Goal: Task Accomplishment & Management: Manage account settings

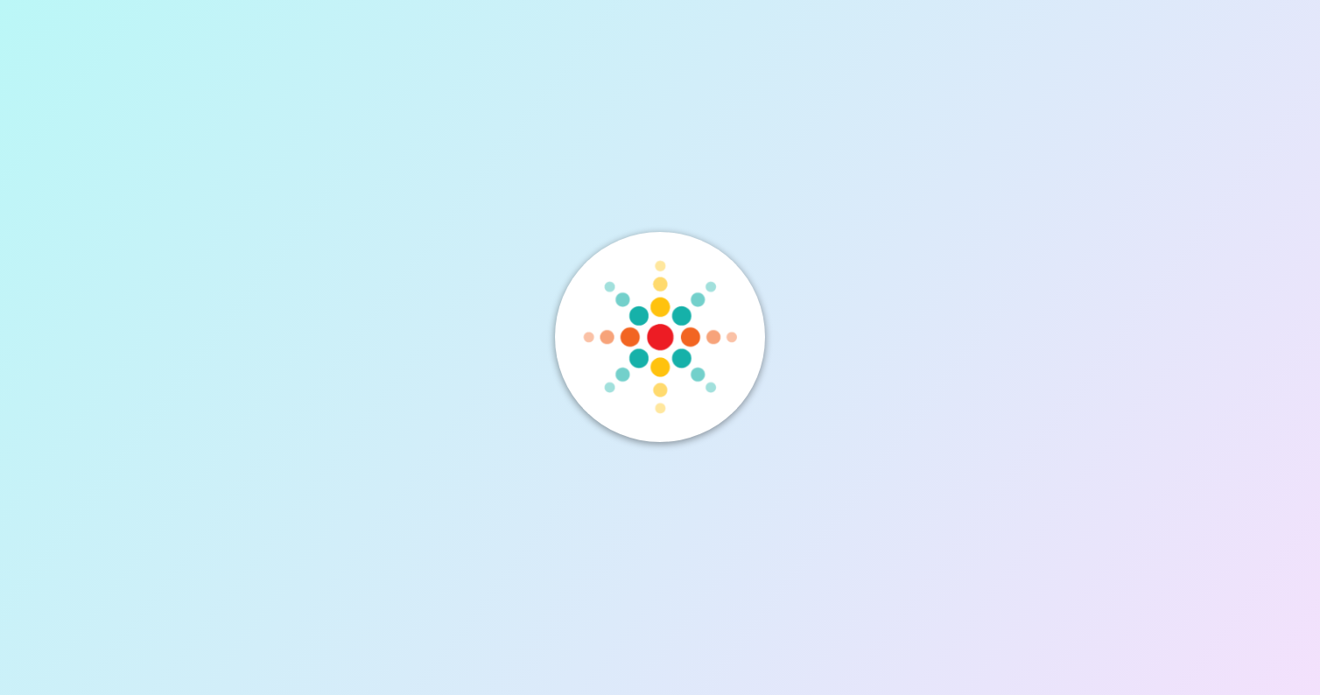
click at [553, 325] on div at bounding box center [660, 347] width 1320 height 695
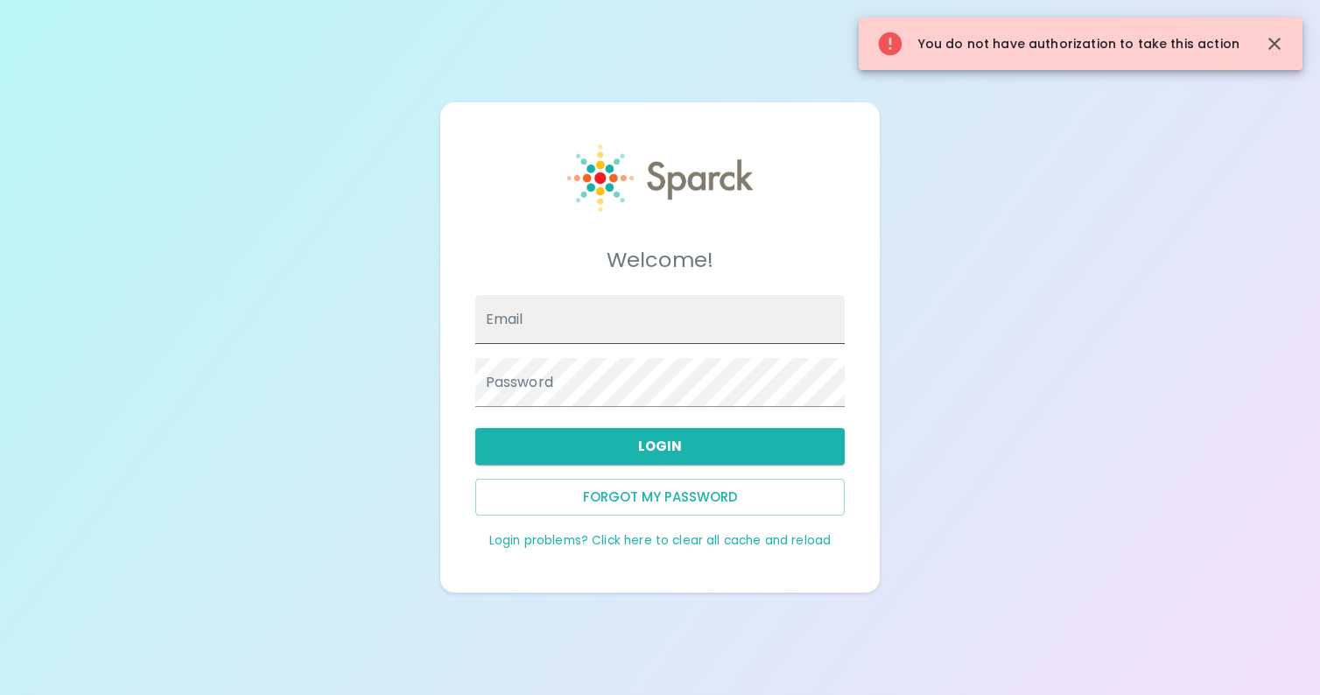
click at [574, 333] on input "Email" at bounding box center [660, 319] width 370 height 49
type input "[PERSON_NAME][EMAIL_ADDRESS][DOMAIN_NAME]"
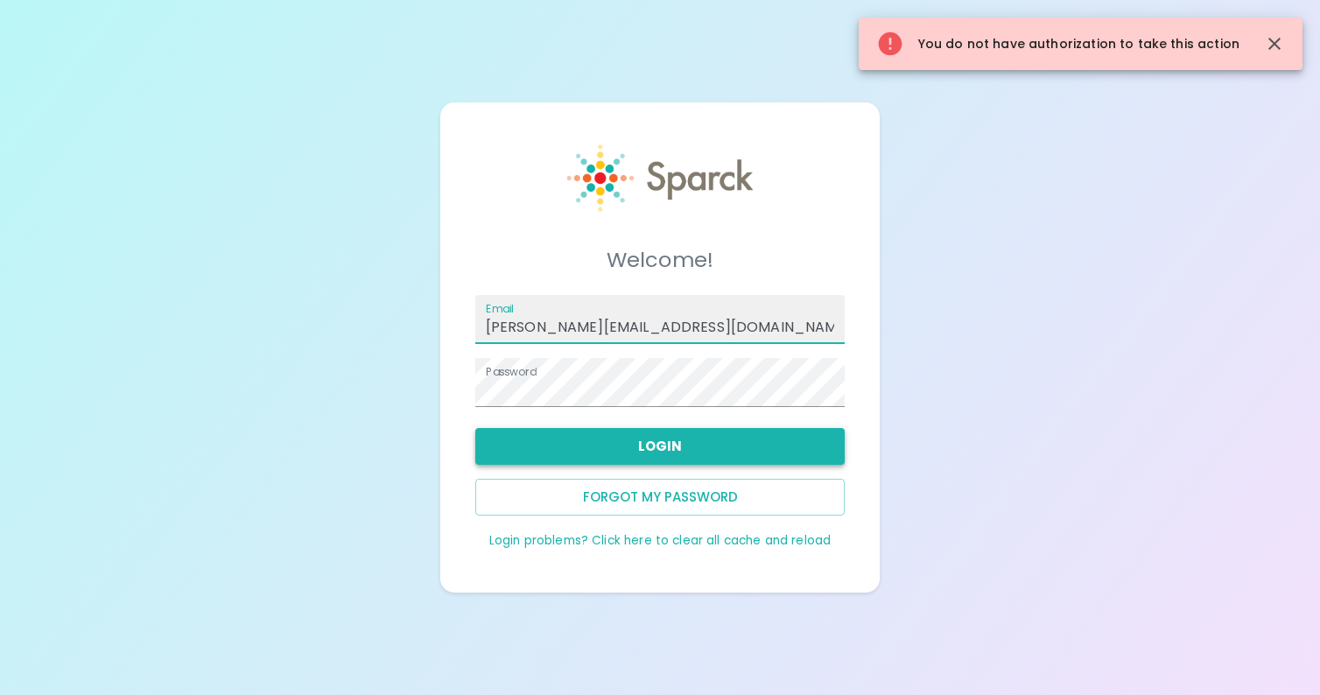
click at [674, 445] on button "Login" at bounding box center [660, 446] width 370 height 37
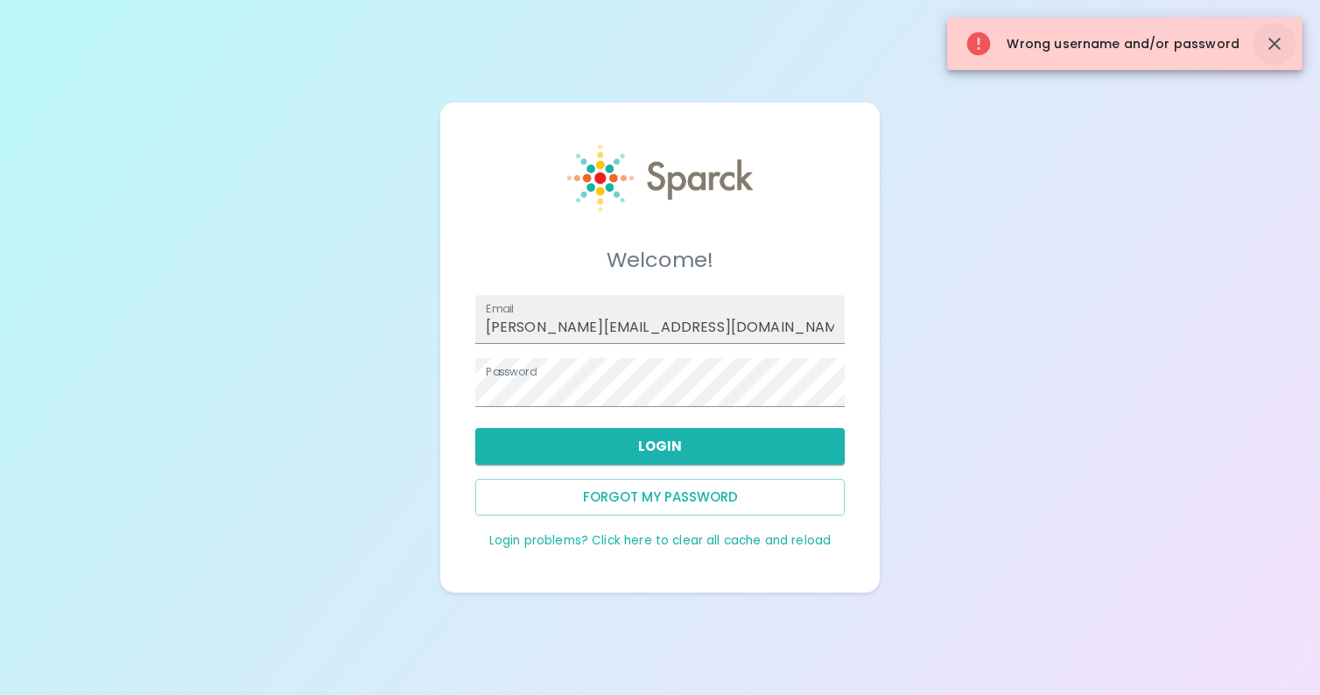
click at [1274, 51] on icon "button" at bounding box center [1274, 43] width 21 height 21
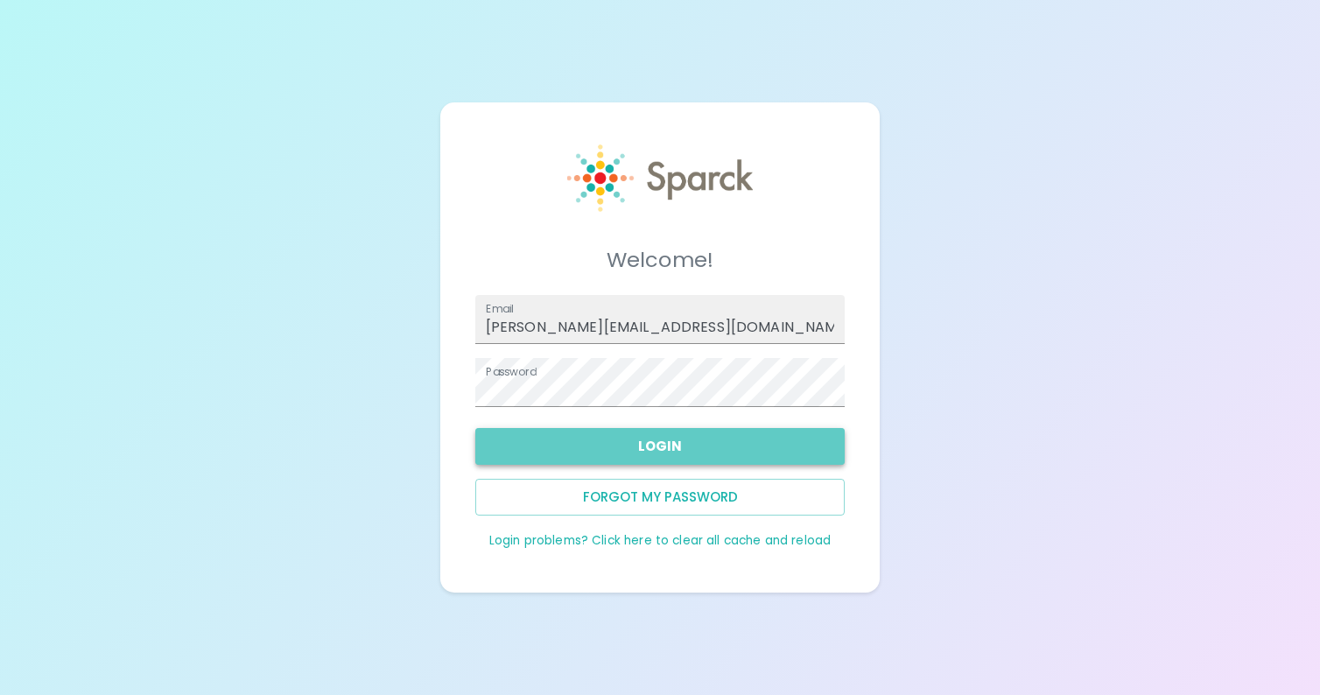
click at [658, 446] on button "Login" at bounding box center [660, 446] width 370 height 37
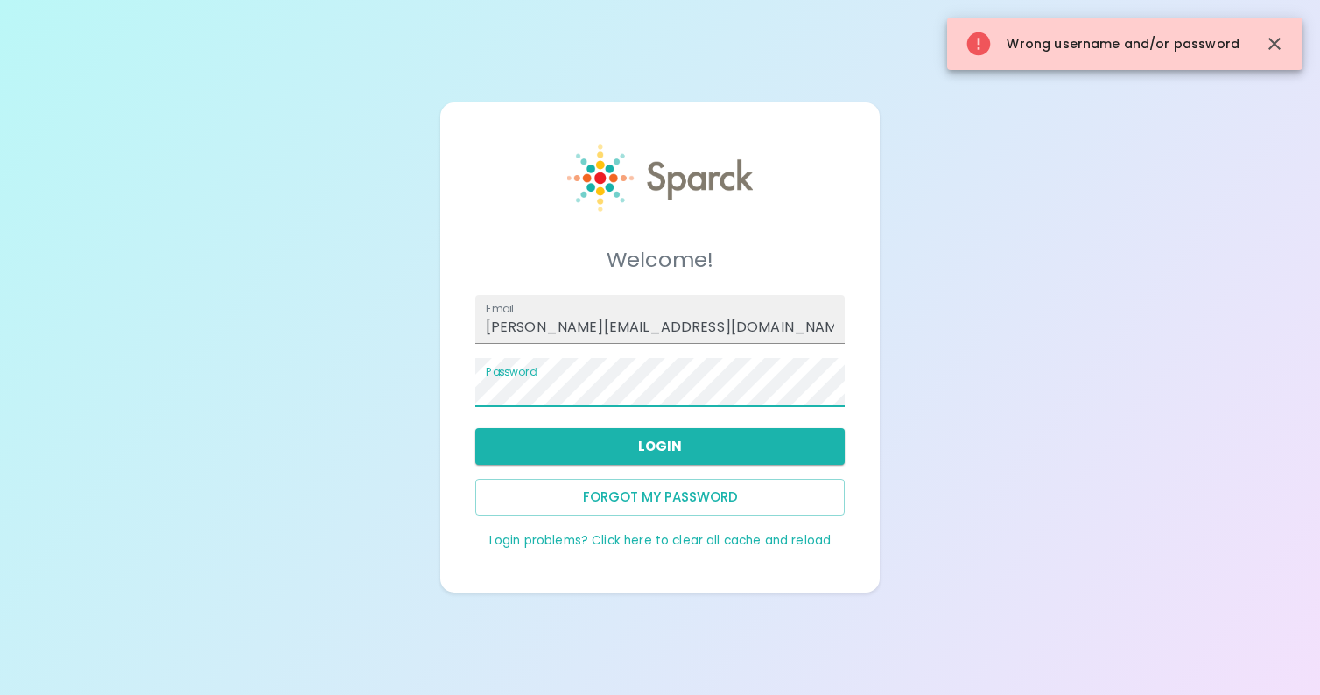
click at [404, 375] on div "Welcome! Email ashley@redeemerlubbock.org Password Login Forgot my password Log…" at bounding box center [660, 347] width 1320 height 695
click at [637, 448] on button "Login" at bounding box center [660, 446] width 370 height 37
click at [1284, 43] on icon "button" at bounding box center [1274, 43] width 21 height 21
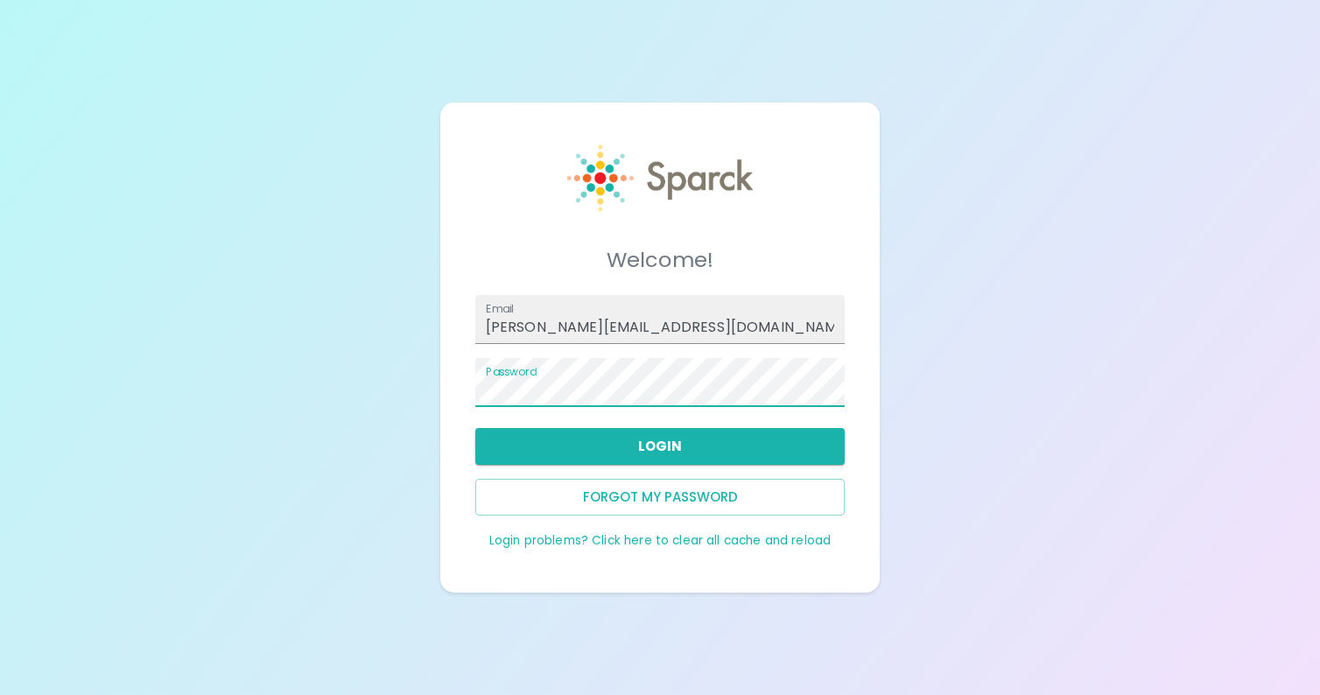
click at [375, 362] on div "Welcome! Email ashley@redeemerlubbock.org Password Login Forgot my password Log…" at bounding box center [660, 347] width 1320 height 695
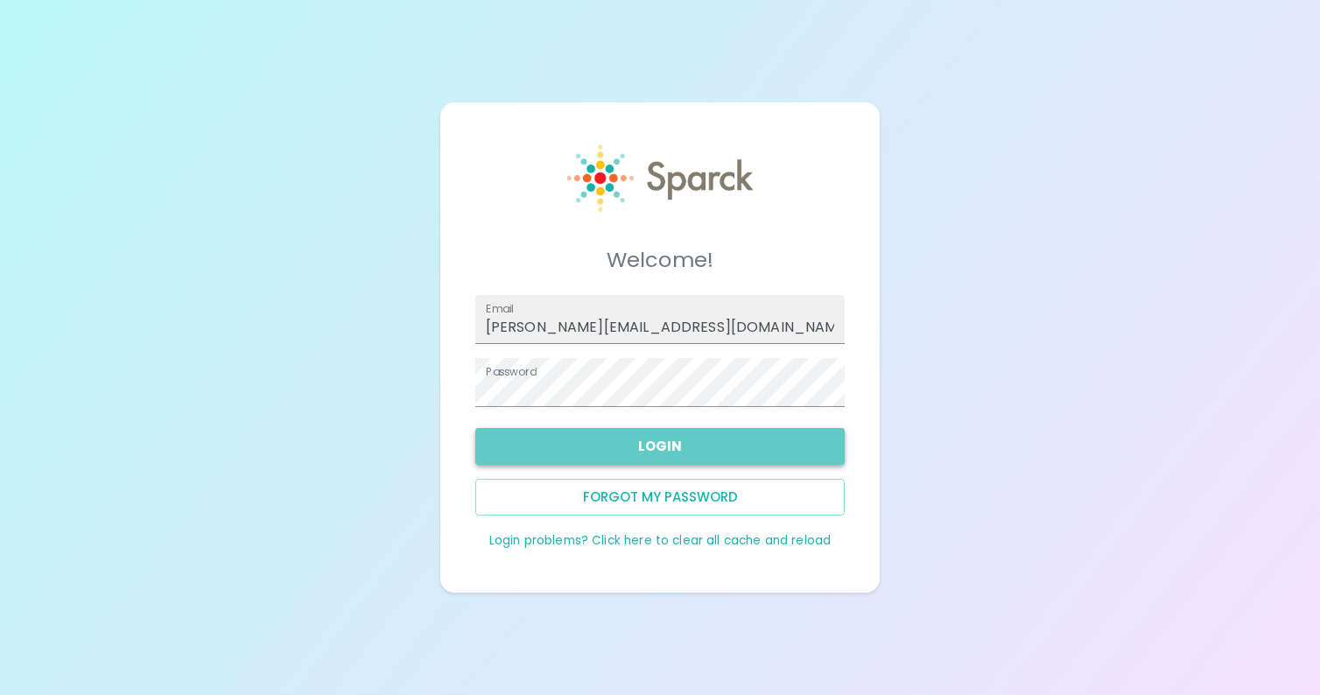
click at [671, 447] on button "Login" at bounding box center [660, 446] width 370 height 37
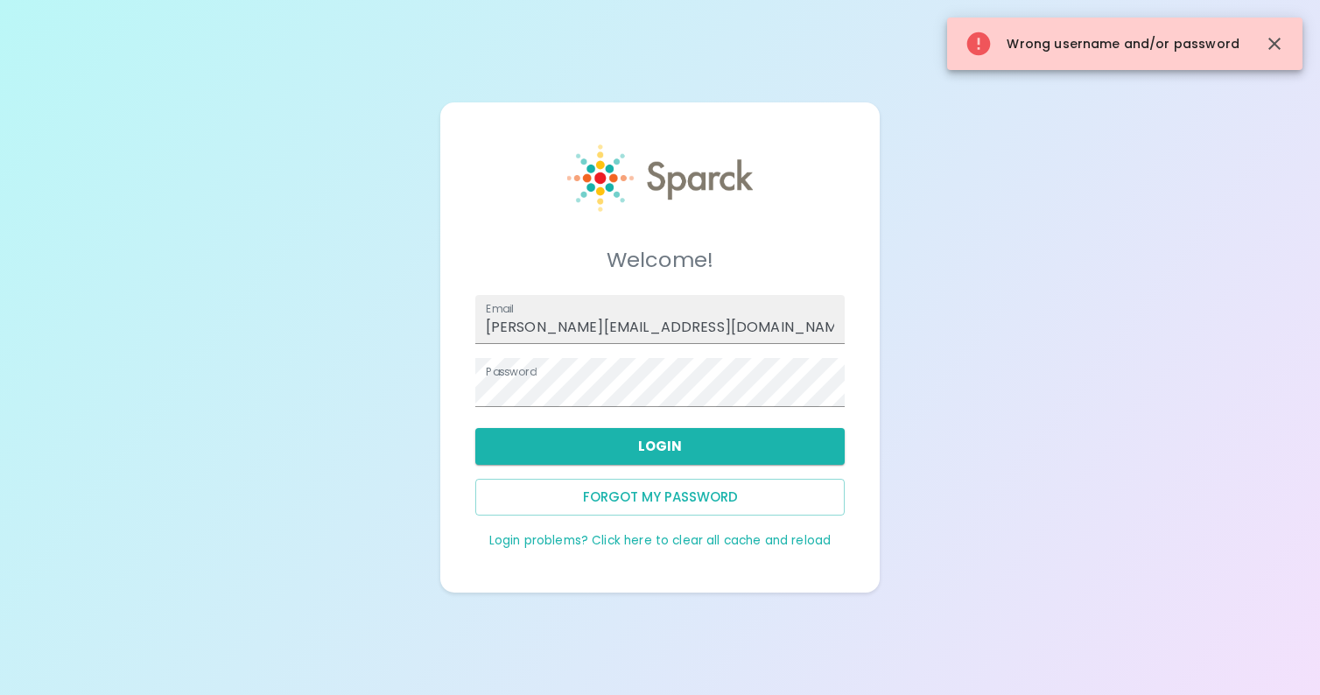
click at [691, 538] on link "Login problems? Click here to clear all cache and reload" at bounding box center [659, 540] width 341 height 17
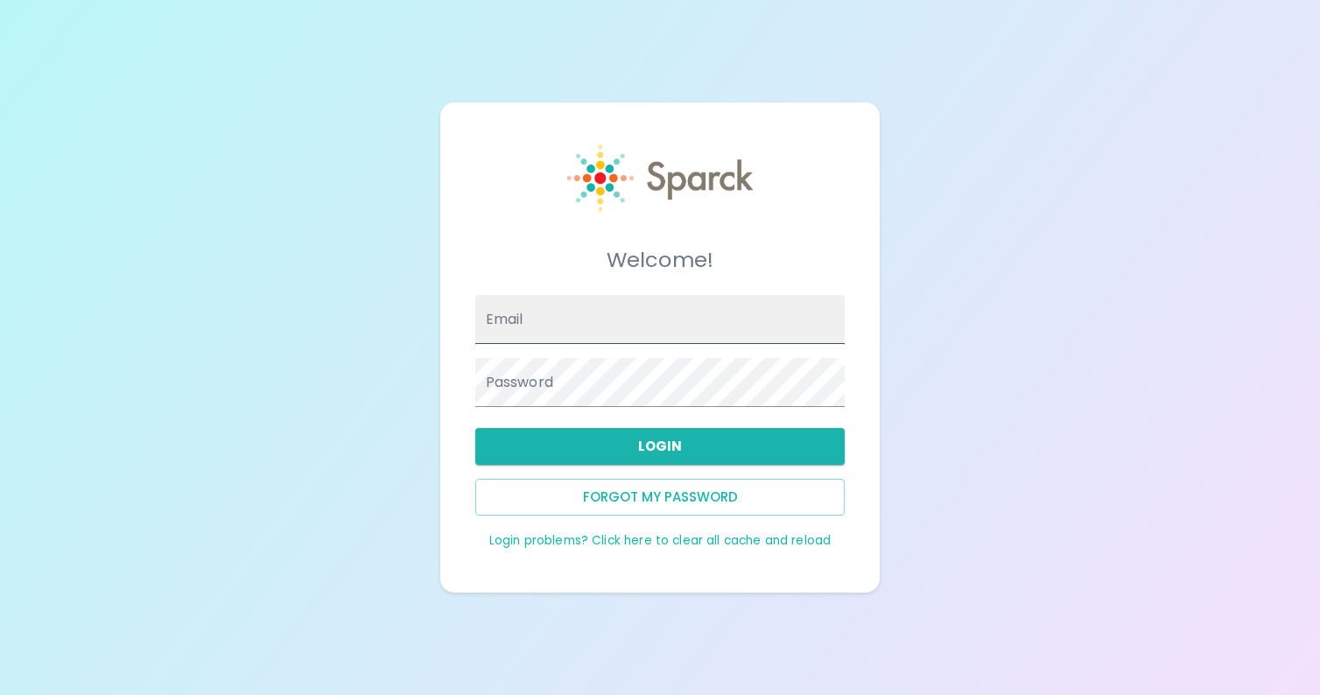
click at [567, 306] on input "Email" at bounding box center [660, 319] width 370 height 49
type input "[PERSON_NAME][EMAIL_ADDRESS][DOMAIN_NAME]"
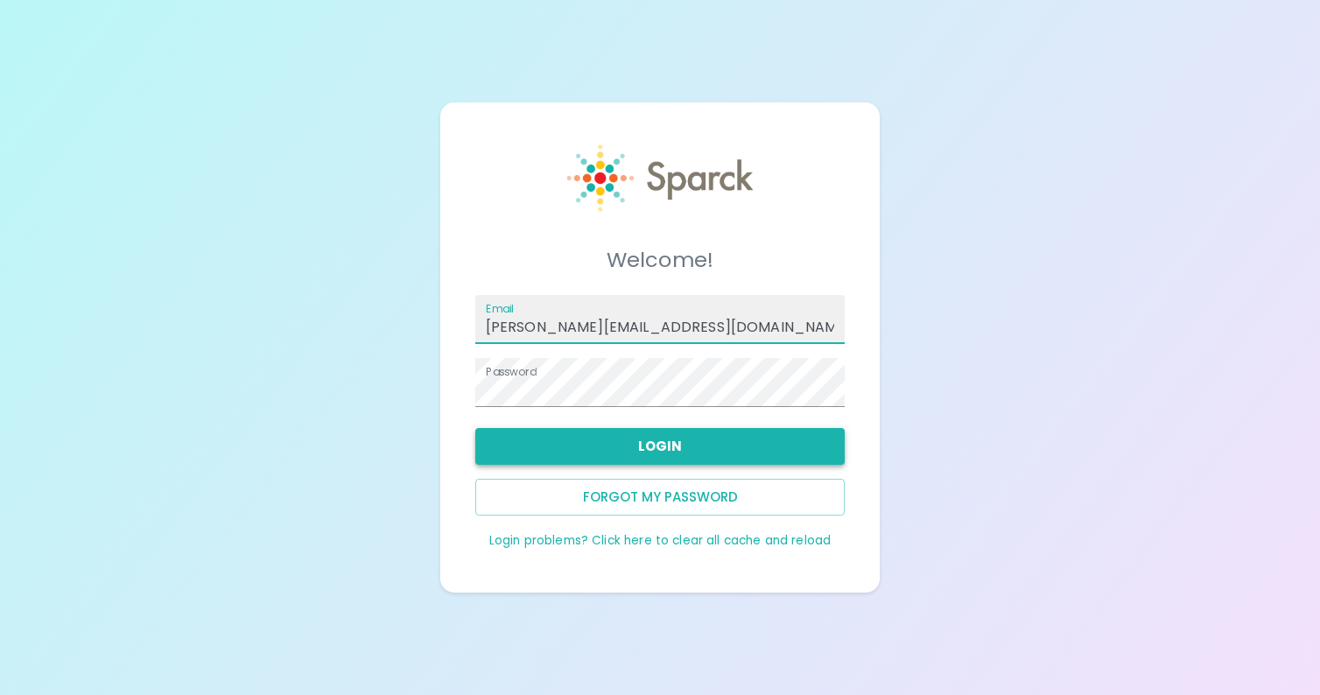
click at [652, 454] on button "Login" at bounding box center [660, 446] width 370 height 37
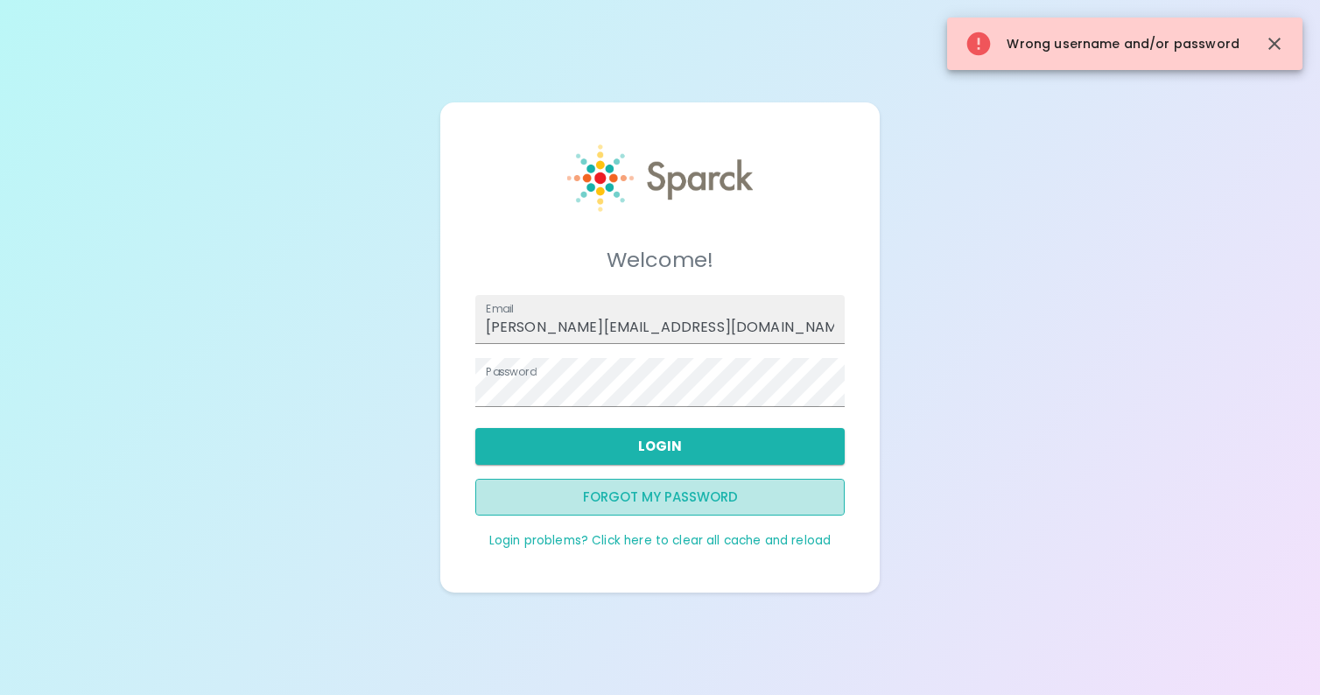
click at [648, 501] on button "Forgot my password" at bounding box center [660, 497] width 370 height 37
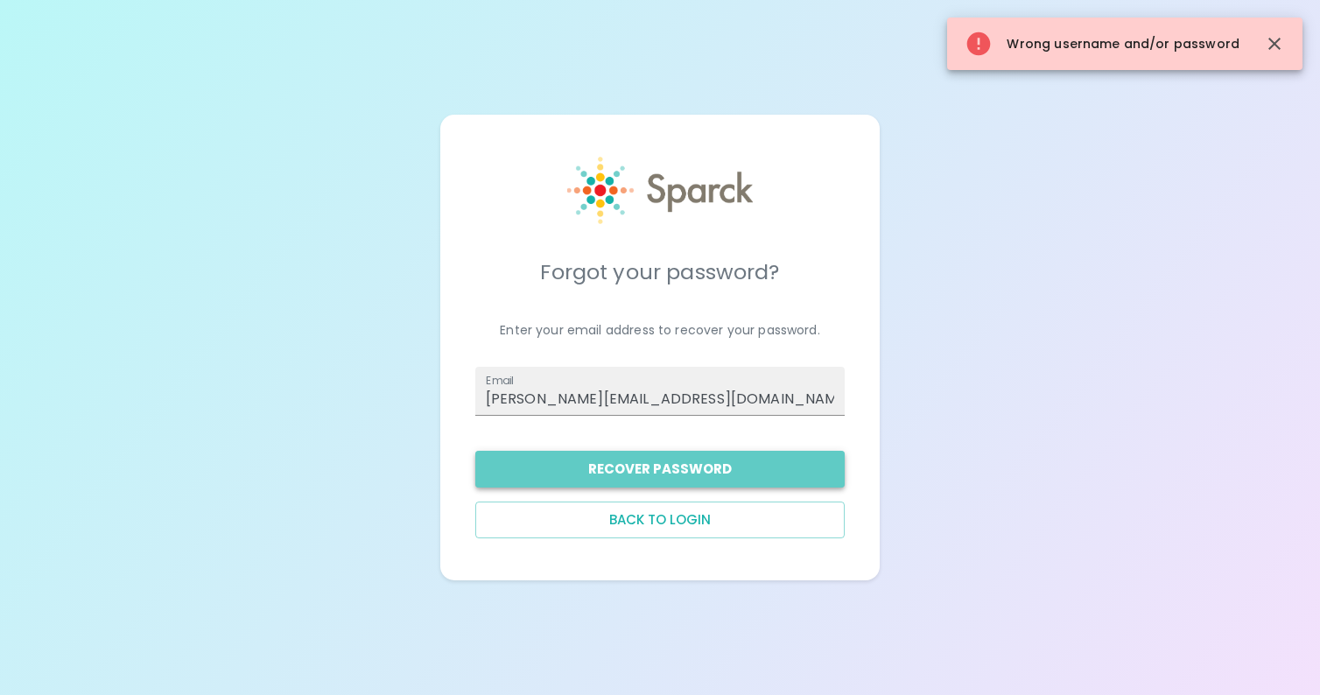
click at [642, 475] on button "Recover Password" at bounding box center [660, 469] width 370 height 37
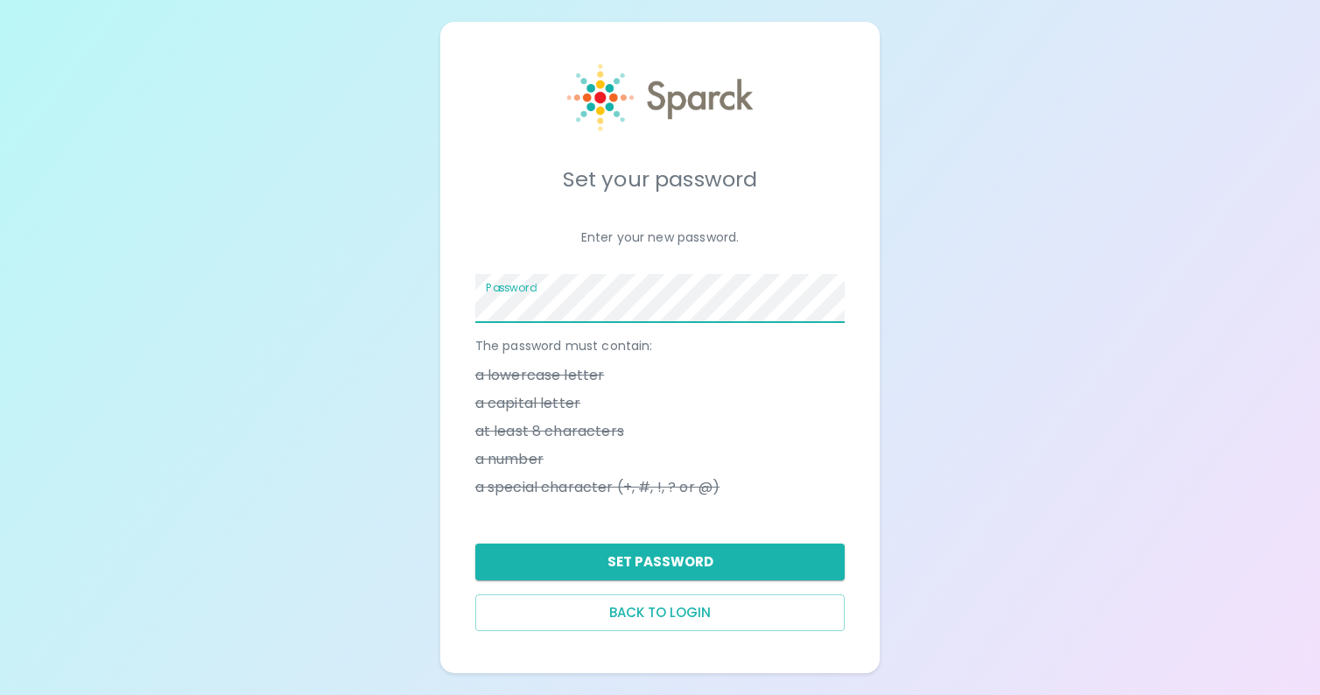
click at [447, 297] on div "Set your password Enter your new password. Password The password must contain: …" at bounding box center [660, 347] width 440 height 651
click at [679, 566] on button "Set Password" at bounding box center [660, 562] width 370 height 37
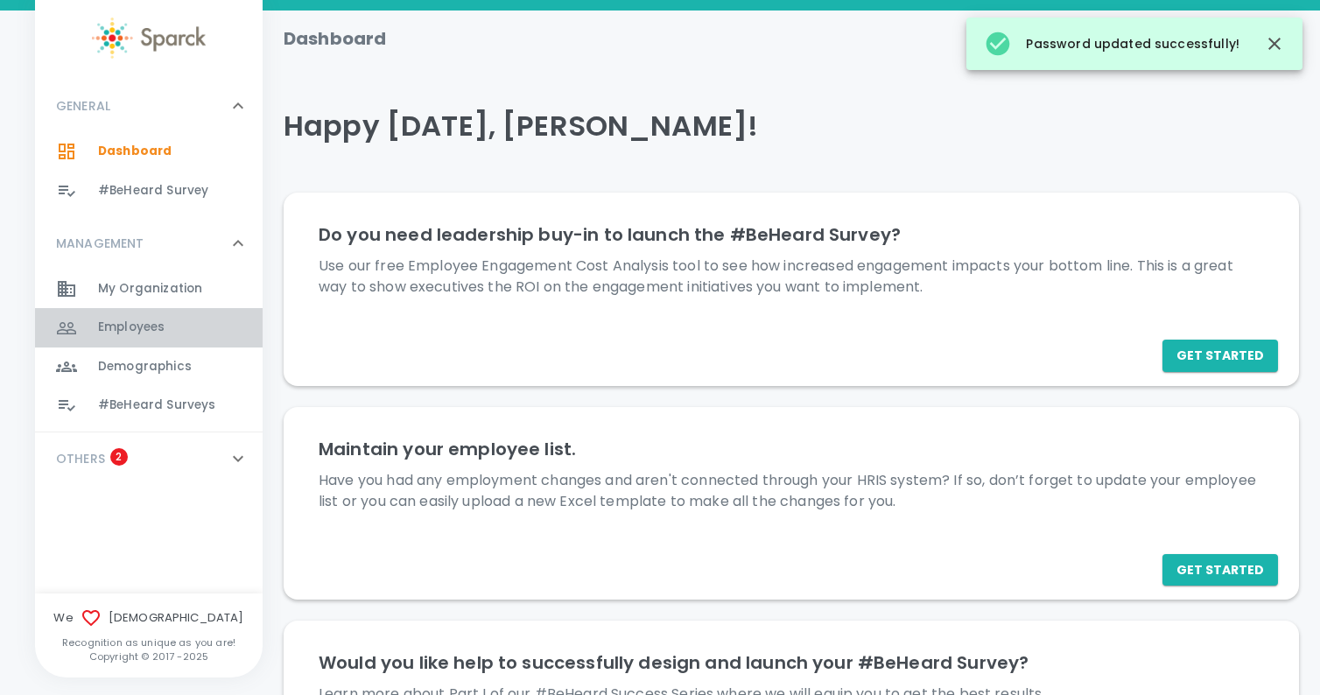
click at [135, 320] on span "Employees" at bounding box center [131, 328] width 67 height 18
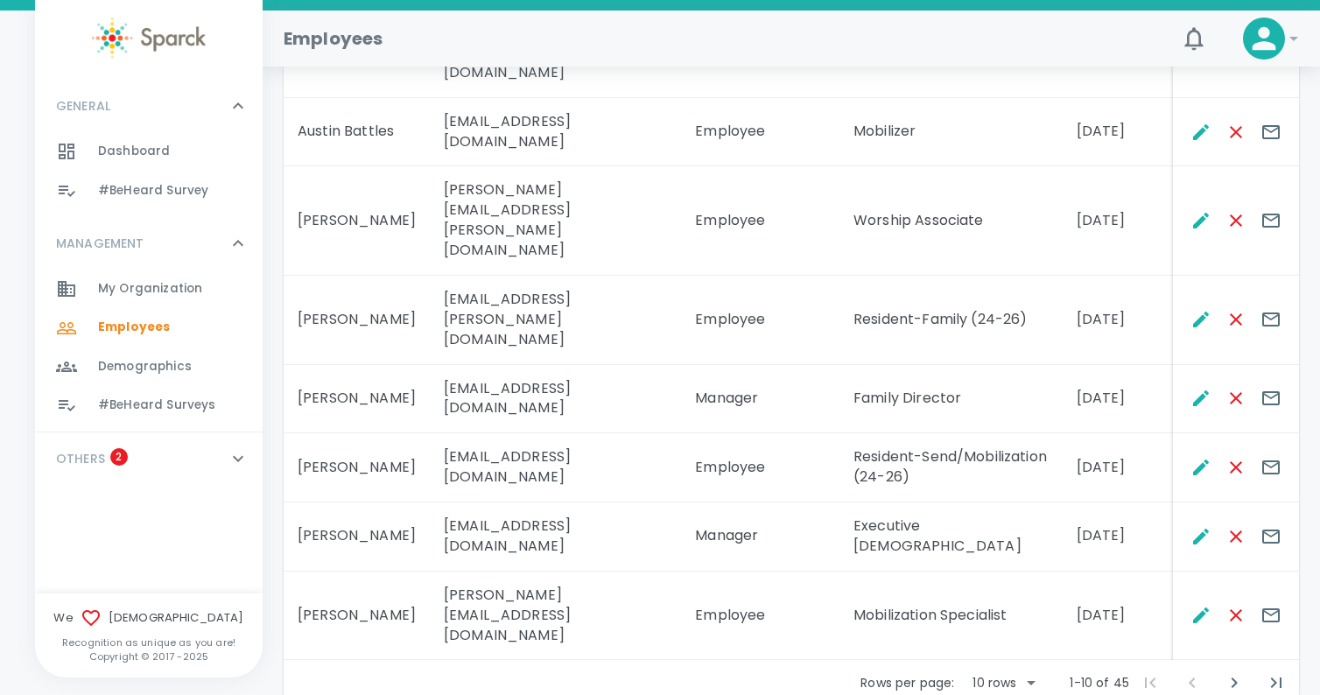
scroll to position [613, 0]
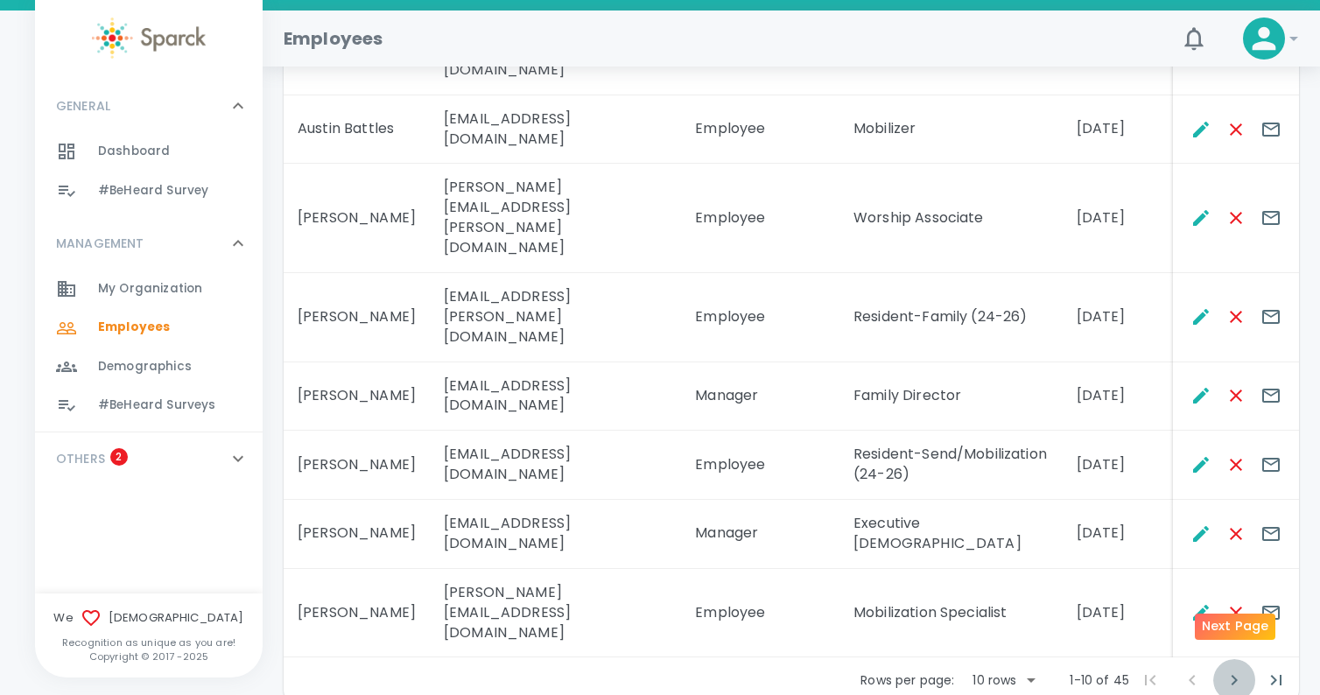
click at [1228, 670] on icon "Next Page" at bounding box center [1234, 680] width 21 height 21
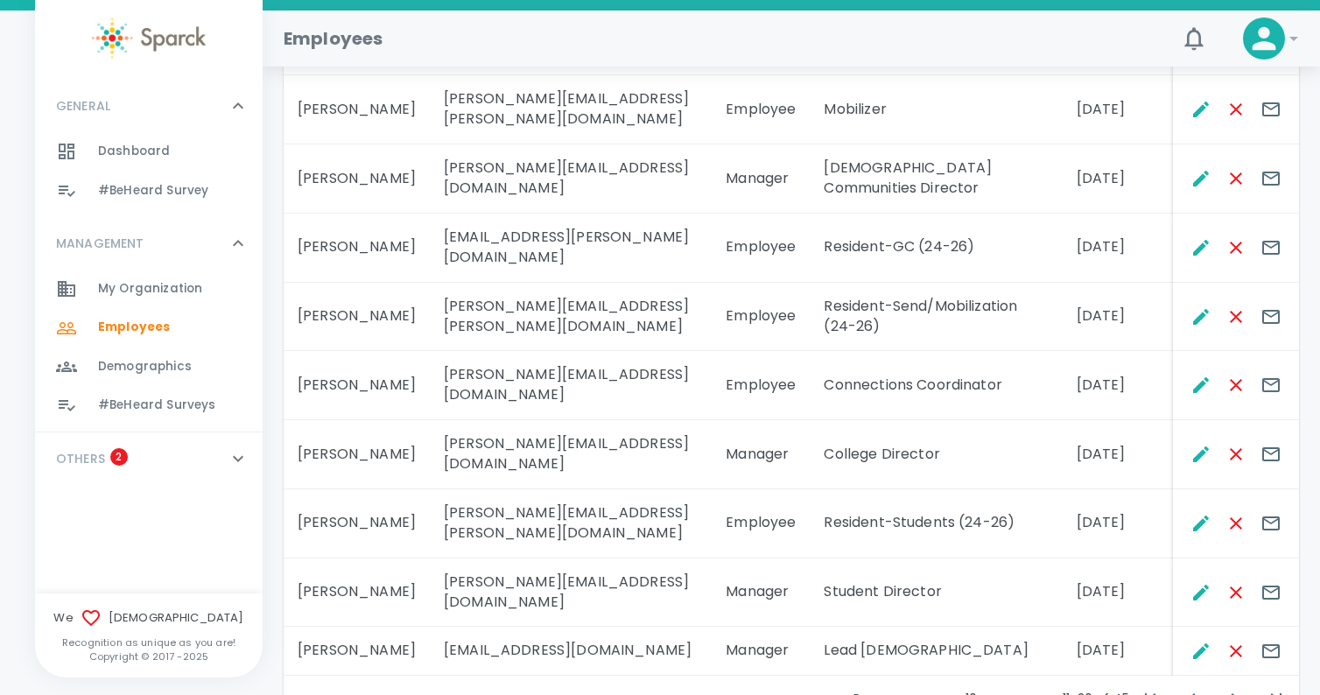
scroll to position [455, 0]
click at [1225, 687] on icon "Next Page" at bounding box center [1234, 697] width 21 height 21
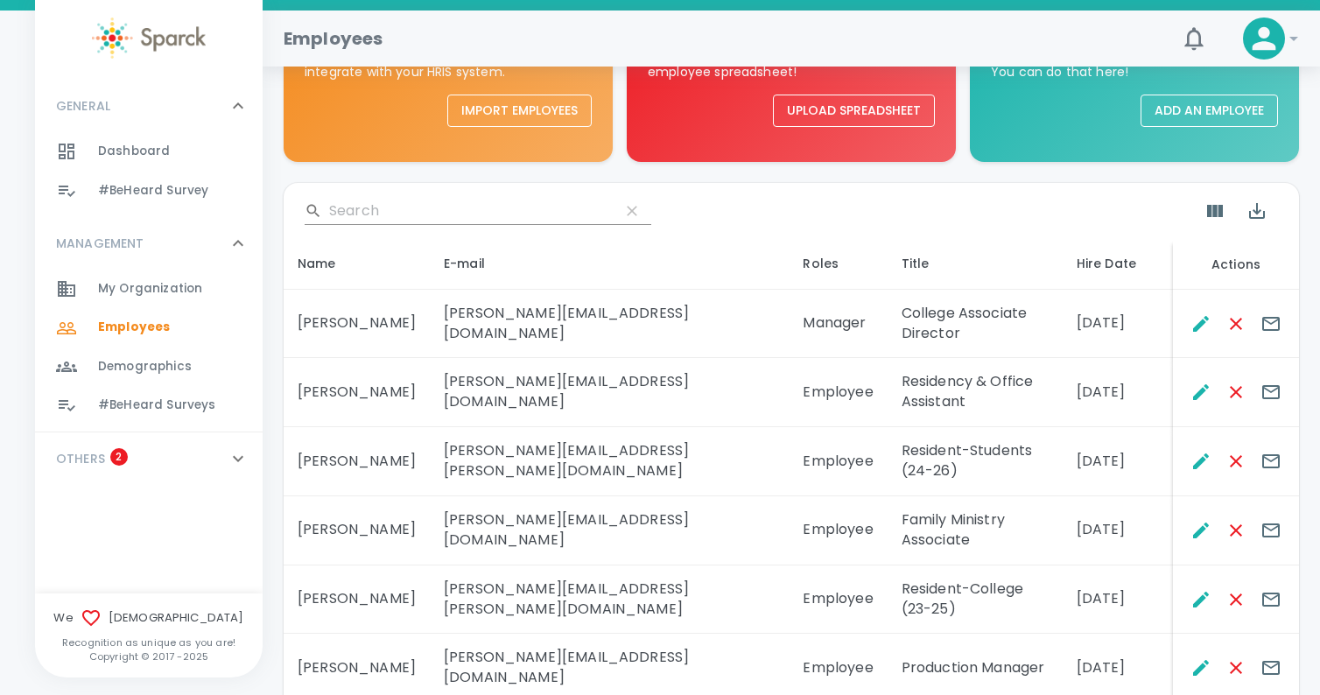
scroll to position [473, 0]
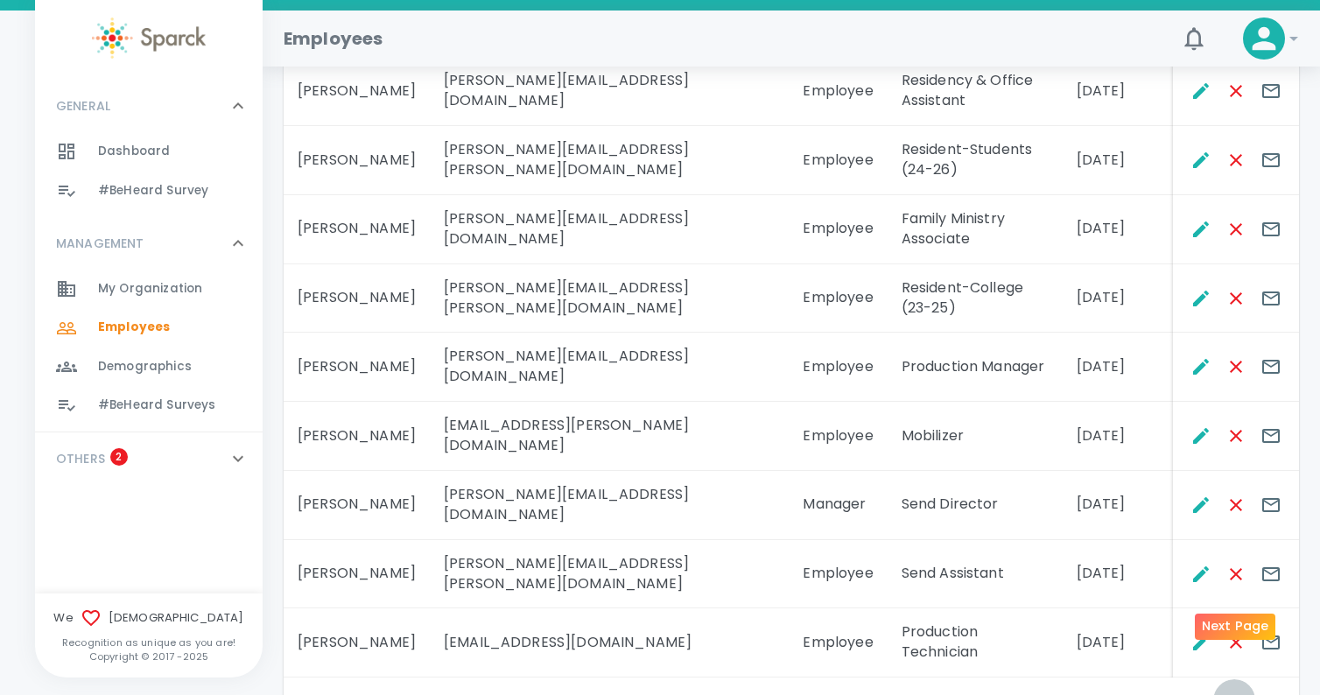
click at [1226, 690] on icon "Next Page" at bounding box center [1234, 700] width 21 height 21
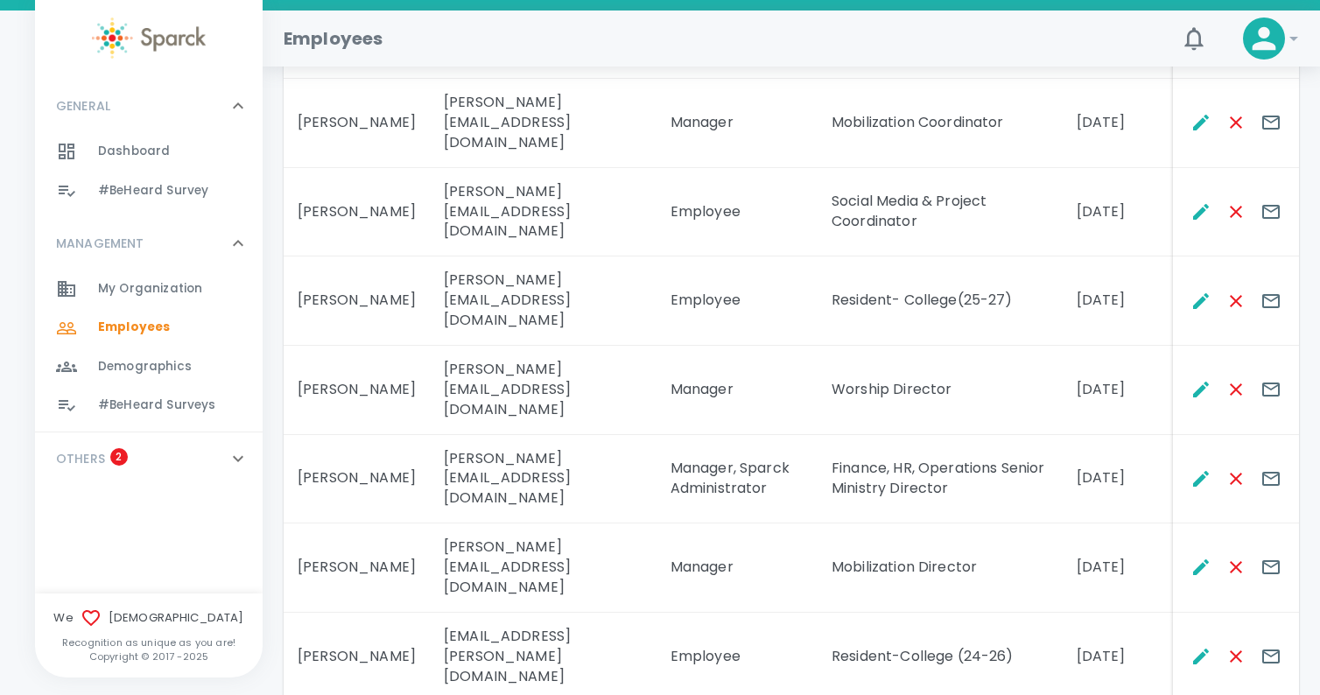
scroll to position [541, 0]
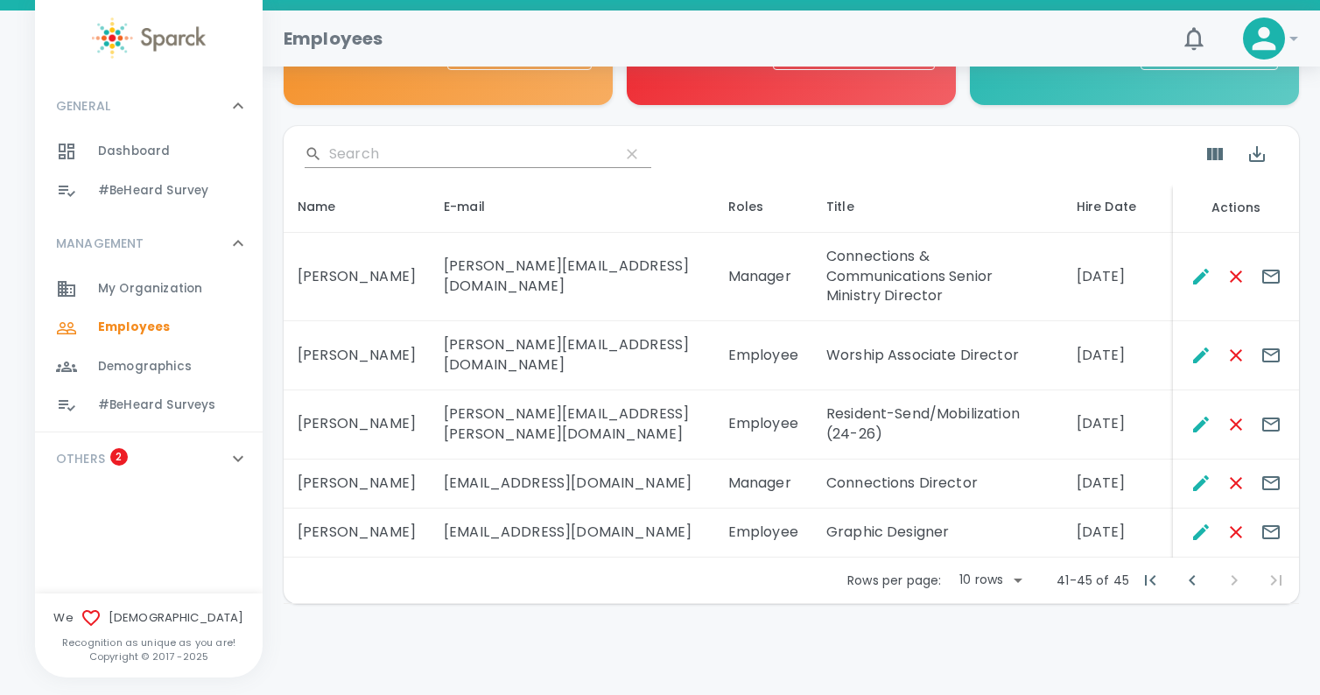
scroll to position [229, 0]
click at [1189, 582] on icon "Previous Page" at bounding box center [1192, 580] width 21 height 21
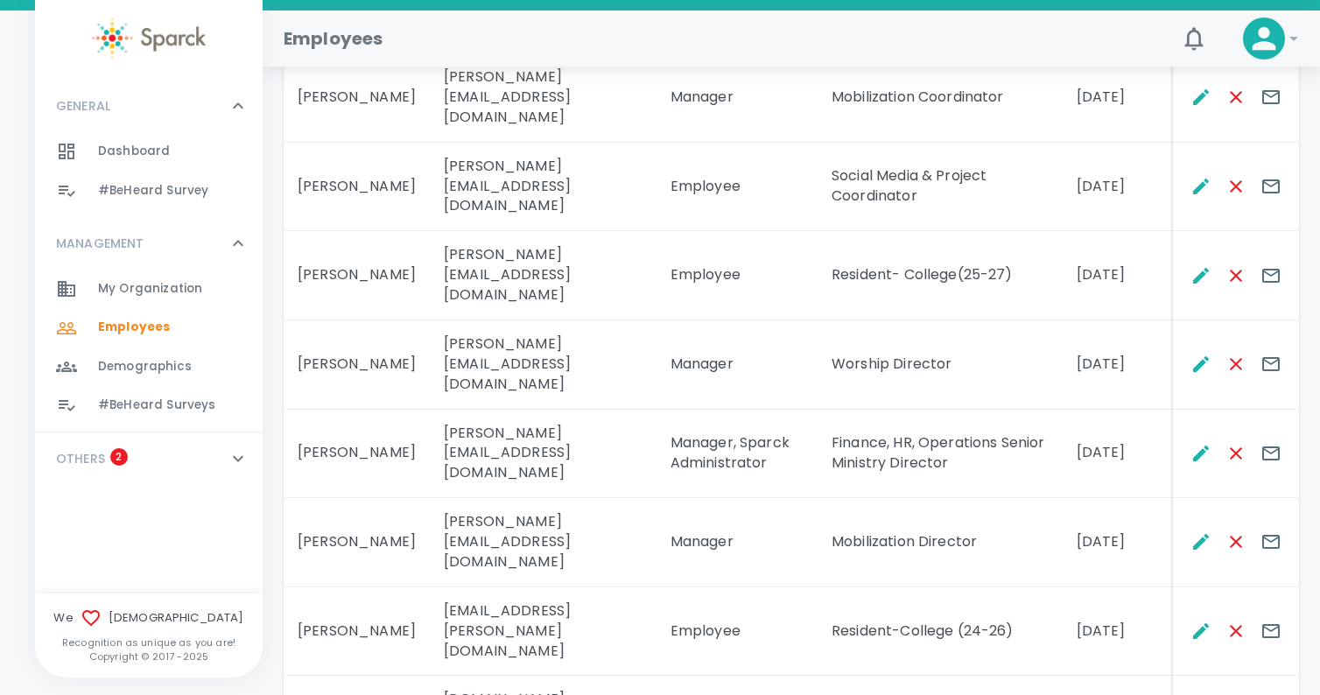
scroll to position [593, 0]
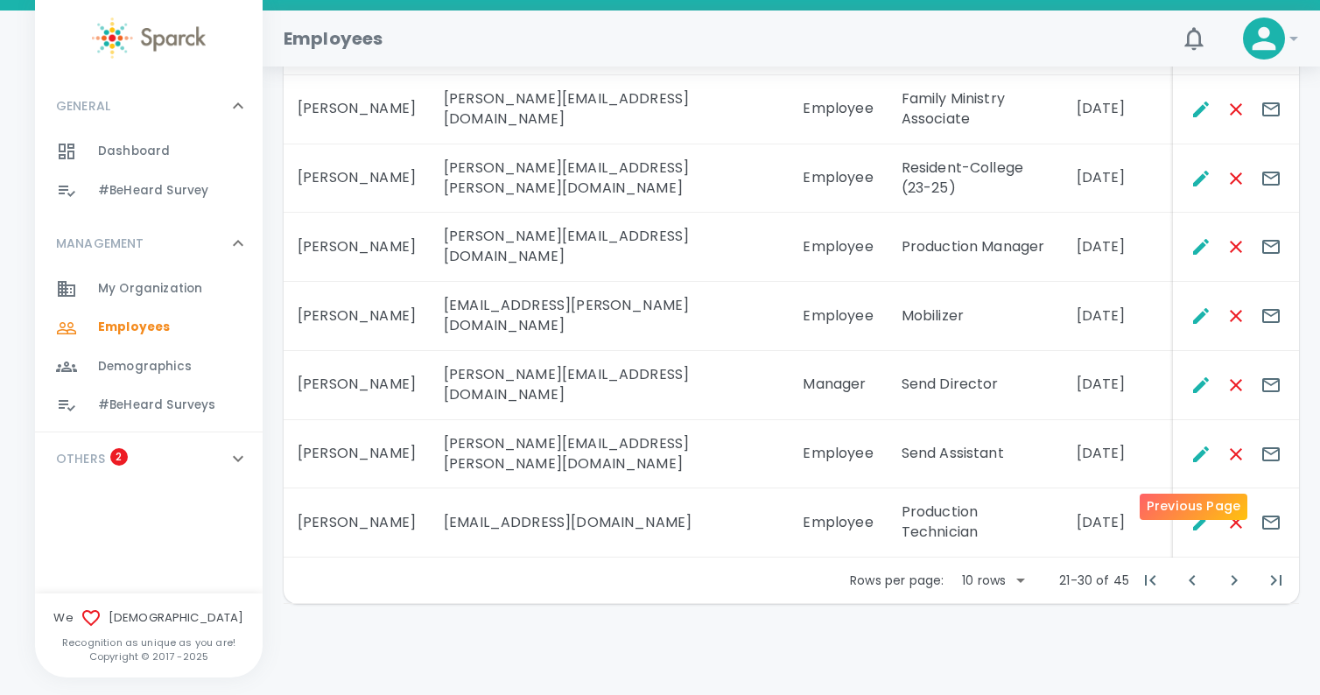
scroll to position [473, 0]
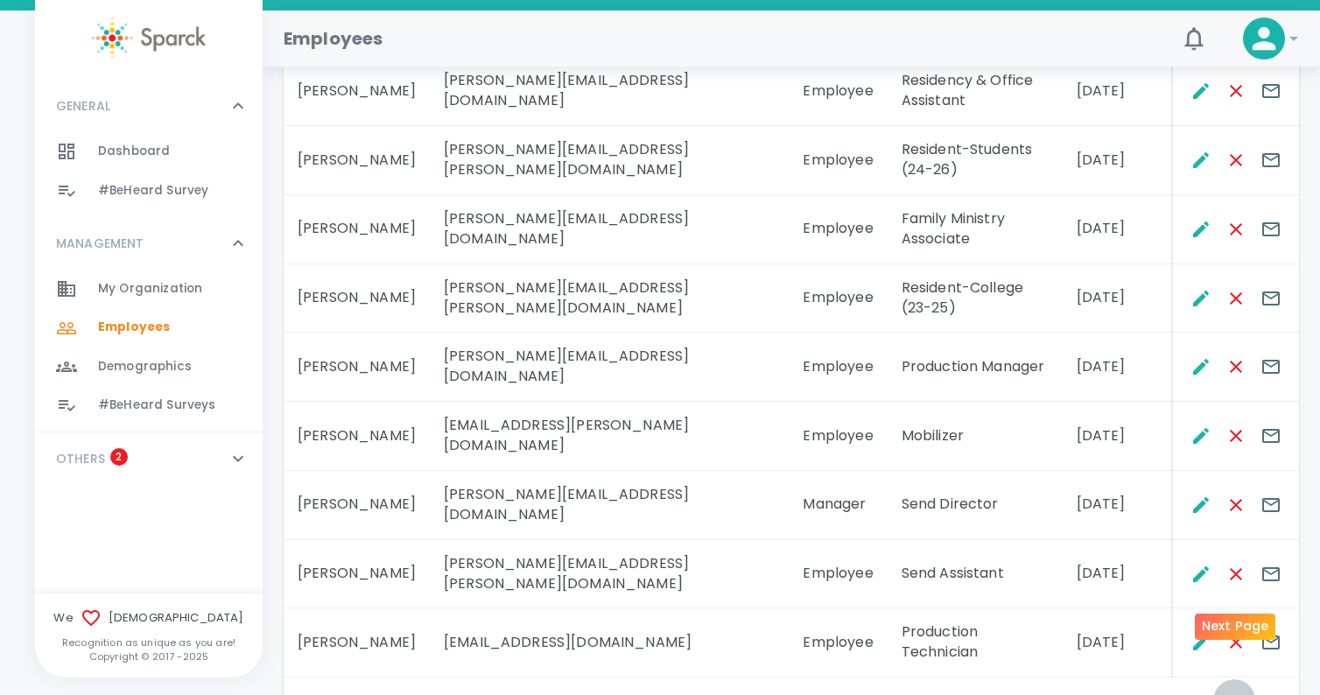
click at [1231, 690] on icon "Next Page" at bounding box center [1234, 700] width 21 height 21
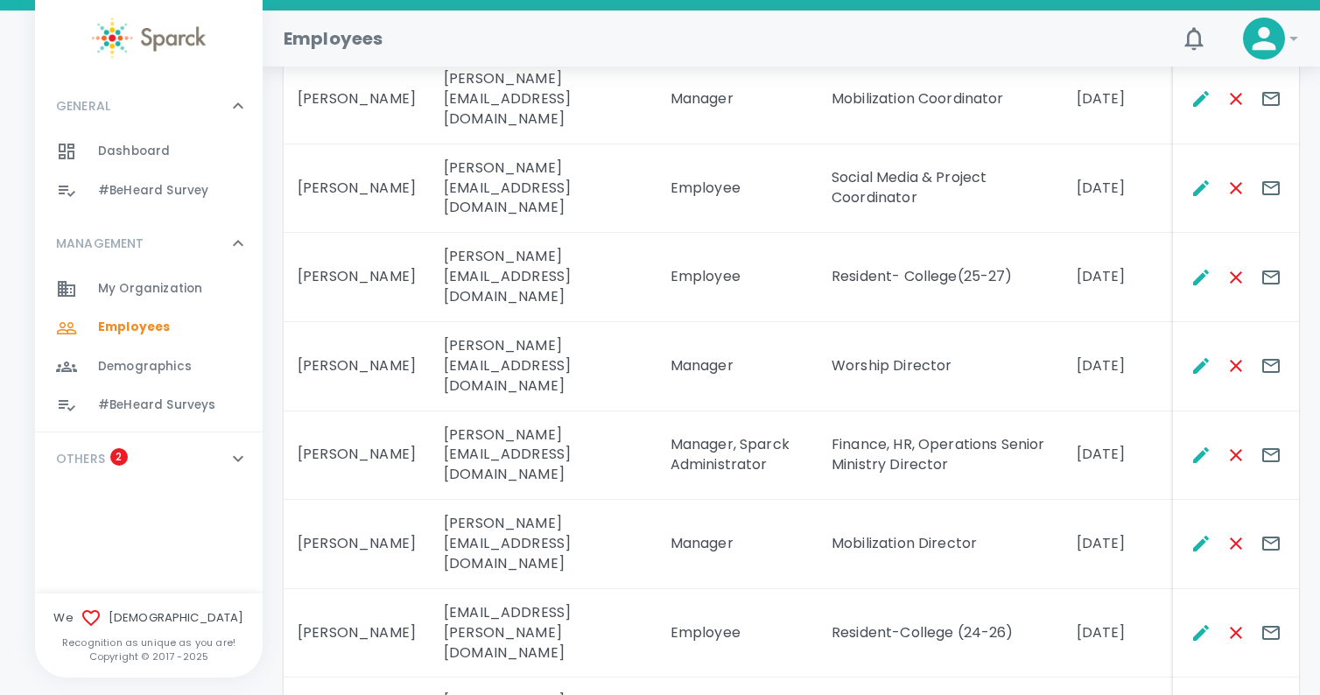
scroll to position [593, 0]
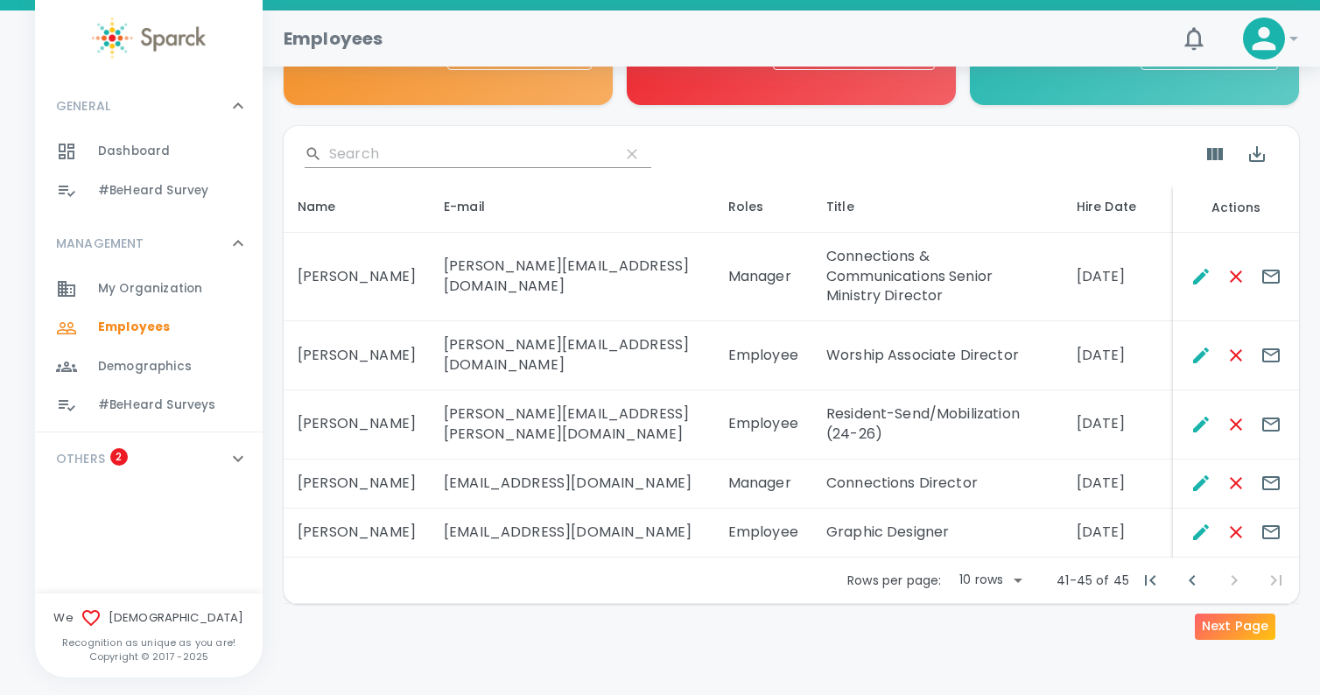
scroll to position [229, 0]
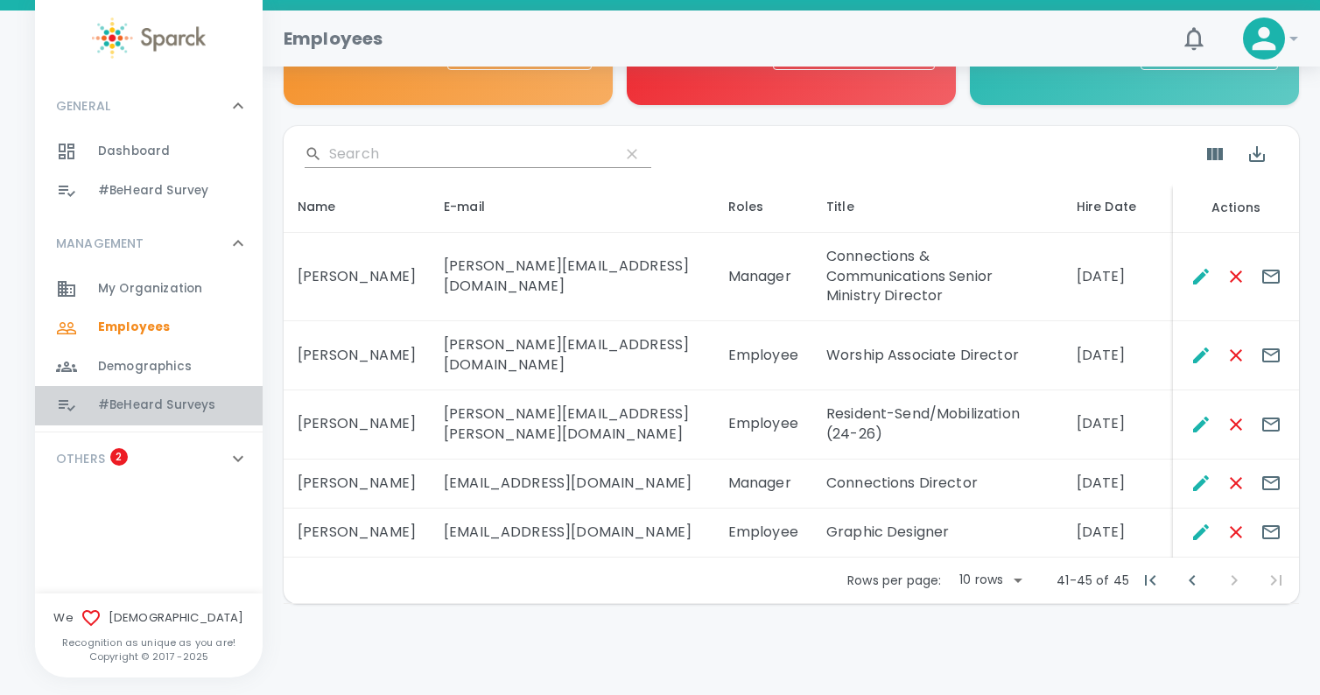
click at [129, 397] on span "#BeHeard Surveys" at bounding box center [156, 406] width 117 height 18
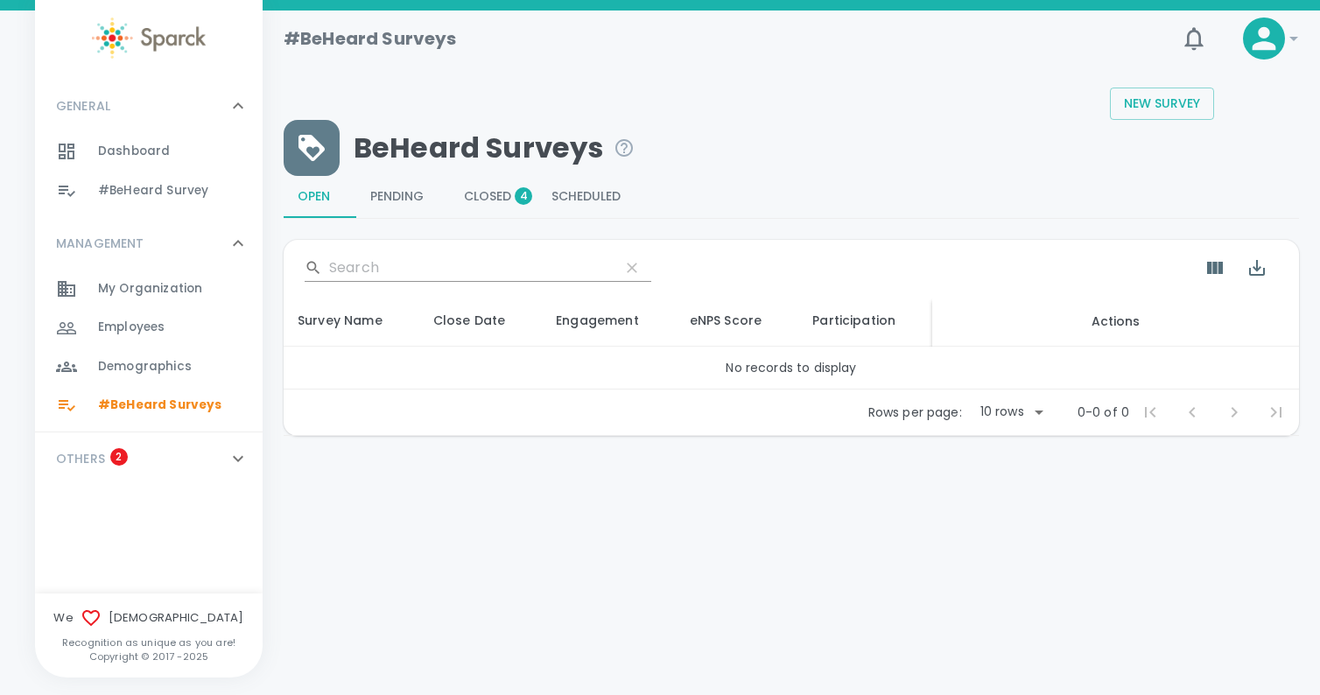
click at [228, 454] on icon at bounding box center [238, 458] width 21 height 21
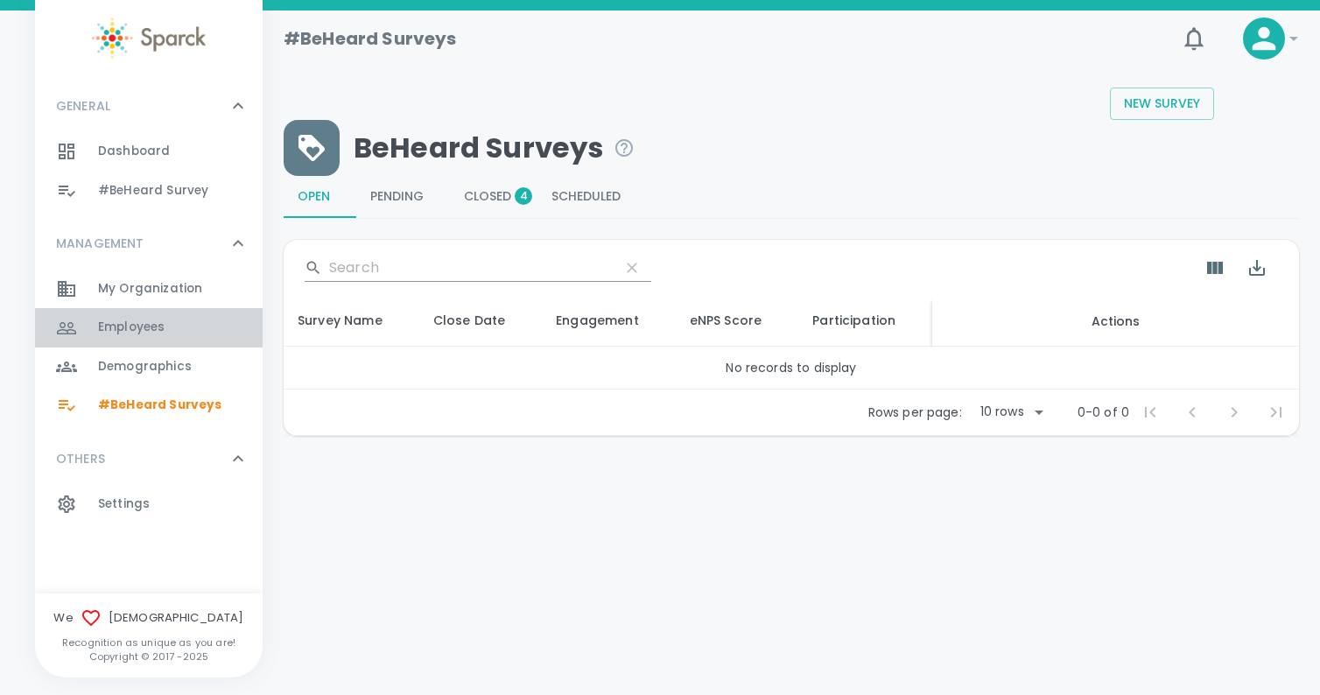
click at [153, 316] on span "Employees 0" at bounding box center [131, 327] width 67 height 25
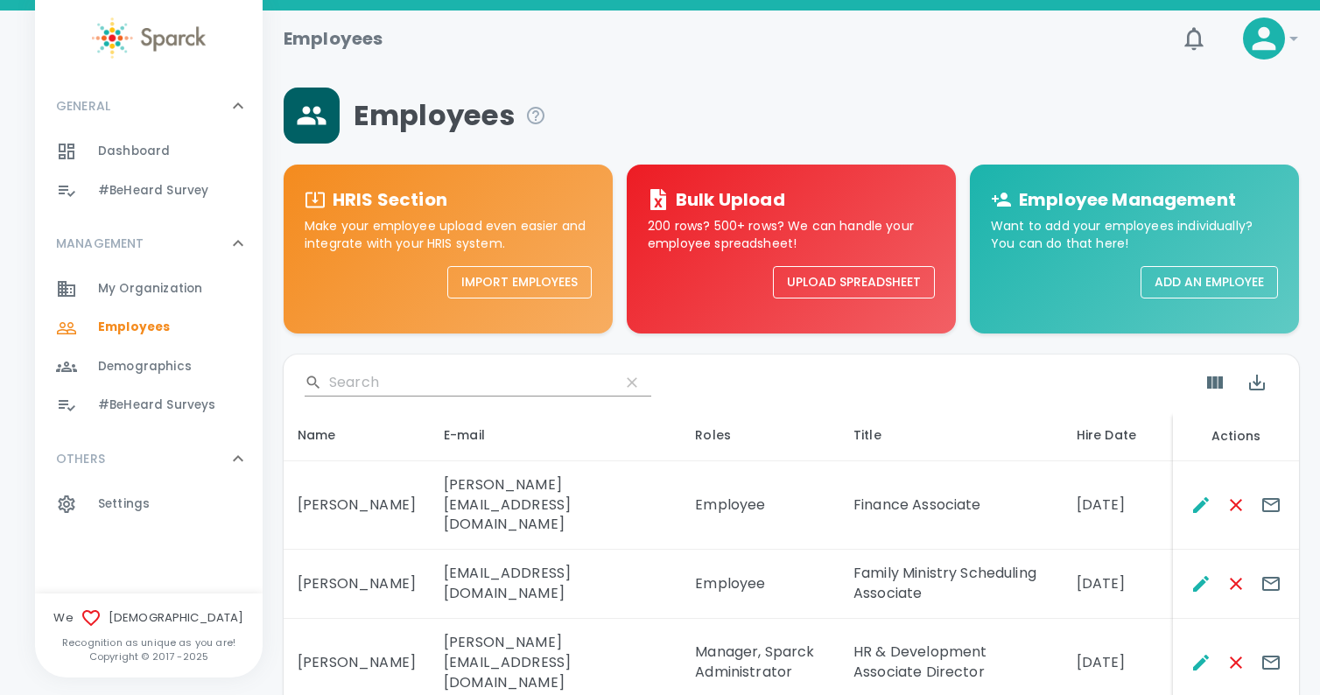
click at [359, 387] on input "Search" at bounding box center [467, 383] width 277 height 28
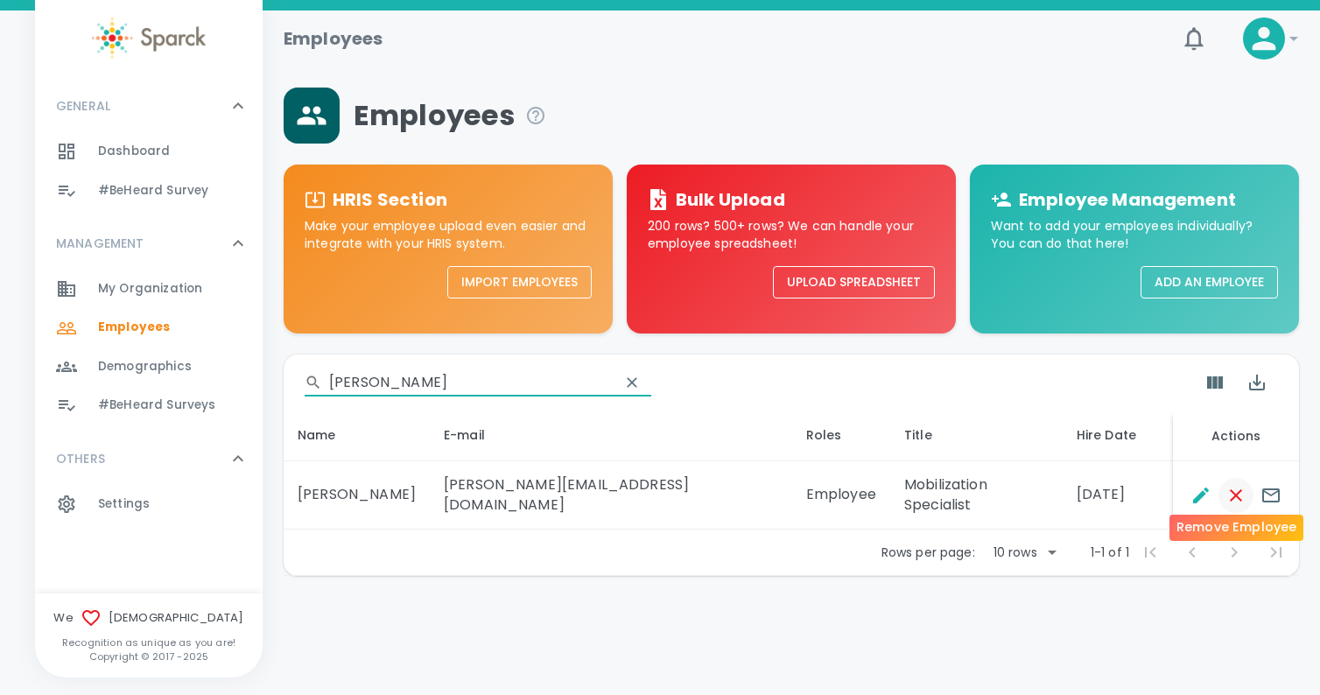
type input "Brinkley"
click at [1238, 485] on icon "Remove Employee" at bounding box center [1236, 495] width 21 height 21
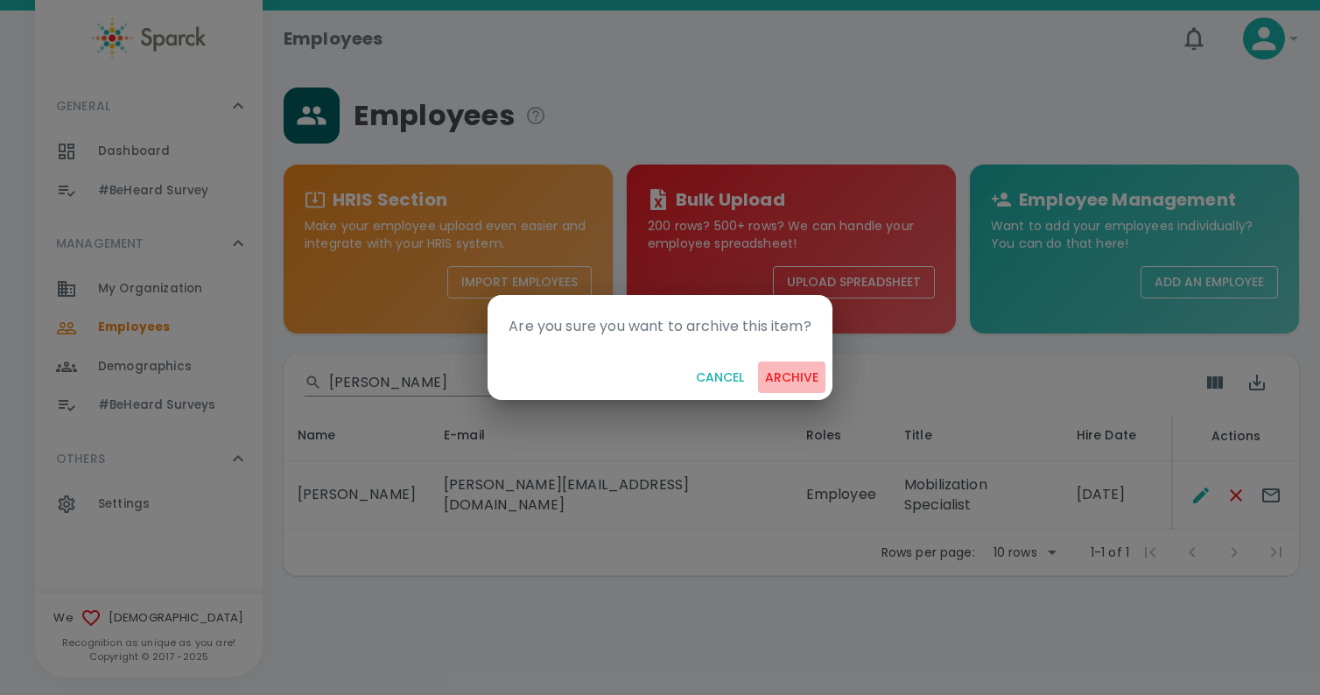
click at [804, 377] on button "archive" at bounding box center [791, 378] width 67 height 32
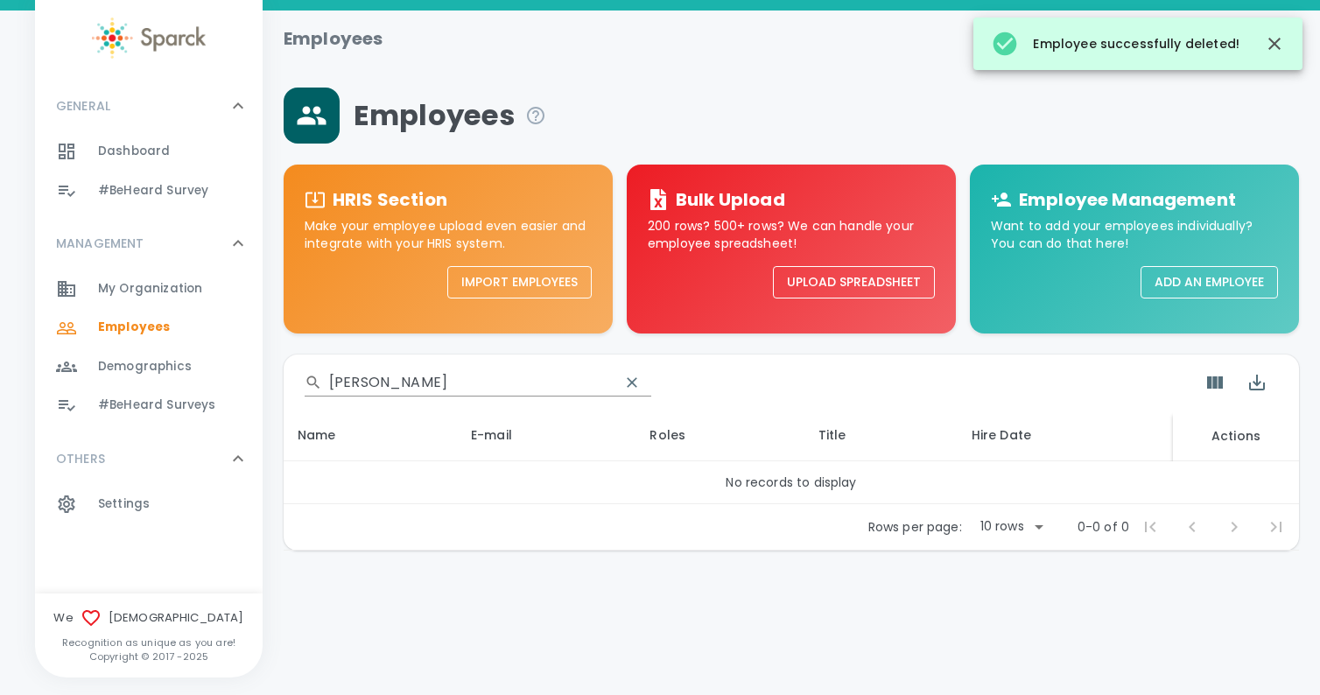
click at [167, 405] on span "#BeHeard Surveys" at bounding box center [156, 406] width 117 height 18
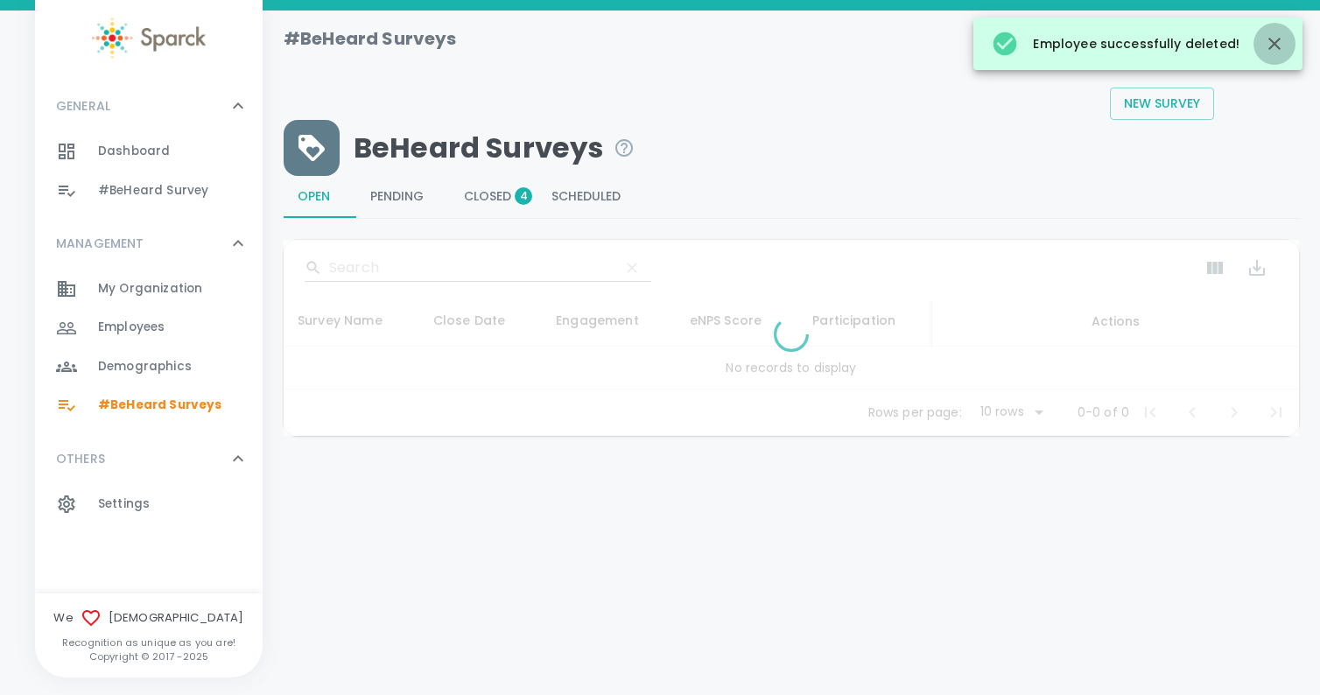
click at [1270, 41] on icon "button" at bounding box center [1274, 43] width 21 height 21
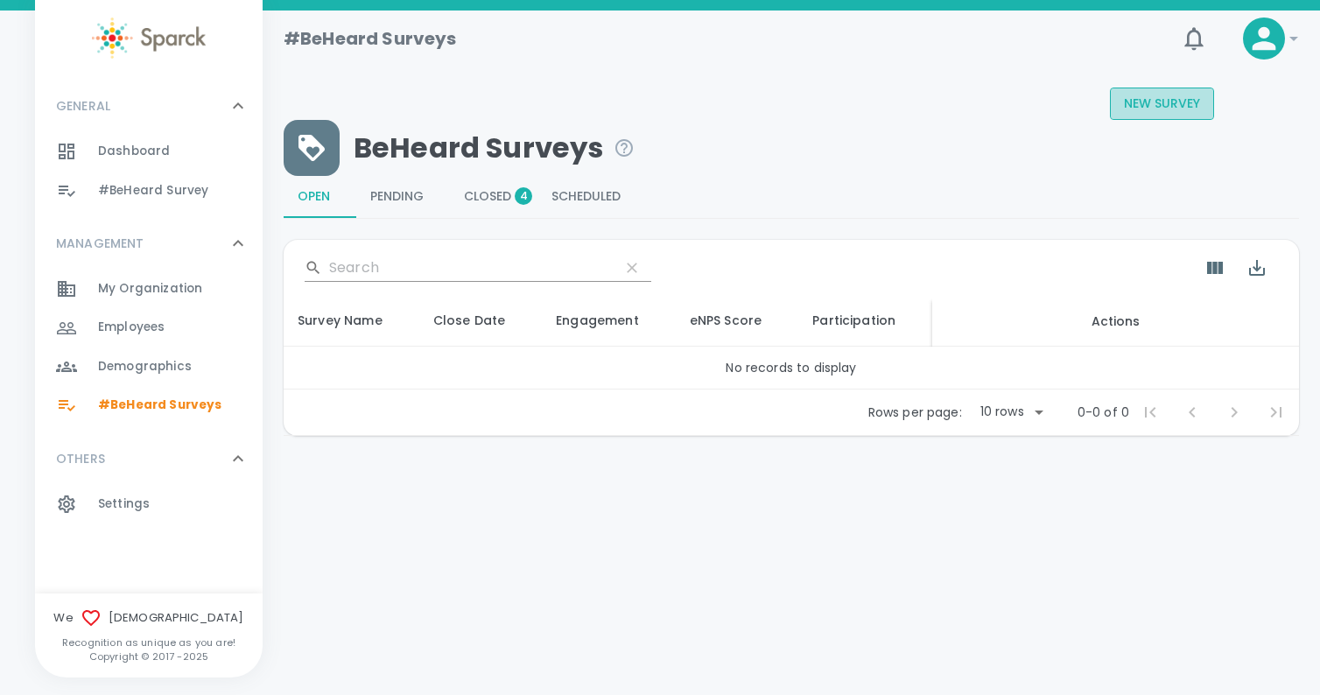
click at [1147, 107] on button "New Survey" at bounding box center [1162, 104] width 104 height 32
click at [487, 210] on button "Closed 4" at bounding box center [494, 197] width 88 height 42
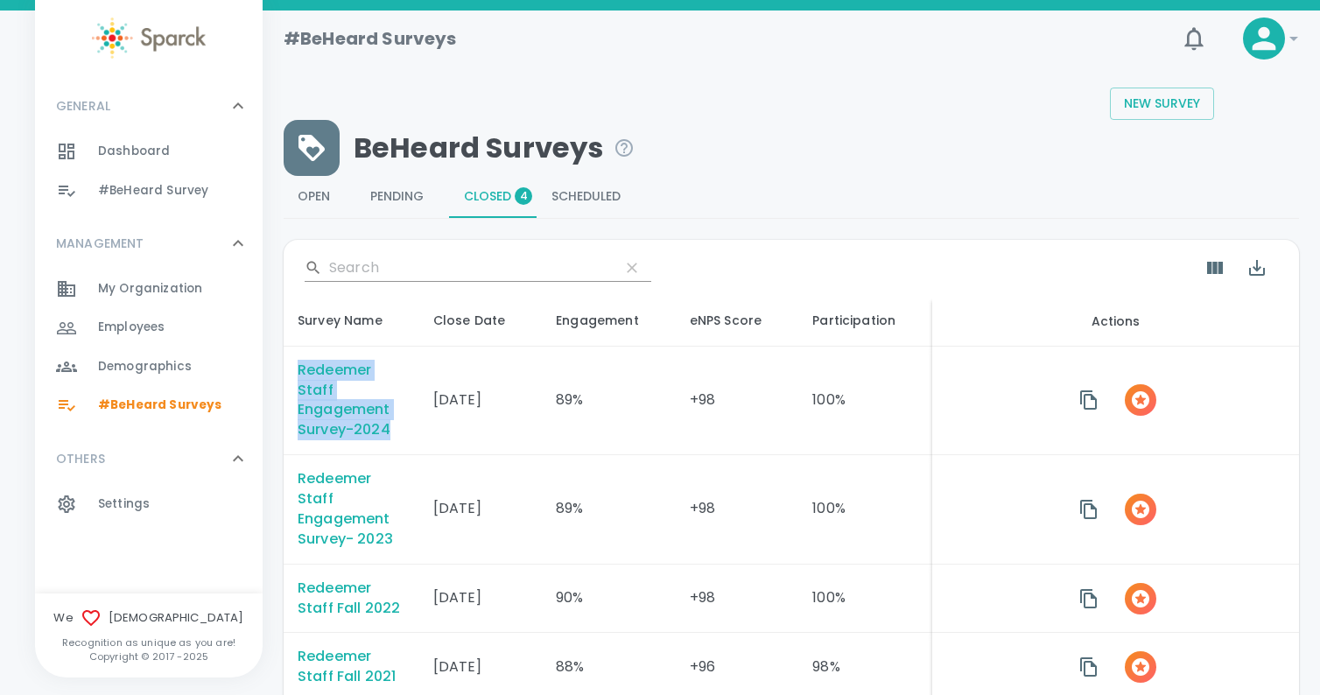
drag, startPoint x: 298, startPoint y: 370, endPoint x: 384, endPoint y: 436, distance: 108.6
click at [384, 436] on div "Redeemer Staff Engagement Survey-2024" at bounding box center [352, 401] width 108 height 81
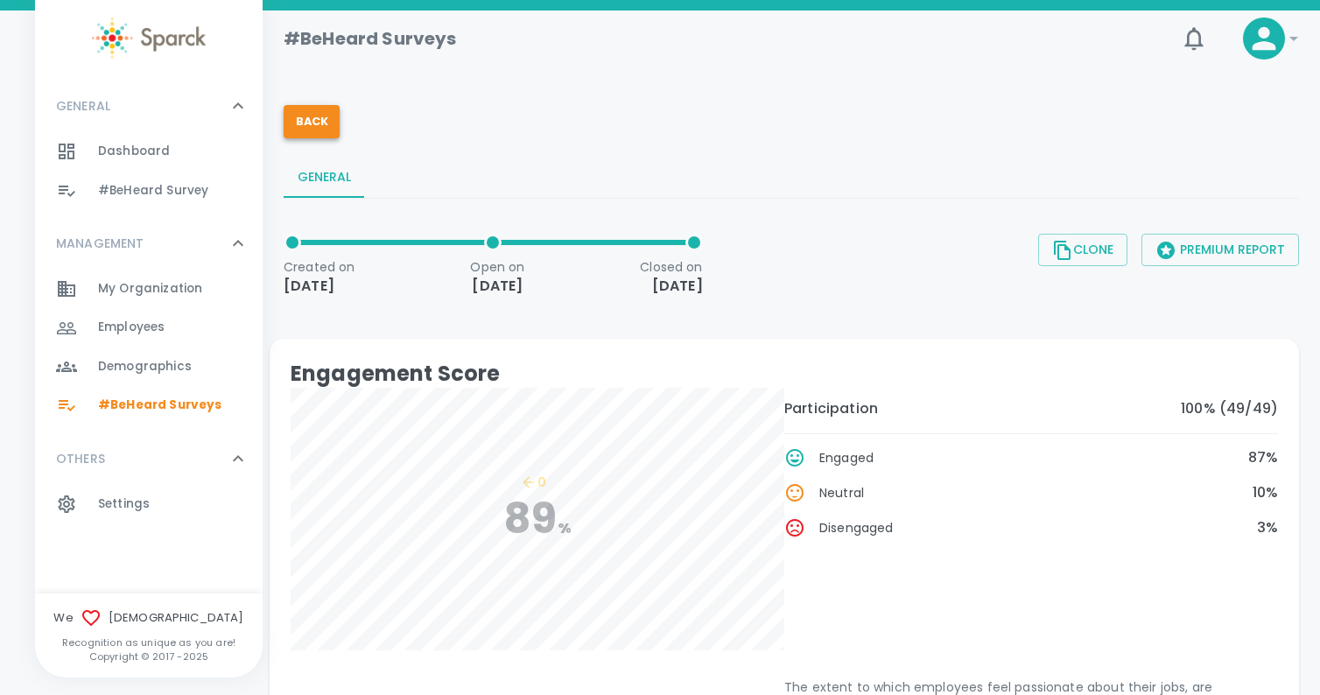
click at [307, 127] on button "Back" at bounding box center [312, 121] width 56 height 33
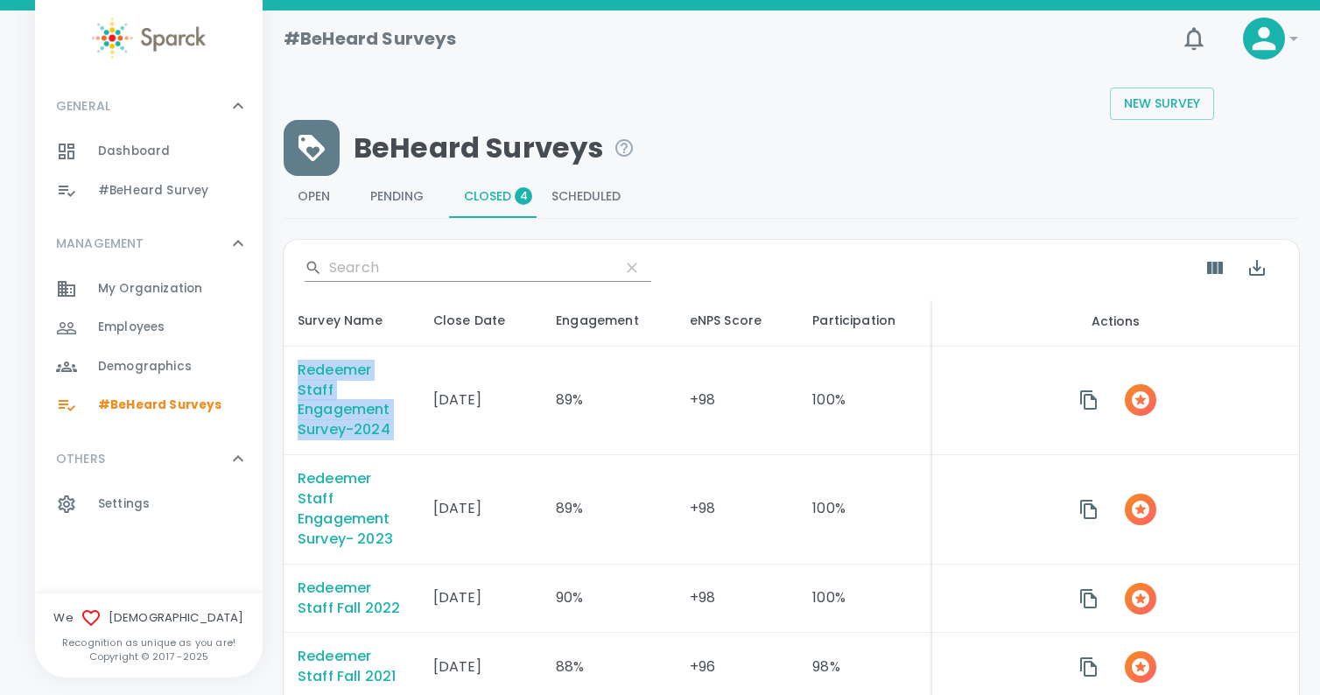
drag, startPoint x: 298, startPoint y: 370, endPoint x: 398, endPoint y: 425, distance: 113.6
click at [398, 425] on div "Redeemer Staff Engagement Survey-2024" at bounding box center [352, 401] width 108 height 81
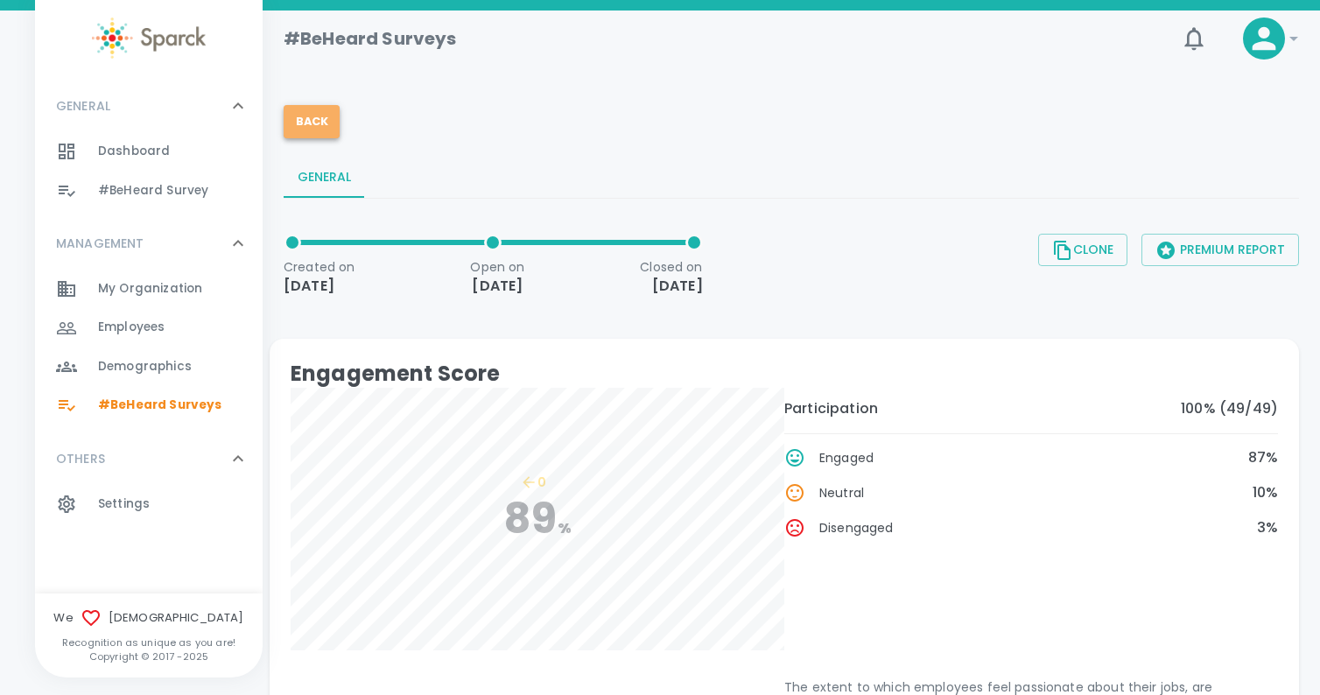
click at [307, 131] on button "Back" at bounding box center [312, 121] width 56 height 33
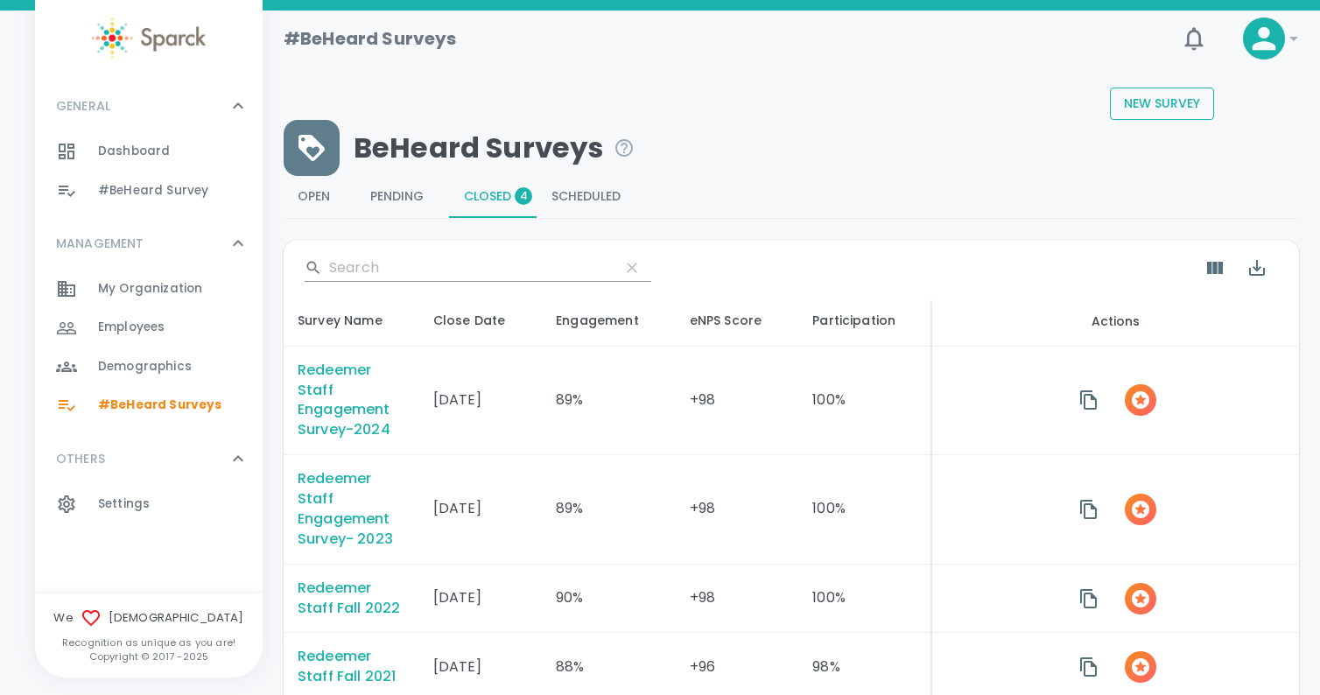
click at [1135, 107] on button "New Survey" at bounding box center [1162, 104] width 104 height 32
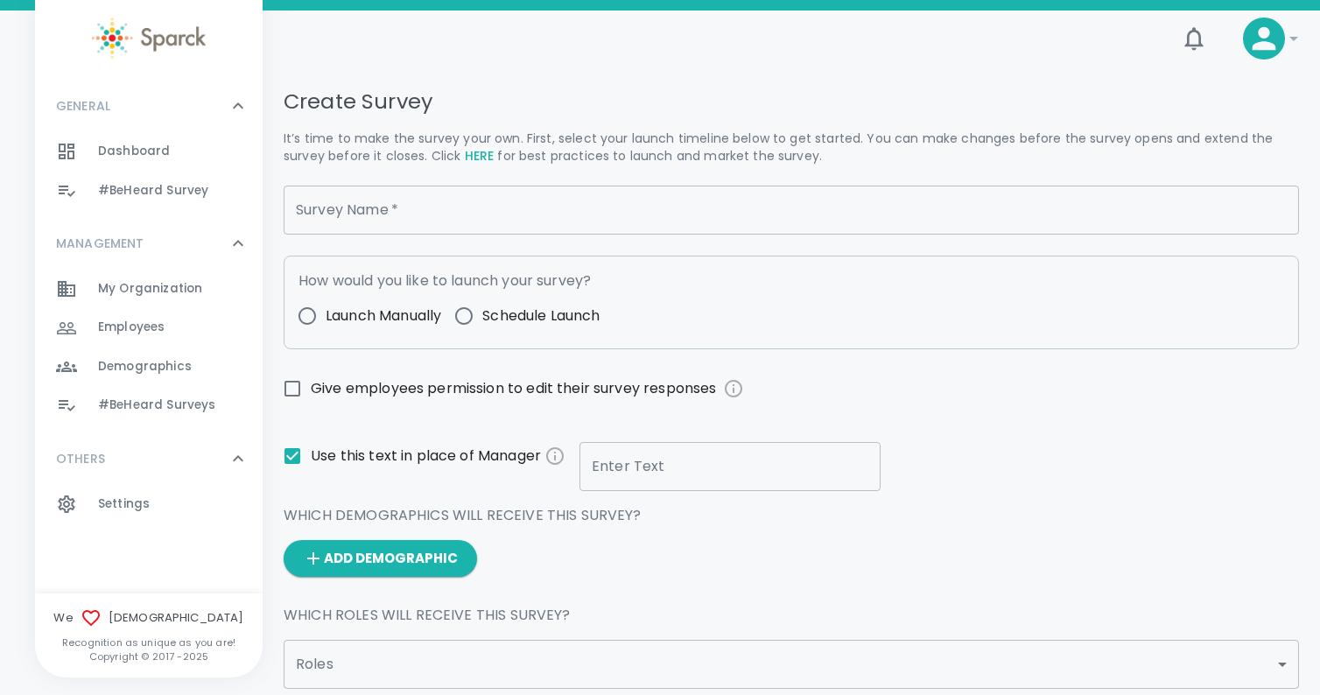
click at [341, 206] on input "Survey Name   *" at bounding box center [792, 210] width 1016 height 49
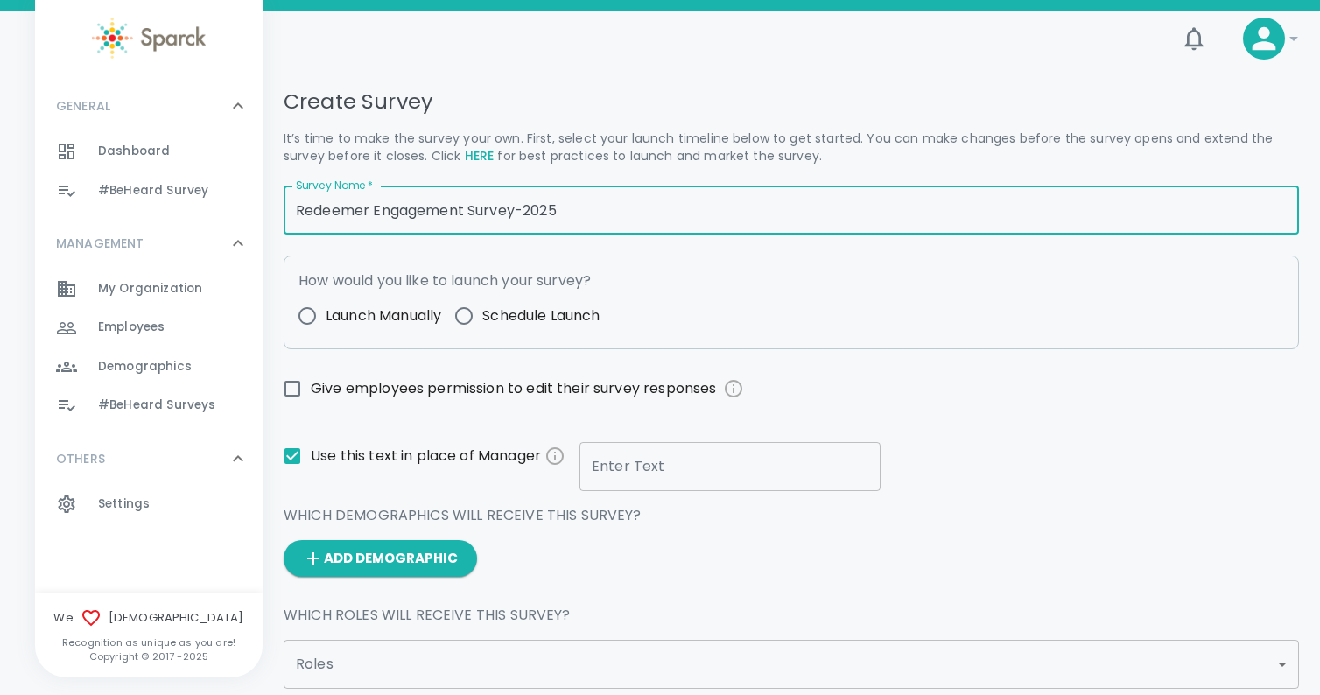
type input "Redeemer Engagement Survey-2025"
click at [467, 308] on input "Schedule Launch" at bounding box center [464, 316] width 37 height 37
radio input "true"
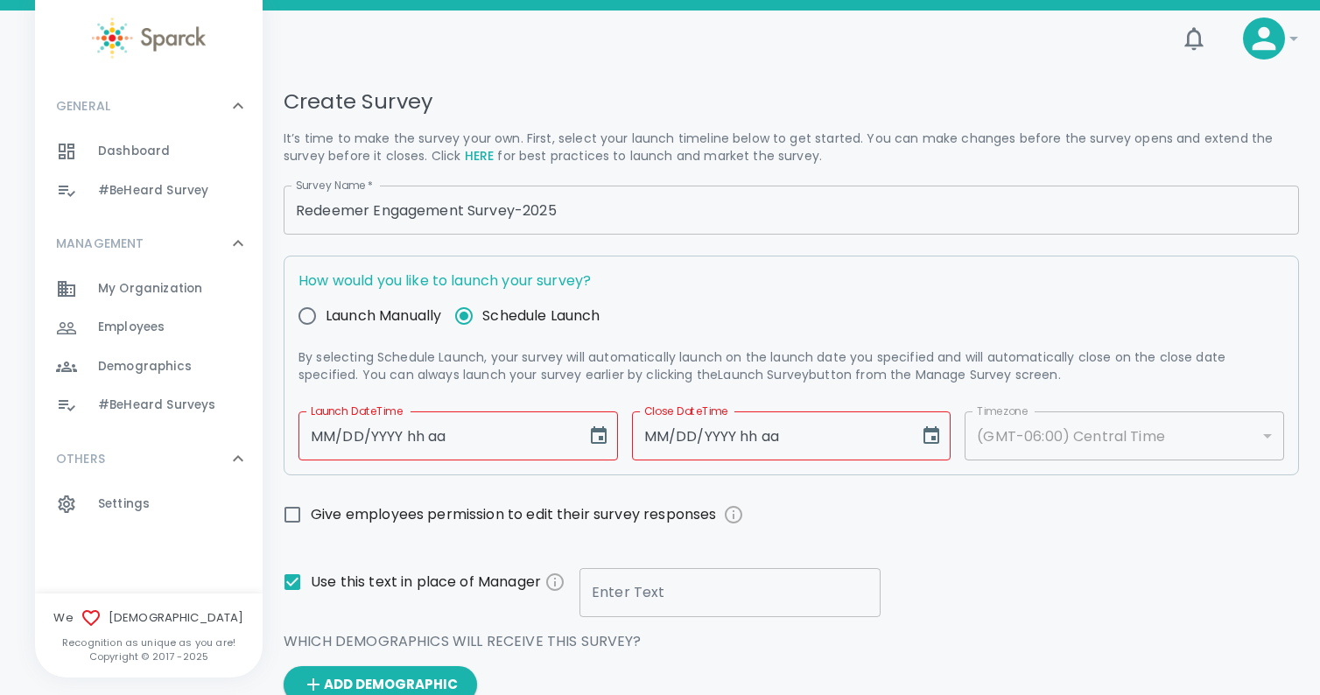
click at [329, 435] on input "MM/DD/YYYY hh aa" at bounding box center [437, 436] width 276 height 49
type input "10/07/2025 08 aa"
click at [411, 436] on input "[DATE] 08 AM" at bounding box center [437, 436] width 276 height 49
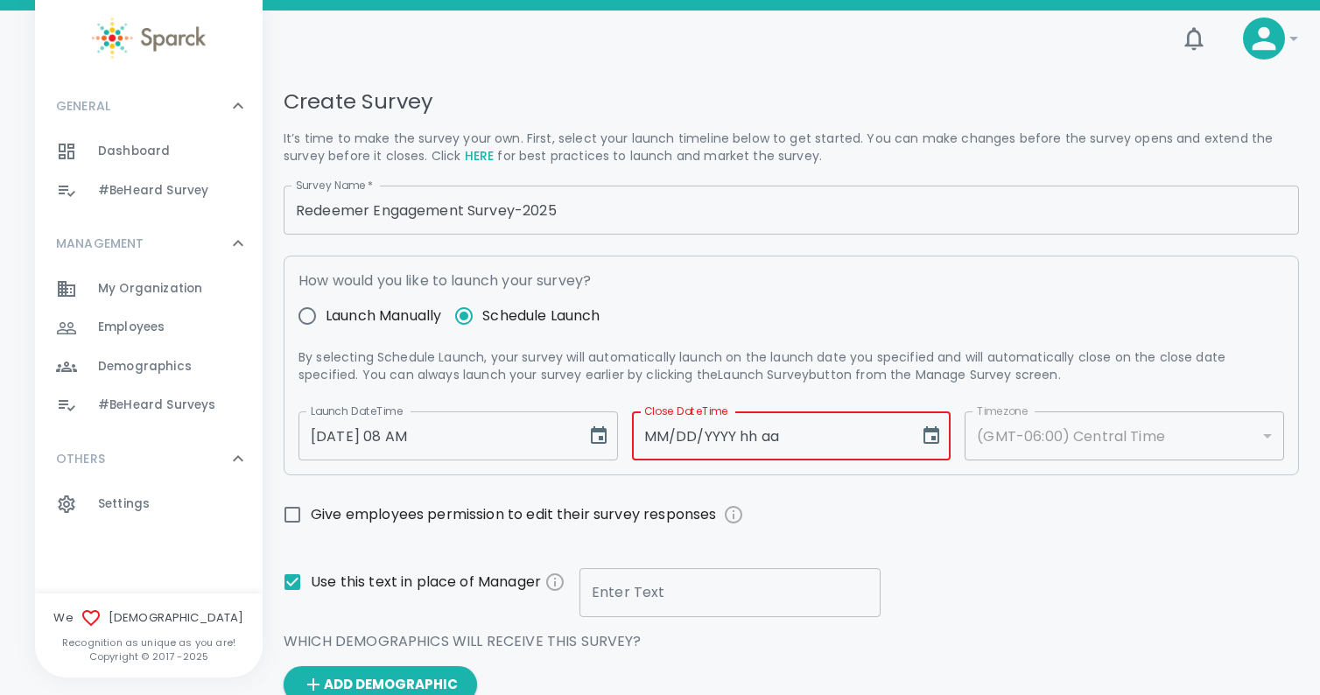
click at [659, 436] on input "MM/DD/YYYY hh aa" at bounding box center [770, 436] width 276 height 49
click at [926, 430] on icon "Choose date" at bounding box center [932, 435] width 16 height 18
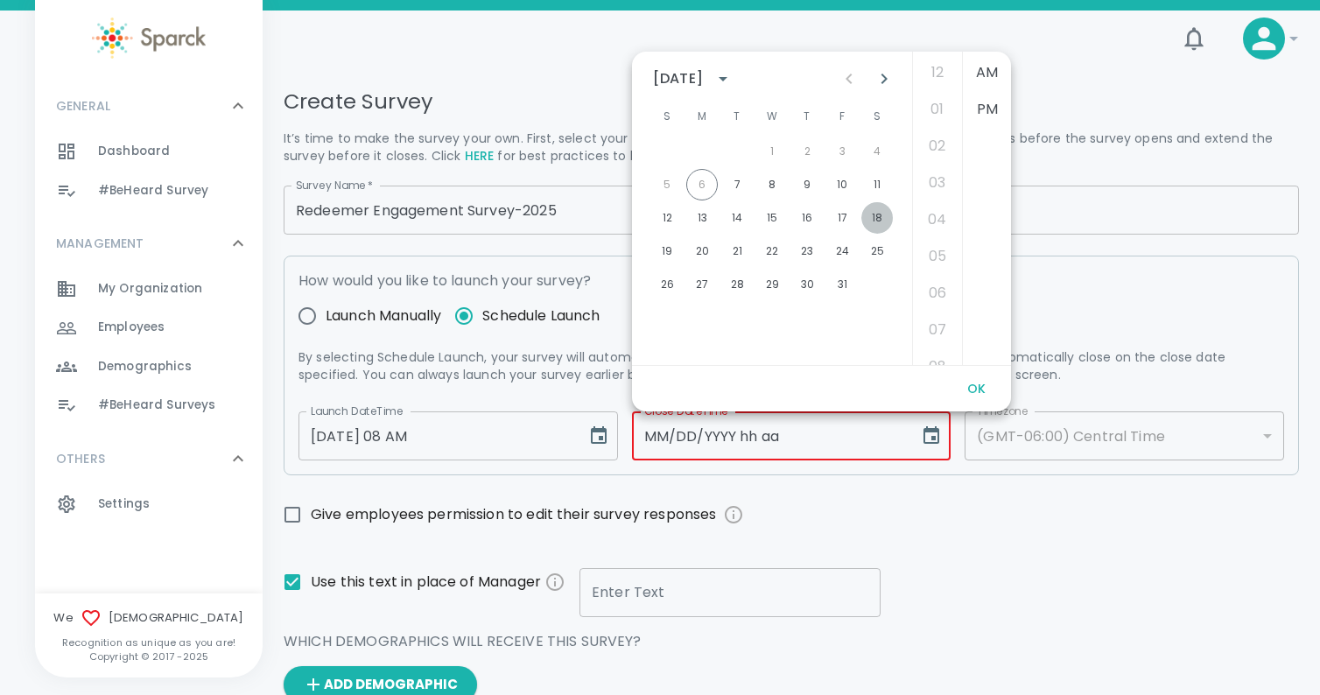
click at [878, 218] on button "18" at bounding box center [878, 218] width 32 height 32
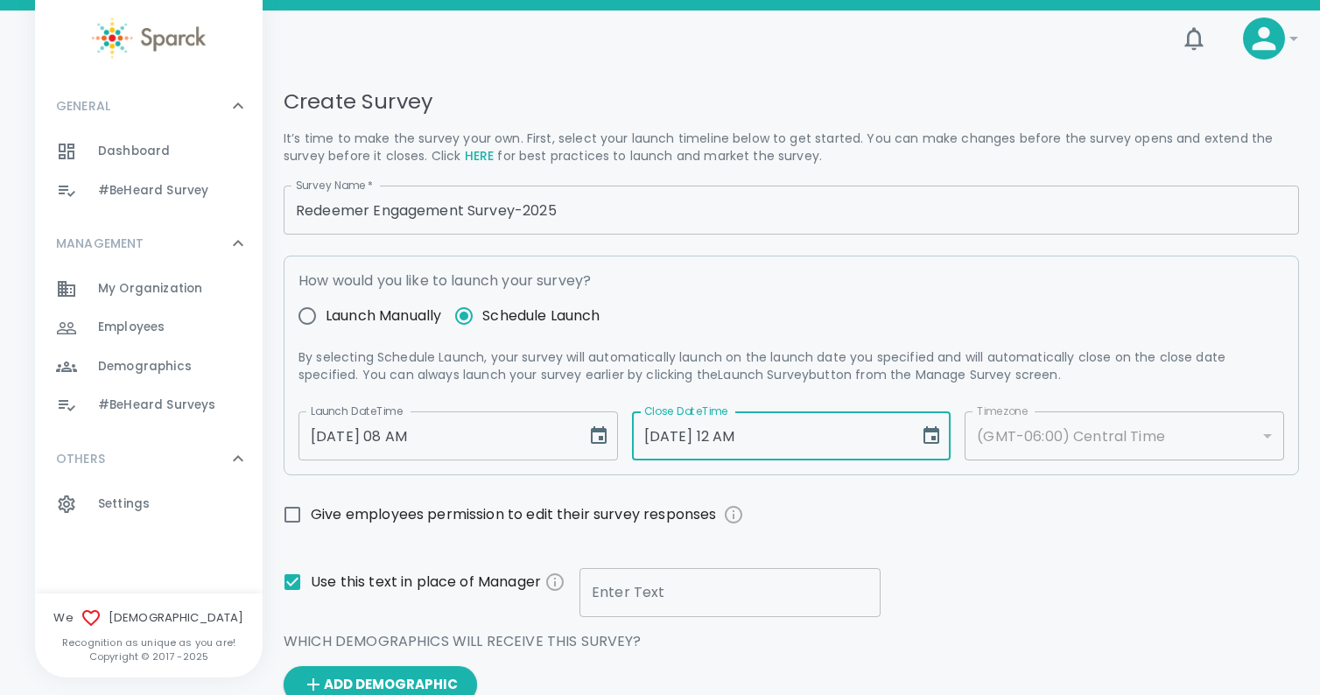
click at [736, 433] on input "10/18/2025 12 AM" at bounding box center [770, 436] width 276 height 49
click at [741, 436] on input "10/18/2025 12 AM" at bounding box center [770, 436] width 276 height 49
click at [1047, 441] on div "(GMT-06:00) Central Time" at bounding box center [1125, 436] width 320 height 49
click at [672, 436] on input "10/18/2025 12 AM" at bounding box center [770, 436] width 276 height 49
click at [924, 437] on icon "Choose date, selected date is Oct 18, 2025" at bounding box center [932, 435] width 16 height 18
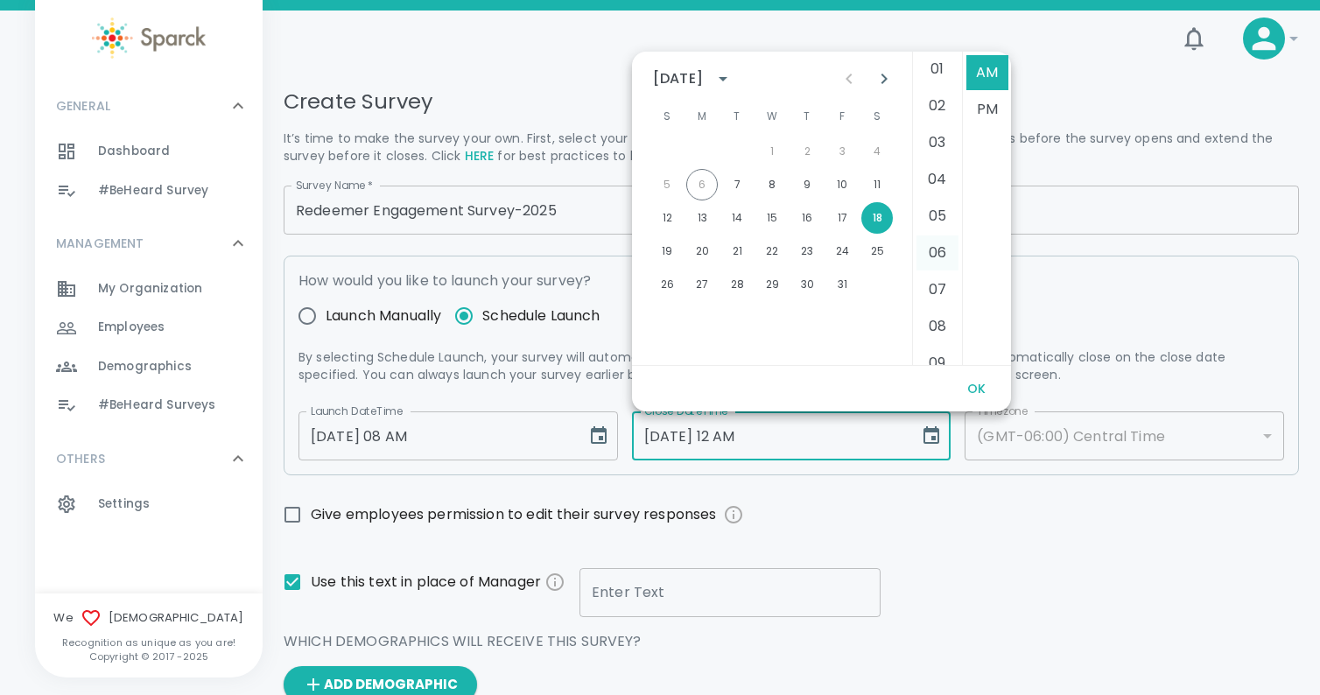
scroll to position [46, 0]
click at [931, 320] on li "08" at bounding box center [938, 320] width 42 height 35
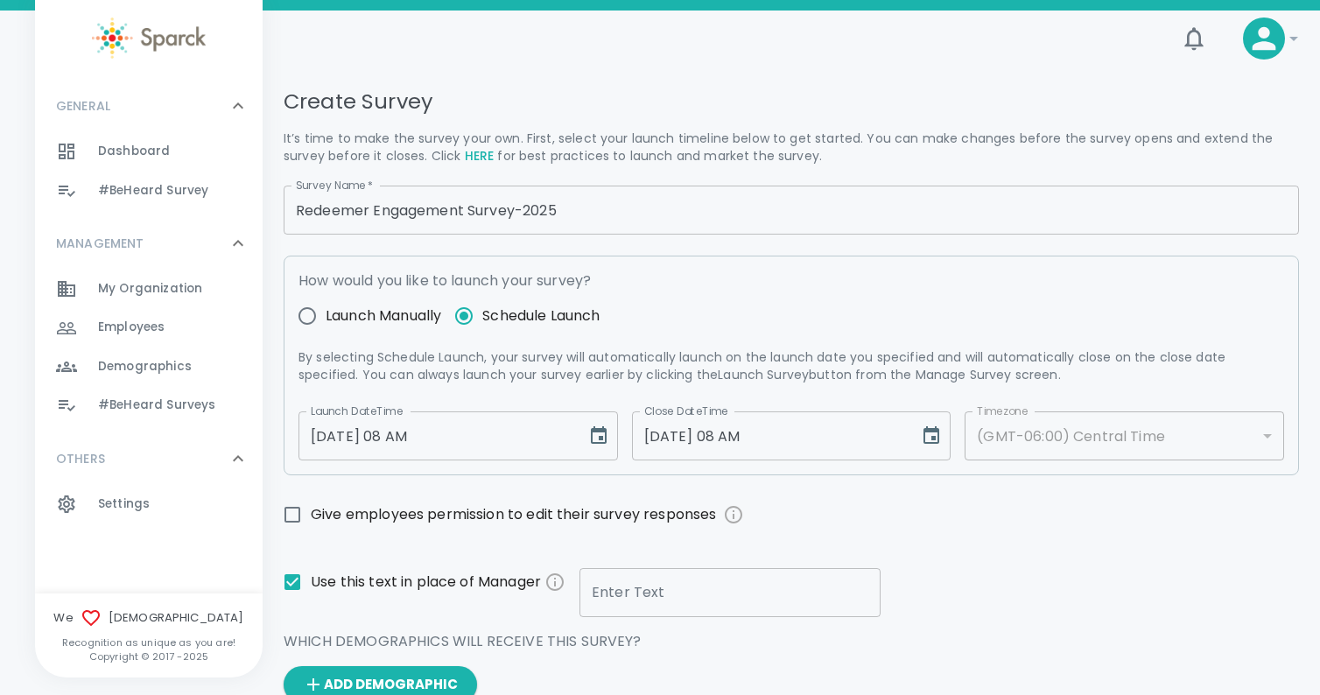
click at [806, 437] on input "10/18/2025 08 AM" at bounding box center [770, 436] width 276 height 49
click at [938, 434] on icon "Choose date, selected date is Oct 18, 2025" at bounding box center [931, 436] width 21 height 21
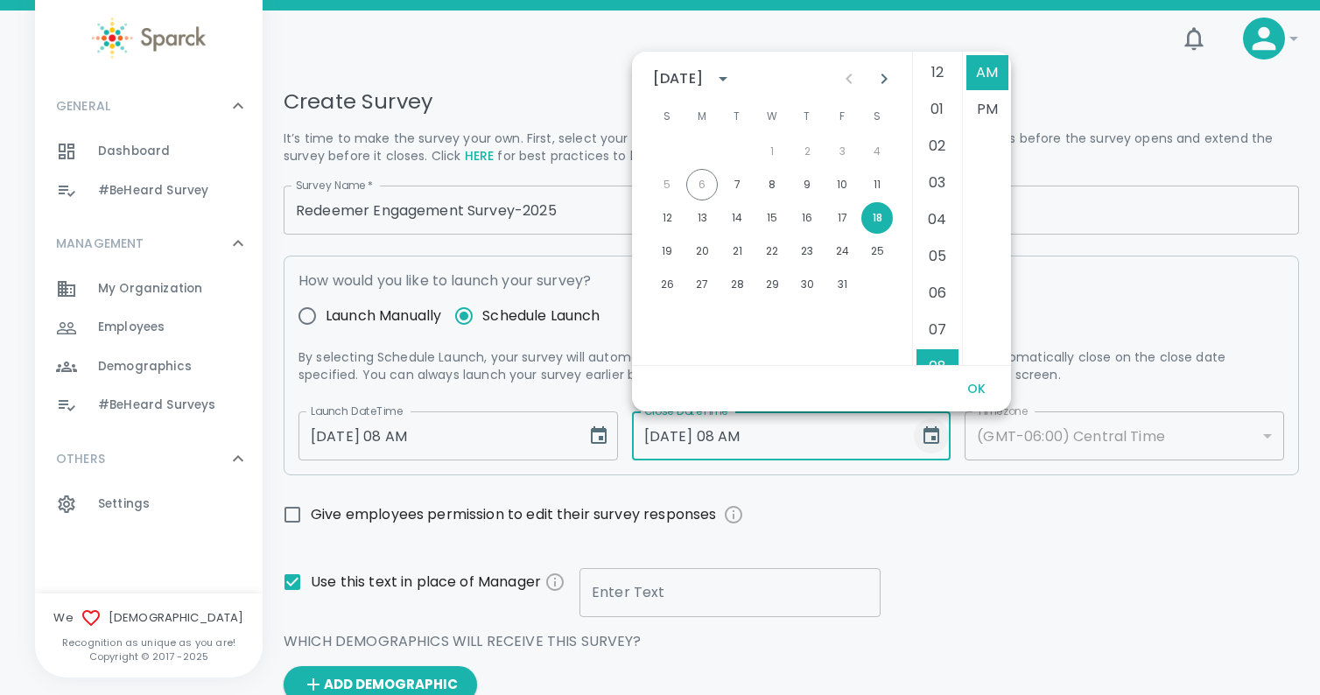
scroll to position [294, 0]
click at [984, 107] on li "PM" at bounding box center [988, 109] width 42 height 35
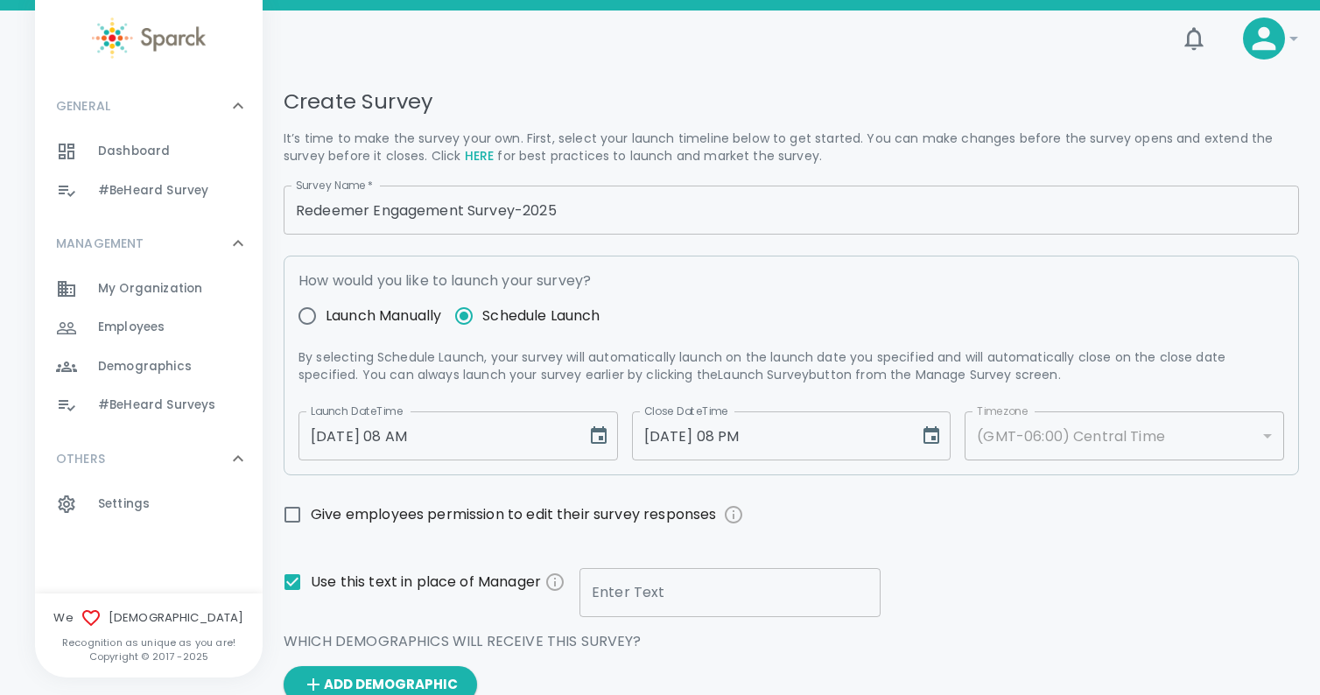
click at [778, 435] on input "[DATE] 08 PM" at bounding box center [770, 436] width 276 height 49
click at [932, 433] on icon "Choose date, selected date is Oct 18, 2025" at bounding box center [931, 436] width 21 height 21
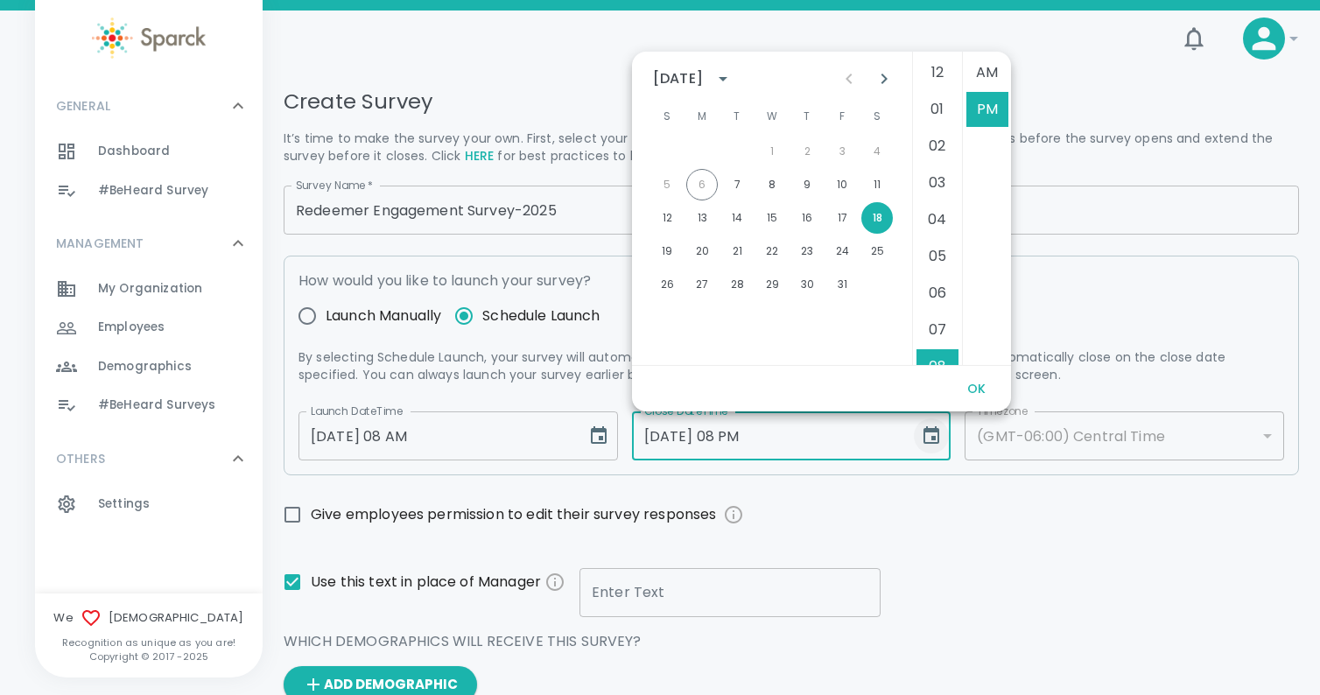
scroll to position [37, 0]
click at [903, 493] on div "Give employees permission to edit their survey responses" at bounding box center [785, 507] width 1030 height 51
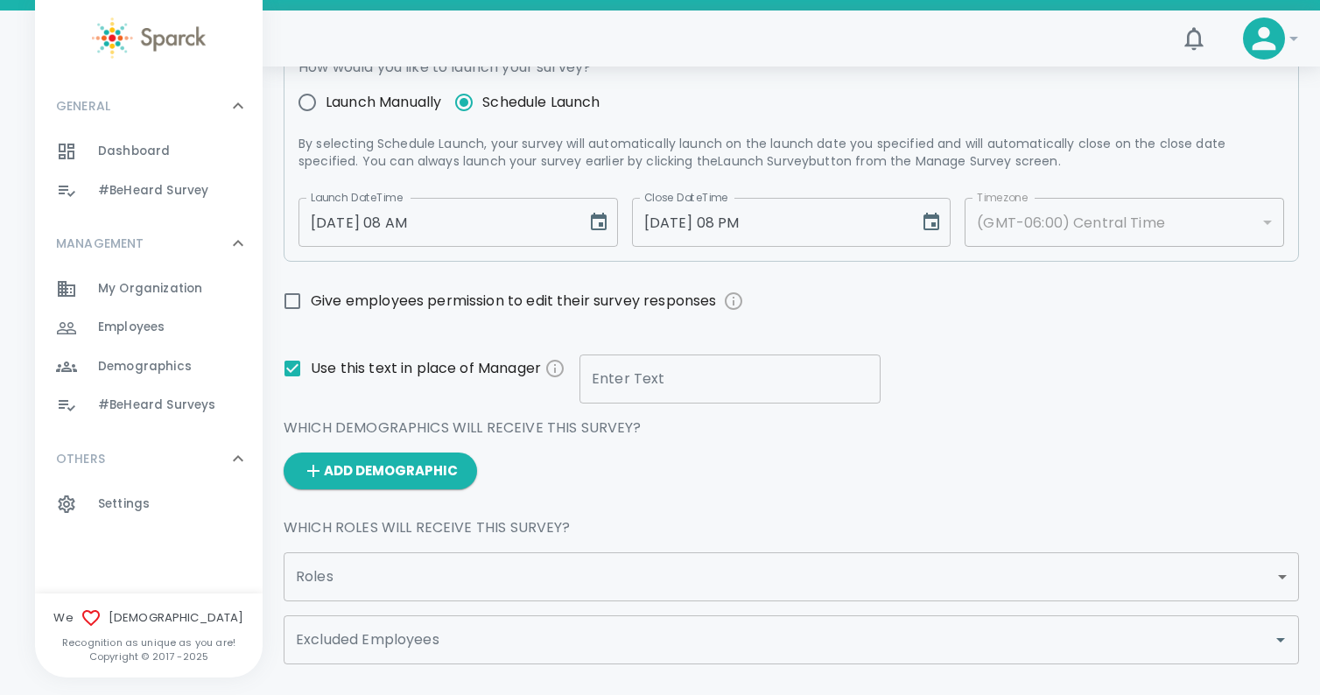
scroll to position [222, 0]
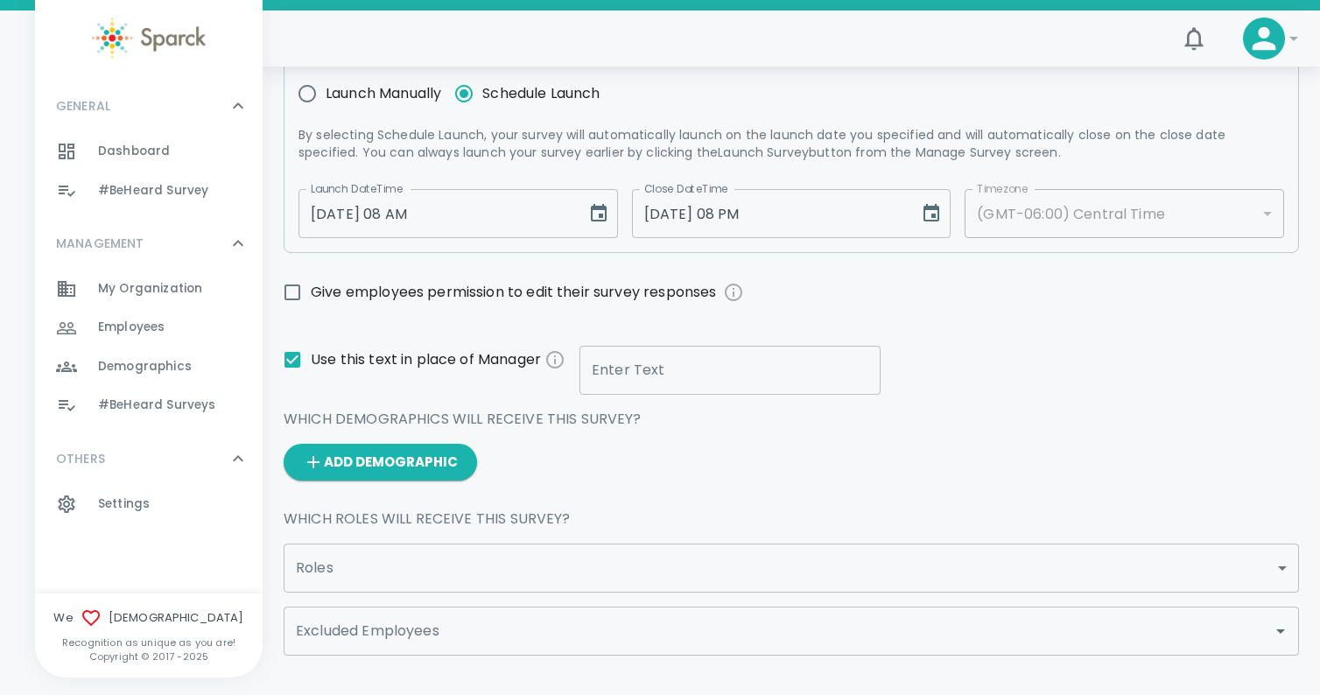
click at [488, 564] on body "Skip Navigation 0 ! GENERAL 0 Dashboard 0 #BeHeard Survey 0 MANAGEMENT 0 My Org…" at bounding box center [660, 519] width 1320 height 1483
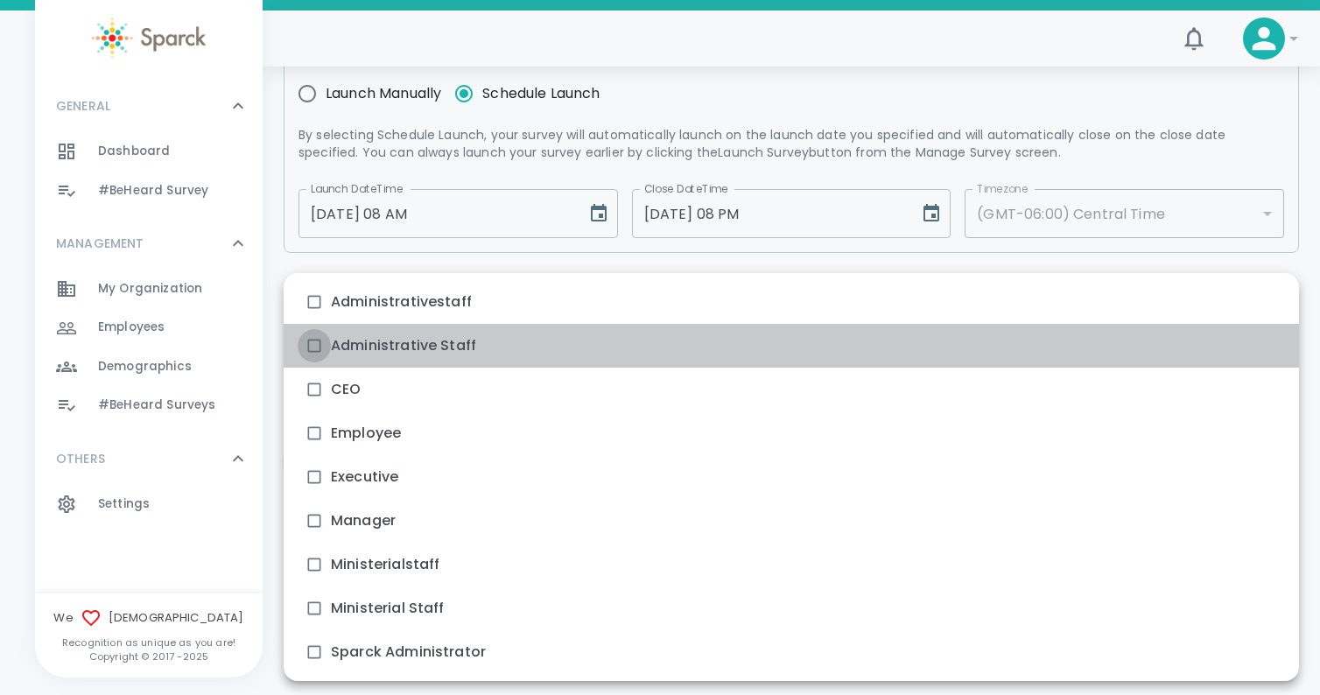
click at [313, 343] on input "checkbox" at bounding box center [314, 345] width 33 height 33
checkbox input "true"
type input "756"
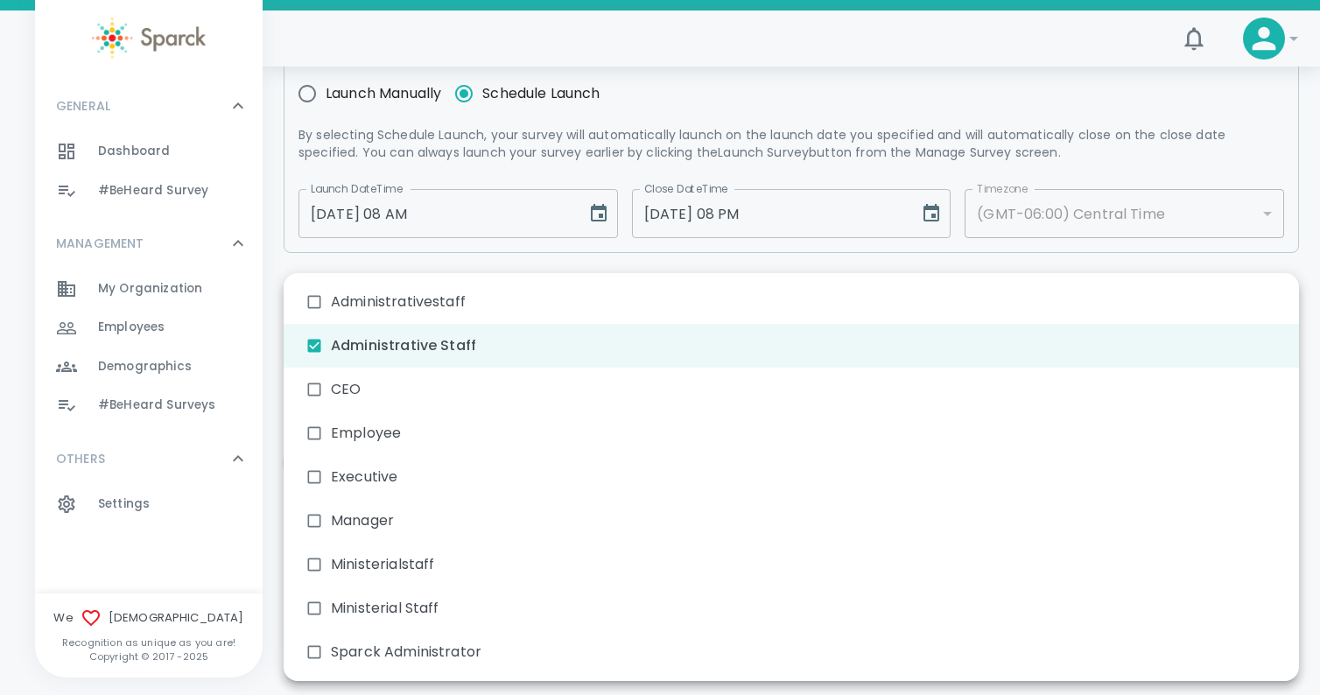
click at [313, 432] on input "checkbox" at bounding box center [314, 433] width 33 height 33
checkbox input "true"
type input "756,733"
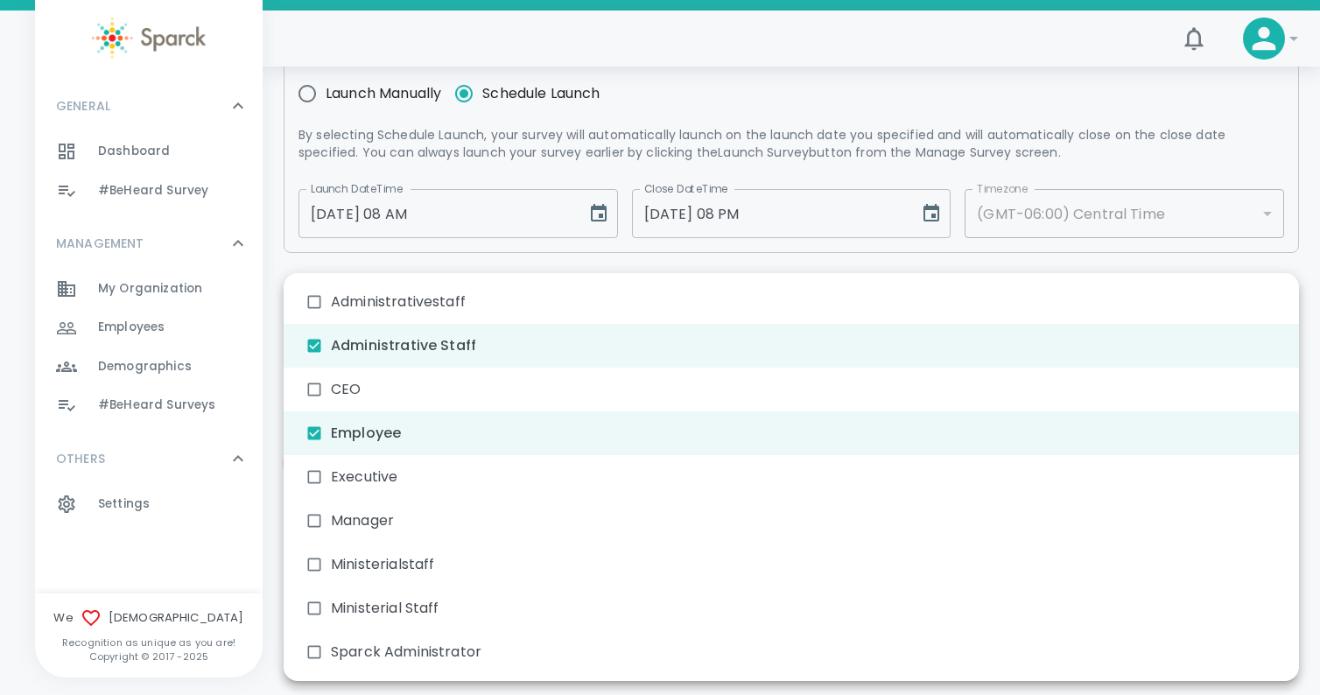
click at [317, 521] on input "checkbox" at bounding box center [314, 520] width 33 height 33
checkbox input "true"
type input "756,733,732"
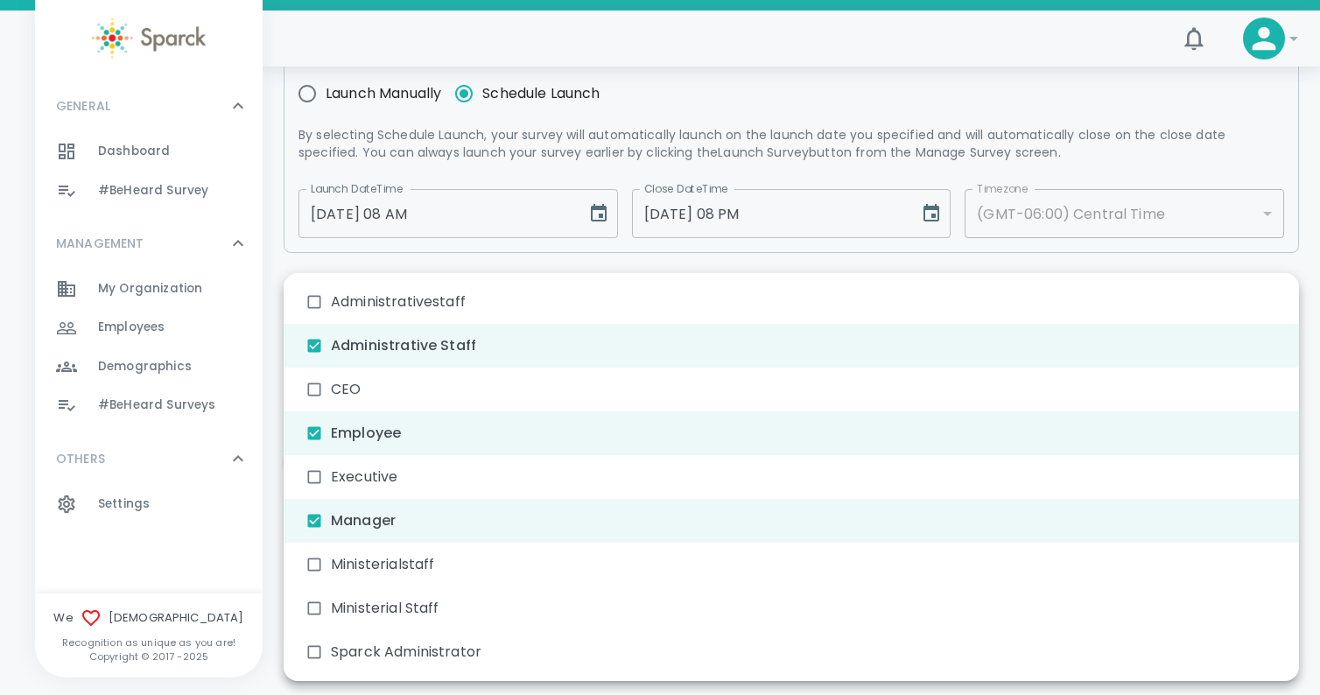
click at [318, 607] on input "checkbox" at bounding box center [314, 608] width 33 height 33
checkbox input "true"
type input "756,733,732,755"
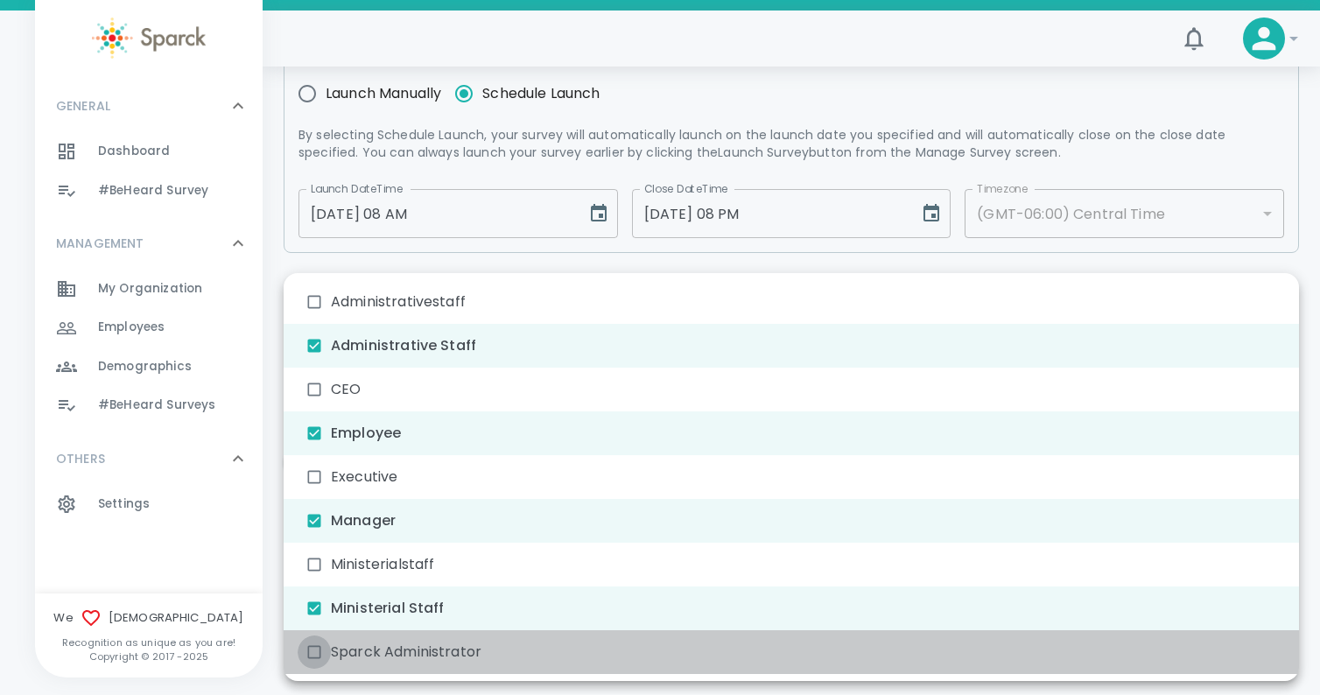
click at [313, 653] on input "checkbox" at bounding box center [314, 652] width 33 height 33
checkbox input "true"
type input "756,733,732,755,734"
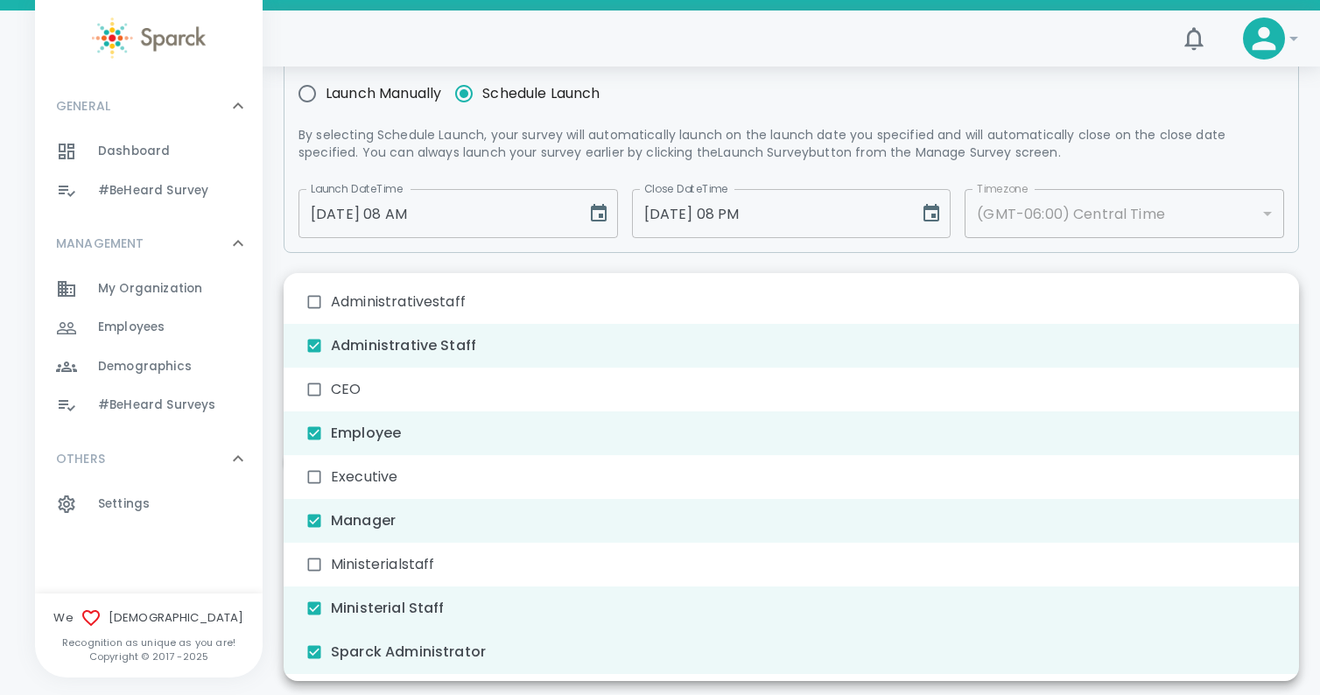
click at [285, 262] on div at bounding box center [660, 347] width 1320 height 695
click at [1280, 574] on body "Skip Navigation 0 ! GENERAL 0 Dashboard 0 #BeHeard Survey 0 MANAGEMENT 0 My Org…" at bounding box center [660, 527] width 1320 height 1498
click at [672, 123] on div at bounding box center [660, 347] width 1320 height 695
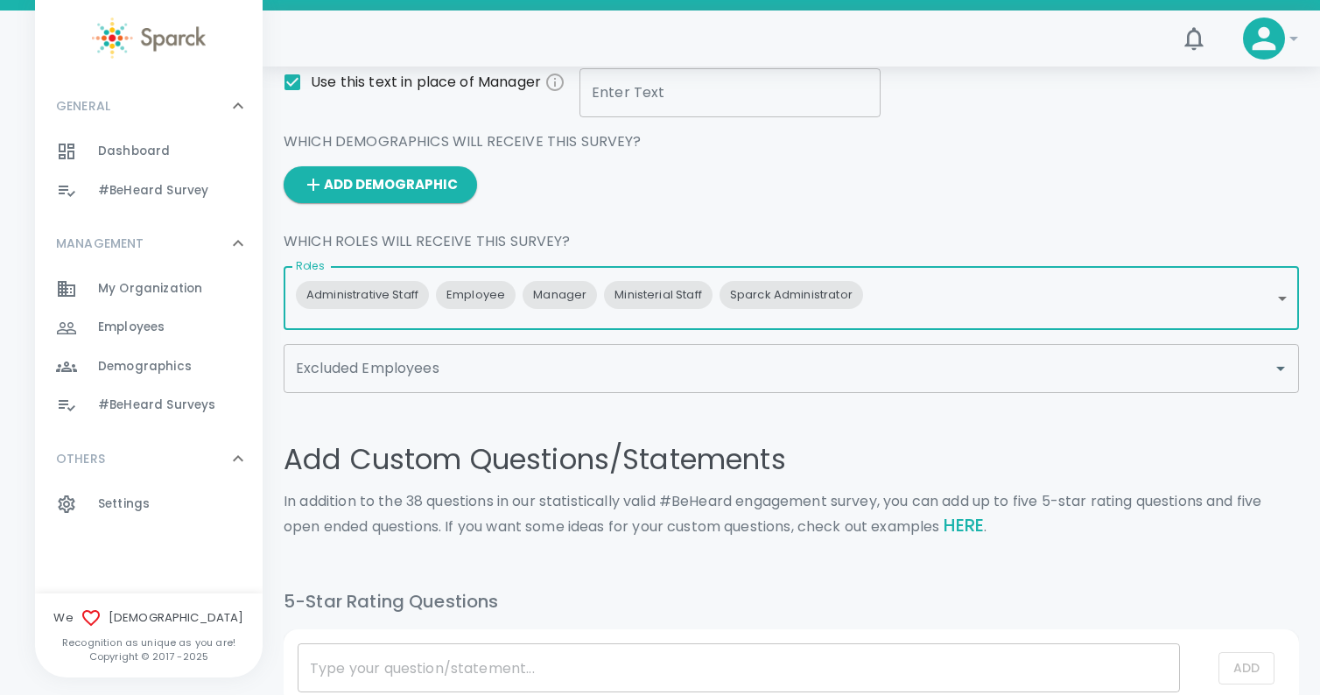
scroll to position [504, 0]
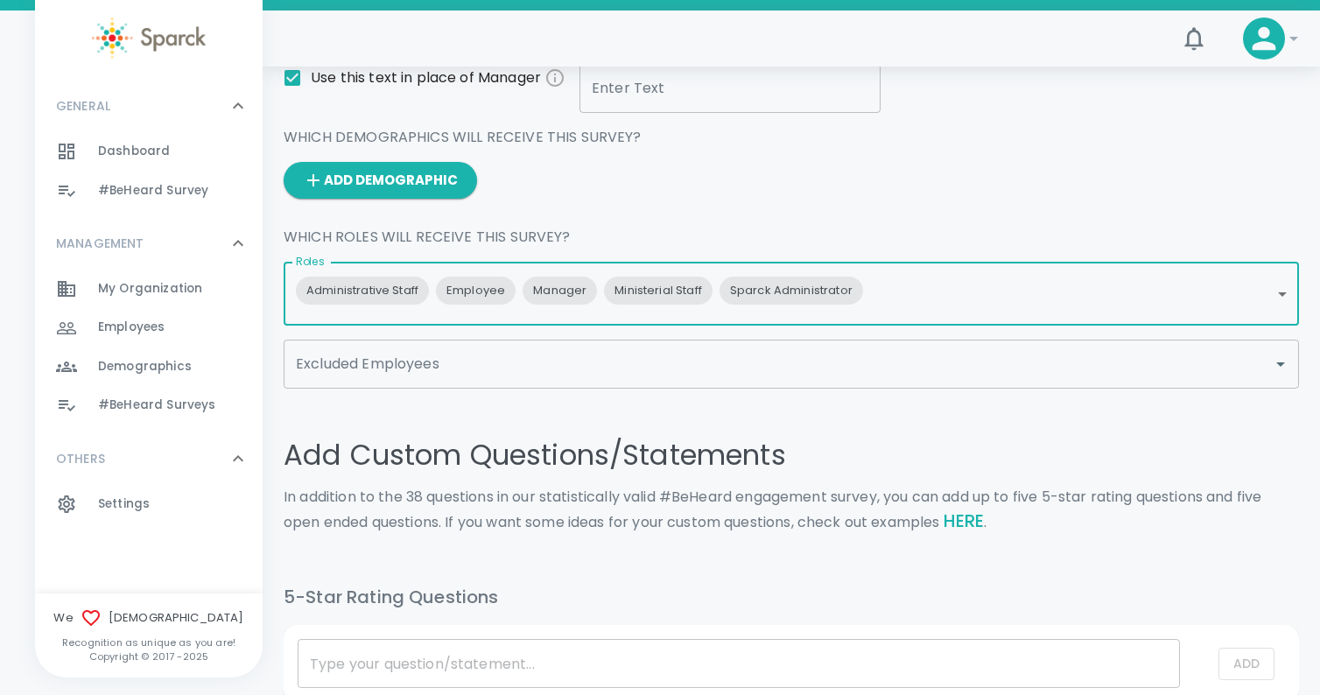
click at [602, 363] on input "Excluded Employees" at bounding box center [779, 364] width 974 height 33
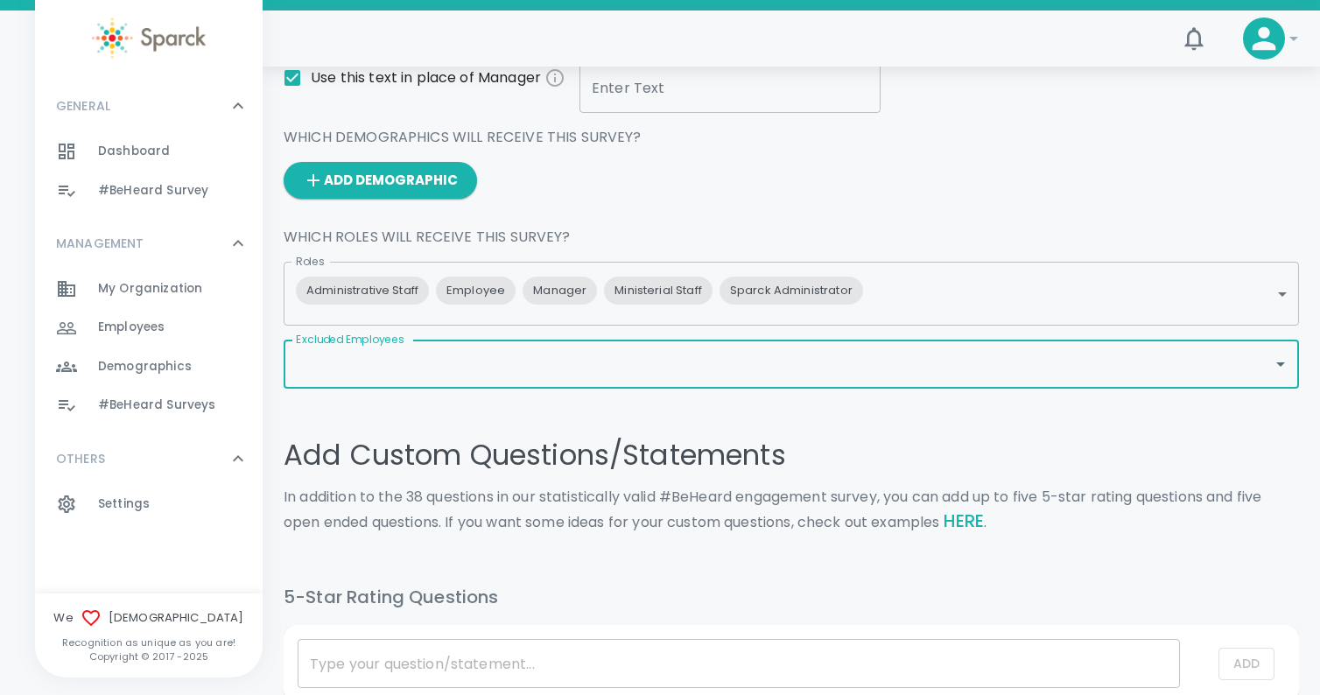
click at [602, 363] on input "Excluded Employees" at bounding box center [779, 364] width 974 height 33
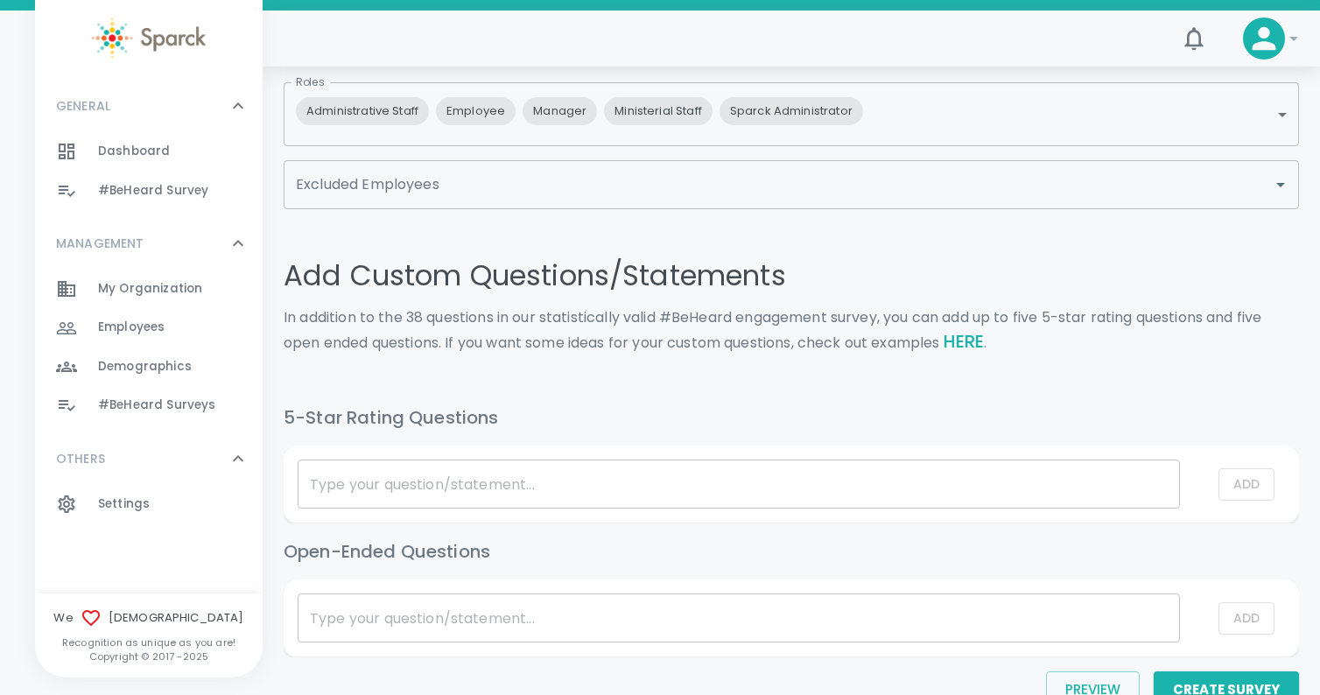
scroll to position [789, 0]
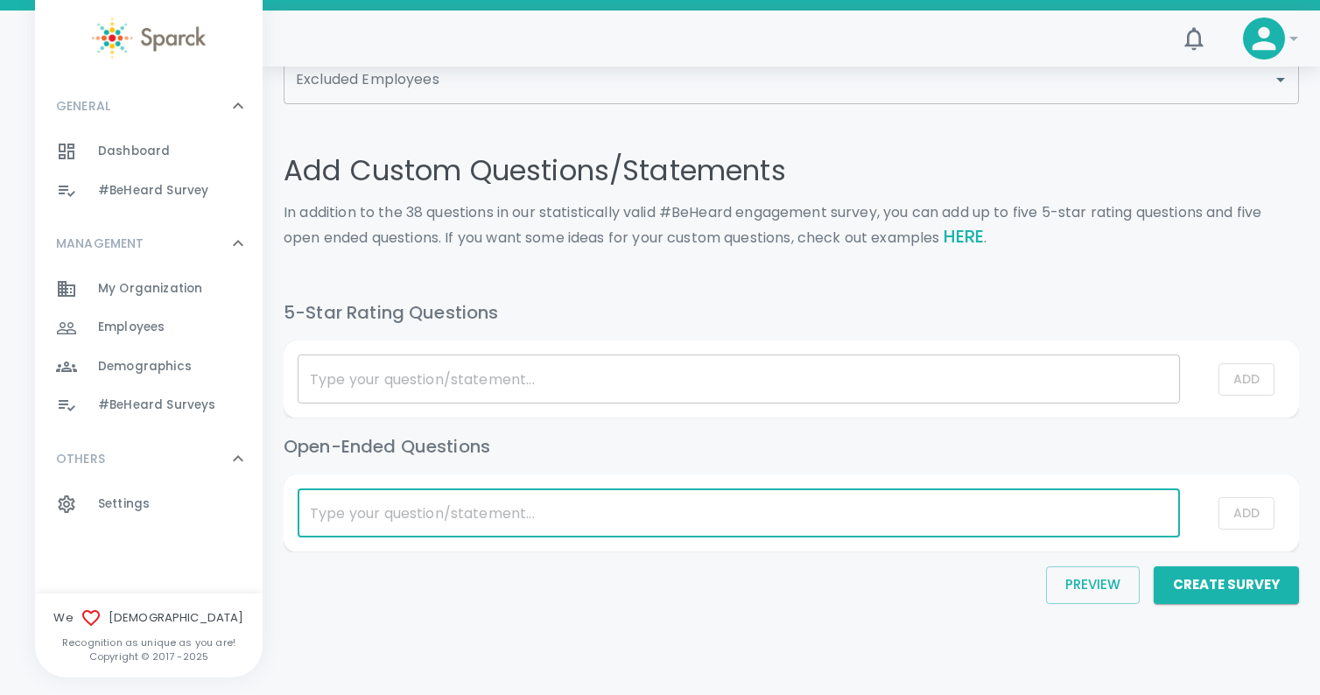
click at [492, 511] on input "list table" at bounding box center [739, 513] width 883 height 49
click at [393, 383] on input "list table" at bounding box center [739, 377] width 883 height 49
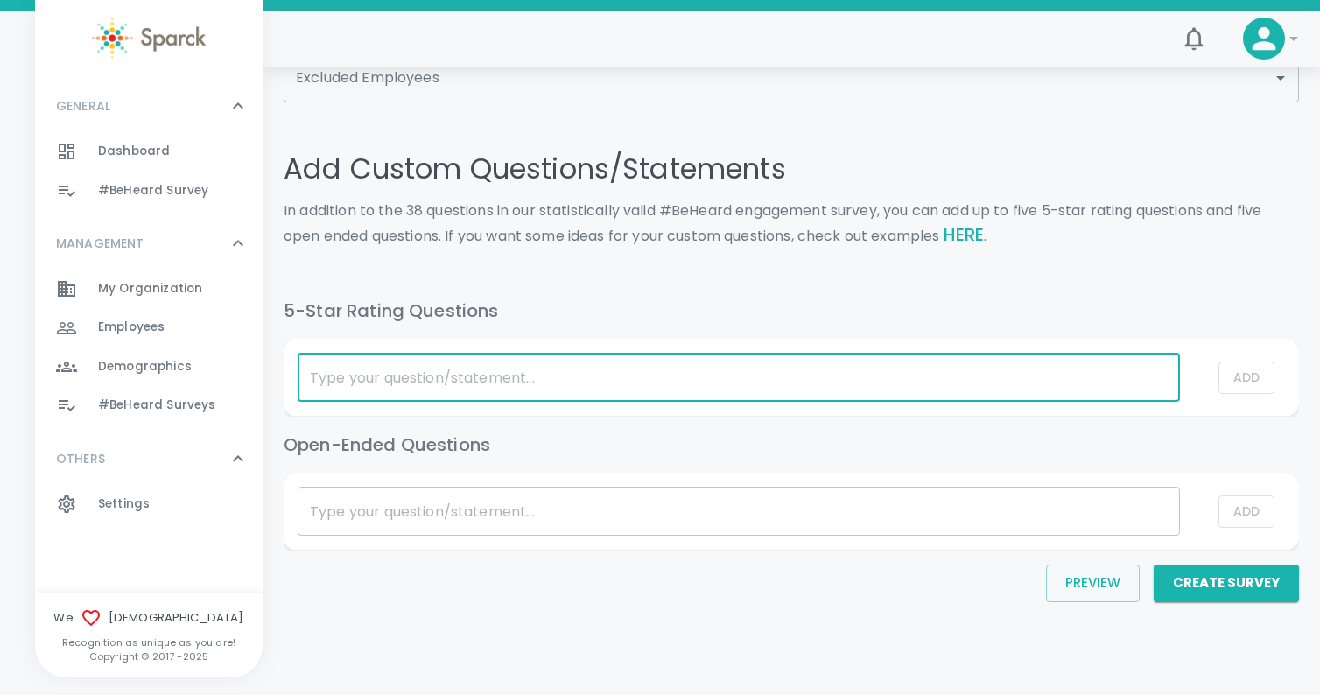
paste input "What changes or improvements would you like to see in our workplace culture?"
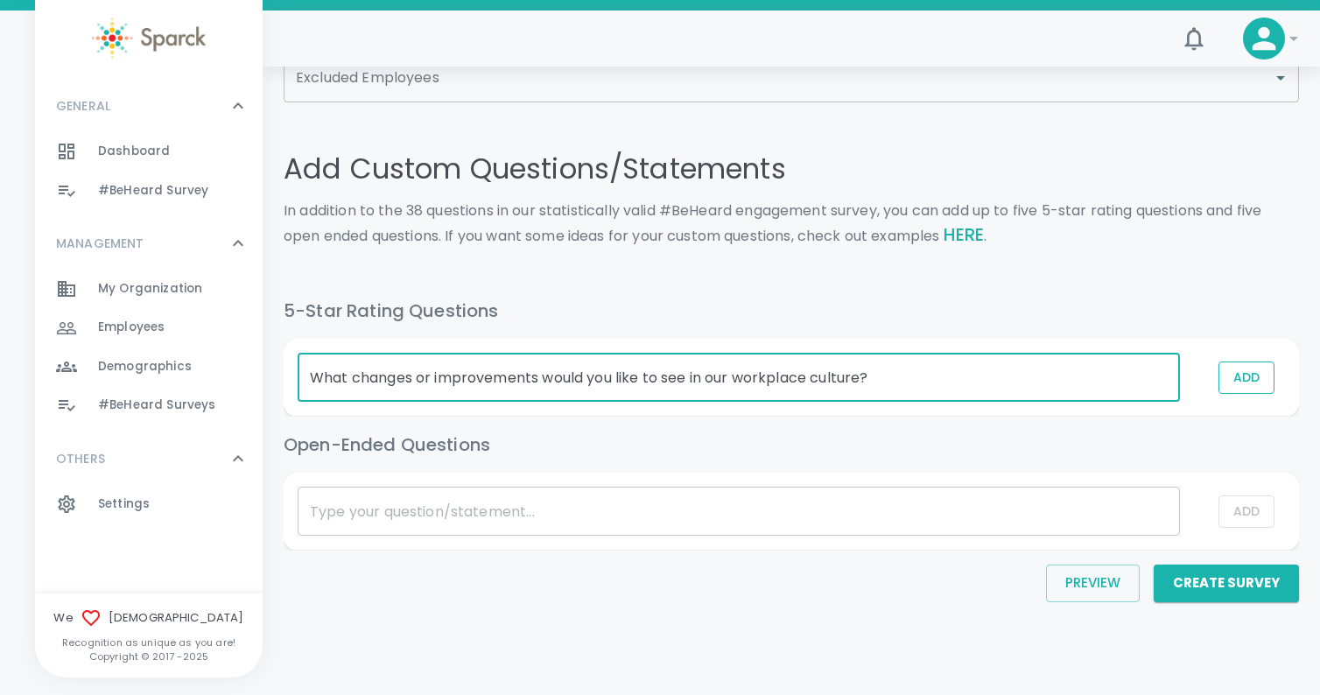
type input "What changes or improvements would you like to see in our workplace culture?"
click at [1242, 373] on button "Add" at bounding box center [1247, 378] width 56 height 32
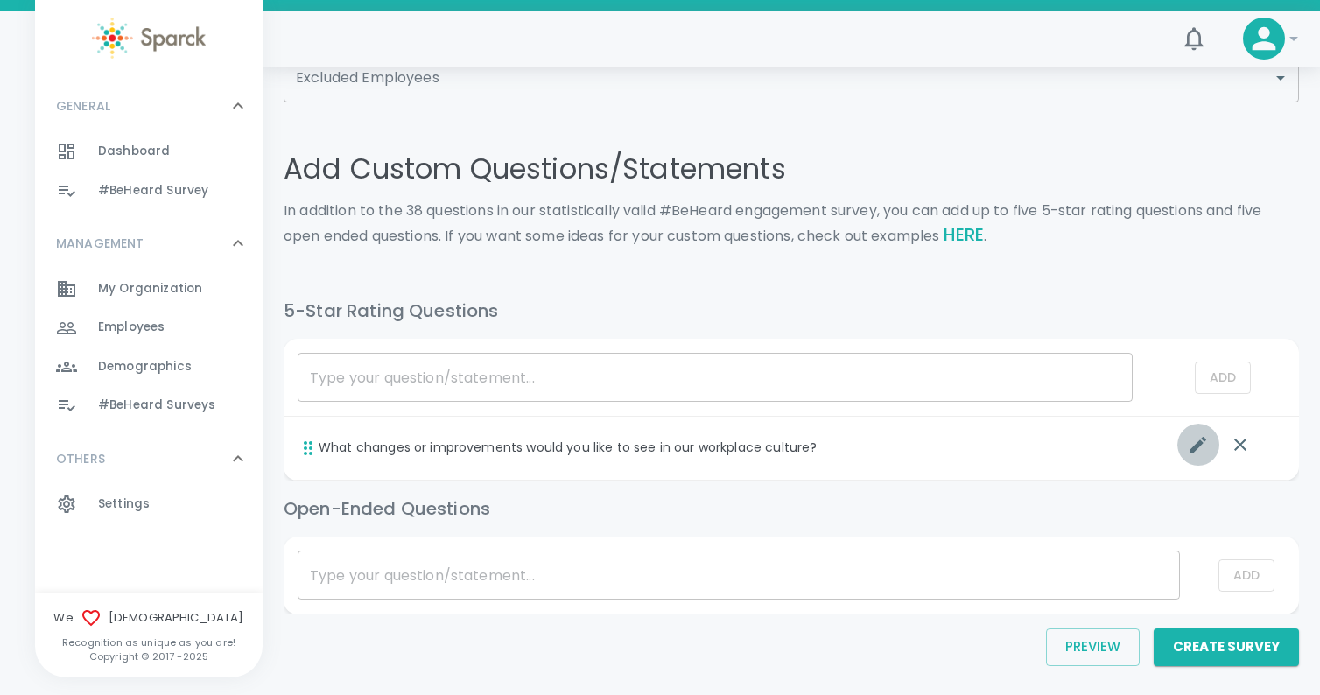
click at [1201, 447] on icon "list table" at bounding box center [1198, 444] width 21 height 21
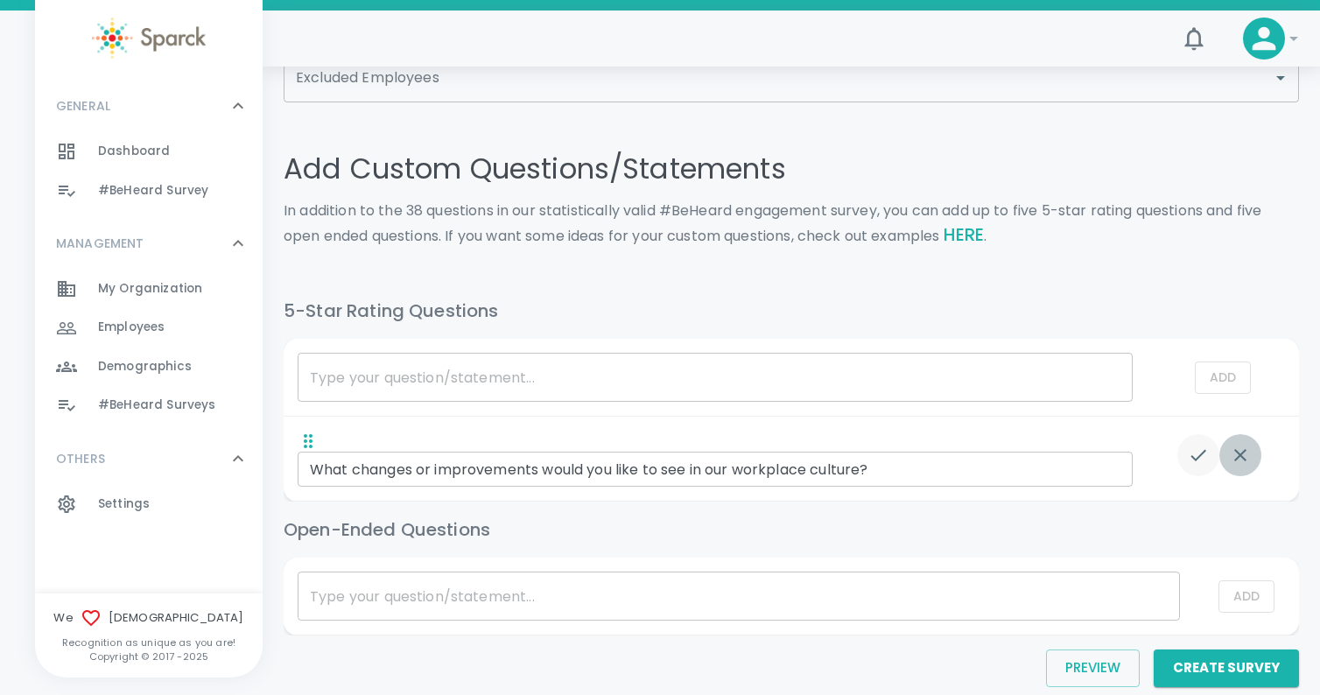
click at [1244, 465] on icon "list table" at bounding box center [1240, 455] width 21 height 21
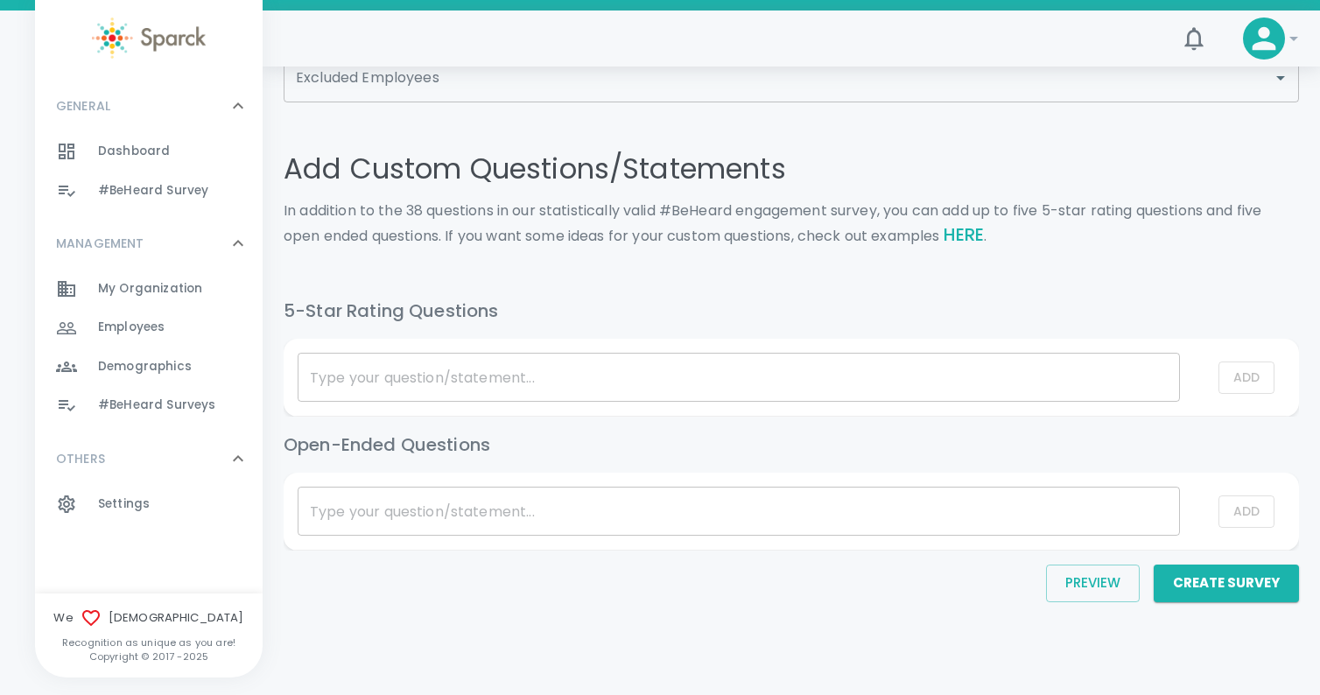
click at [547, 512] on input "list table" at bounding box center [739, 511] width 883 height 49
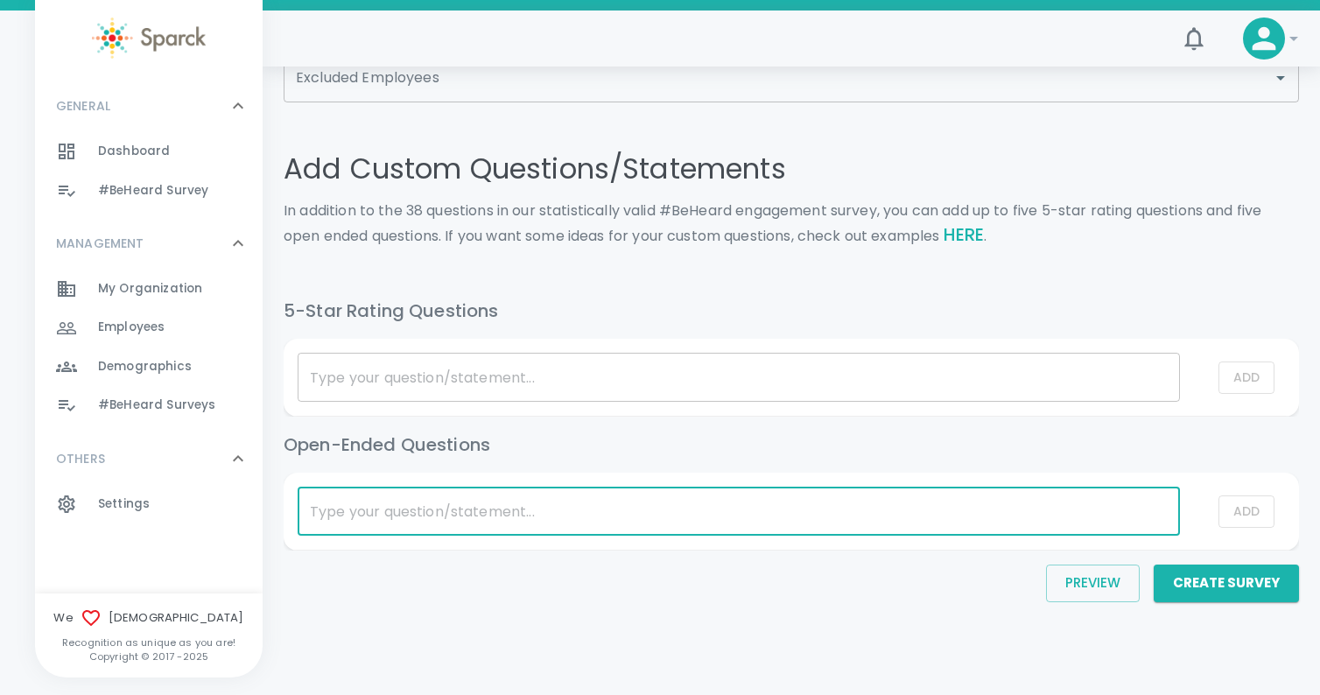
paste input "What changes or improvements would you like to see in our workplace culture?"
type input "What changes or improvements would you like to see in our workplace culture?"
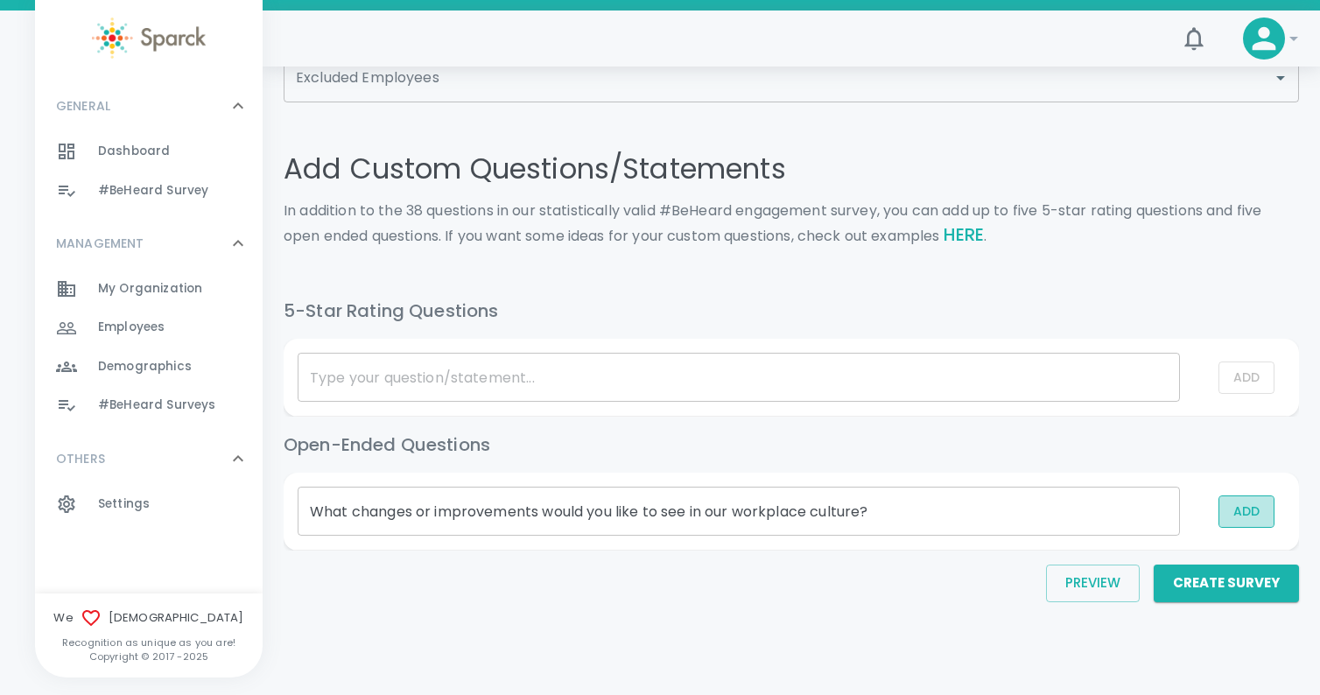
click at [1243, 510] on button "Add" at bounding box center [1247, 512] width 56 height 32
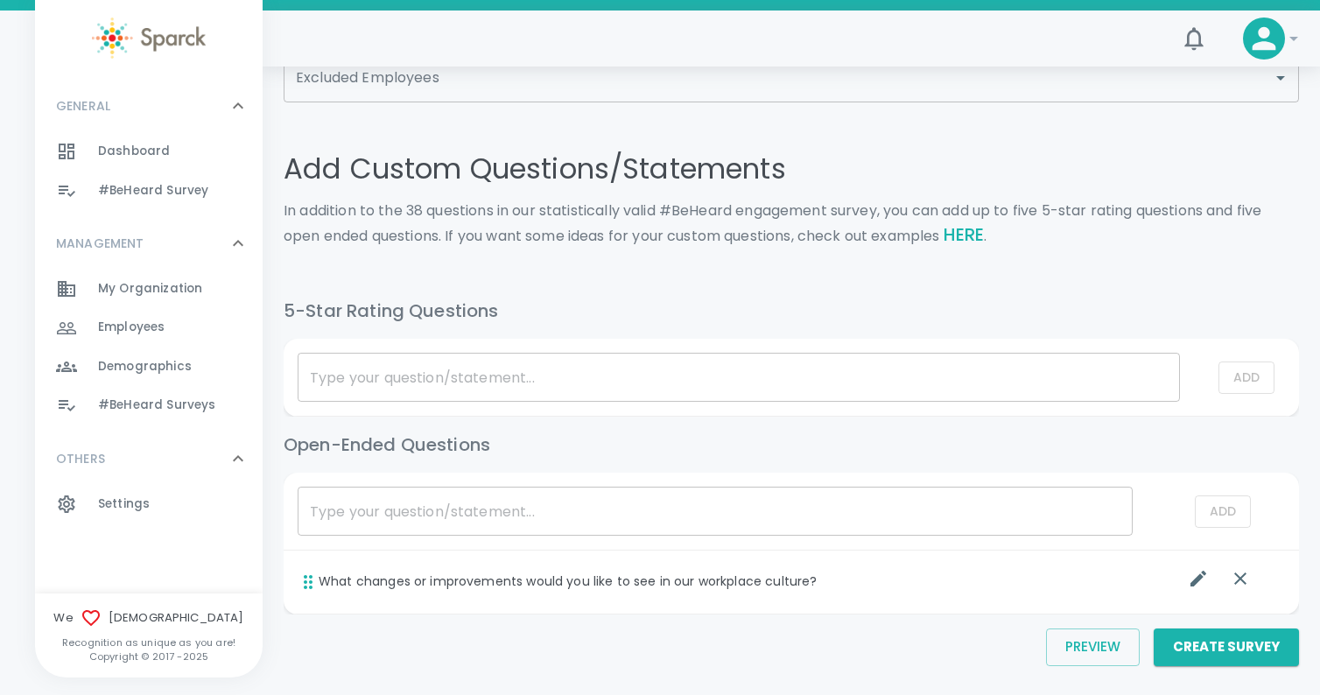
click at [348, 517] on input "list table" at bounding box center [715, 511] width 835 height 49
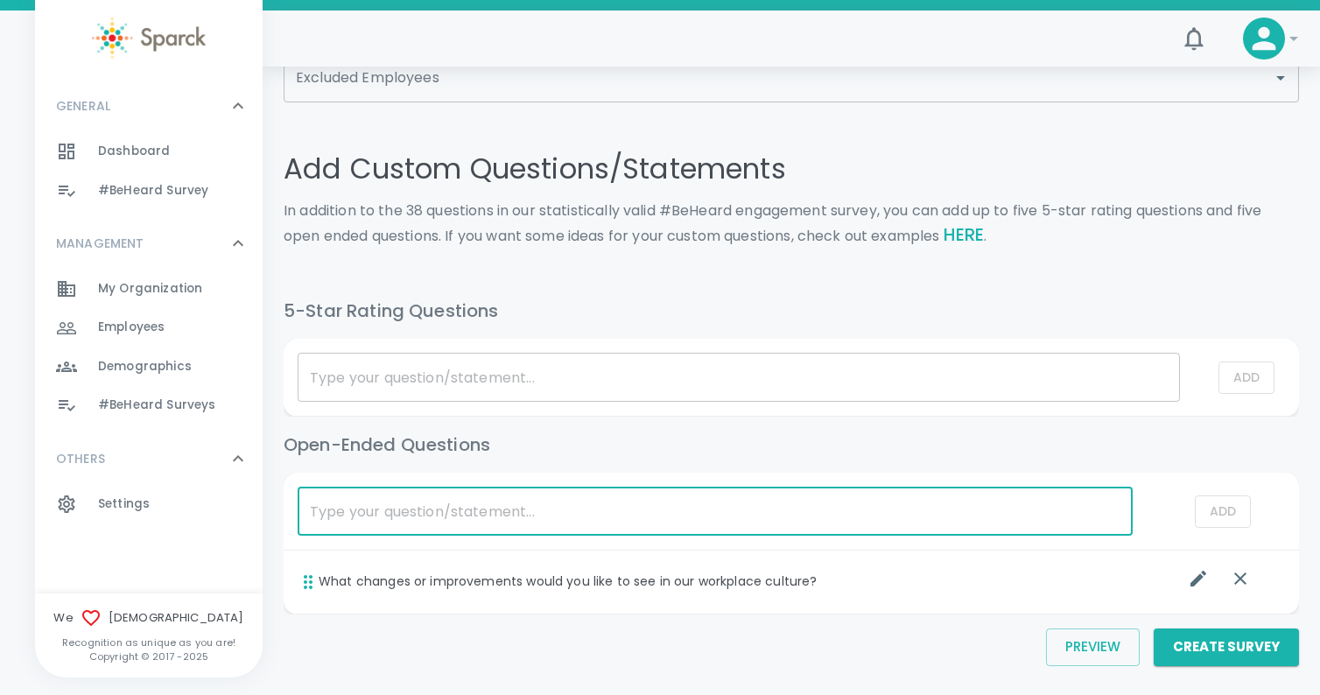
paste input "What can Redeemer better do to support your professional growth and career aspi…"
type input "What can Redeemer better do to support your professional growth and career aspi…"
click at [1154, 629] on button "Create Survey" at bounding box center [1226, 647] width 145 height 37
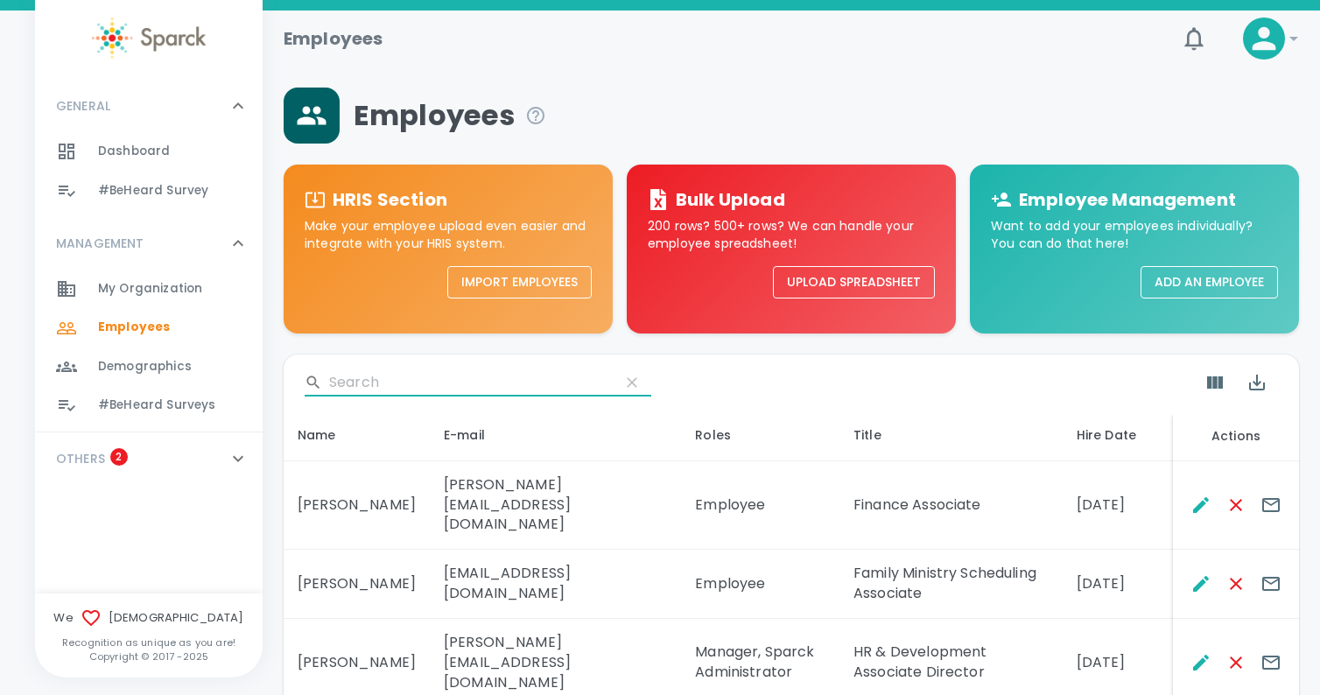
click at [415, 380] on input "Search" at bounding box center [467, 383] width 277 height 28
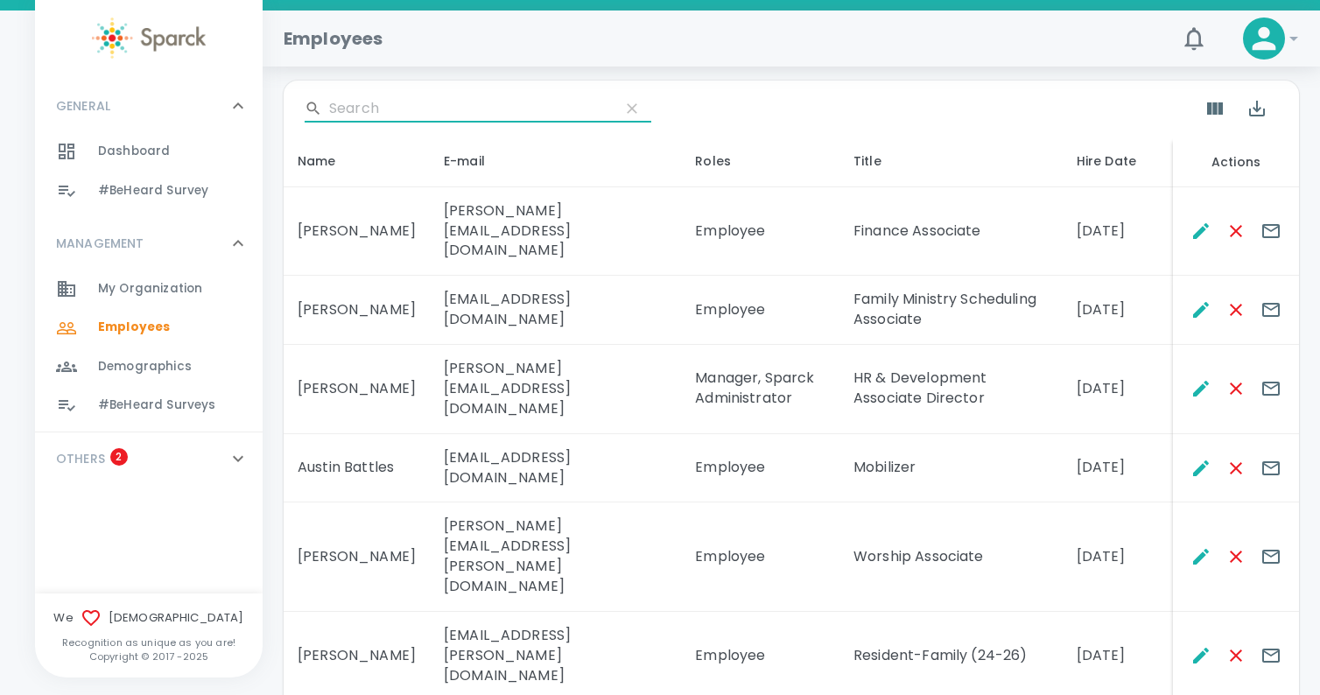
scroll to position [277, 0]
click at [306, 287] on td "Amber Spicer" at bounding box center [357, 307] width 146 height 69
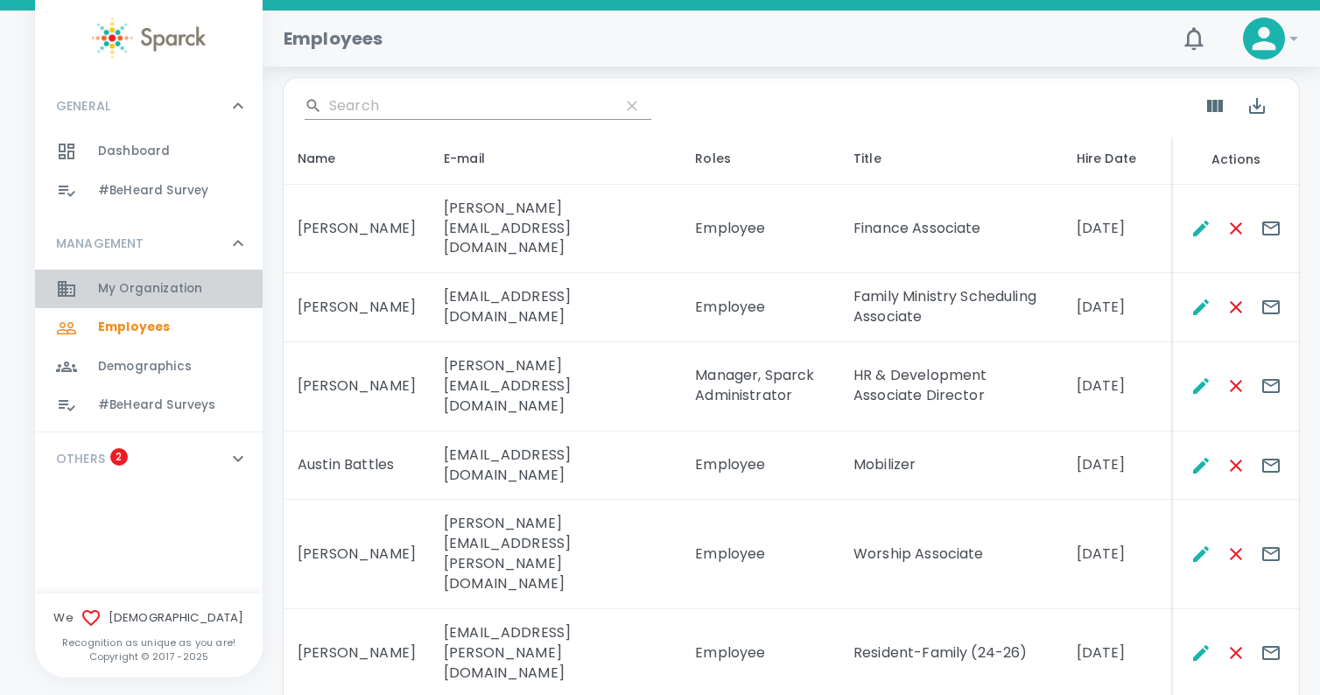
click at [160, 280] on span "My Organization" at bounding box center [150, 289] width 104 height 18
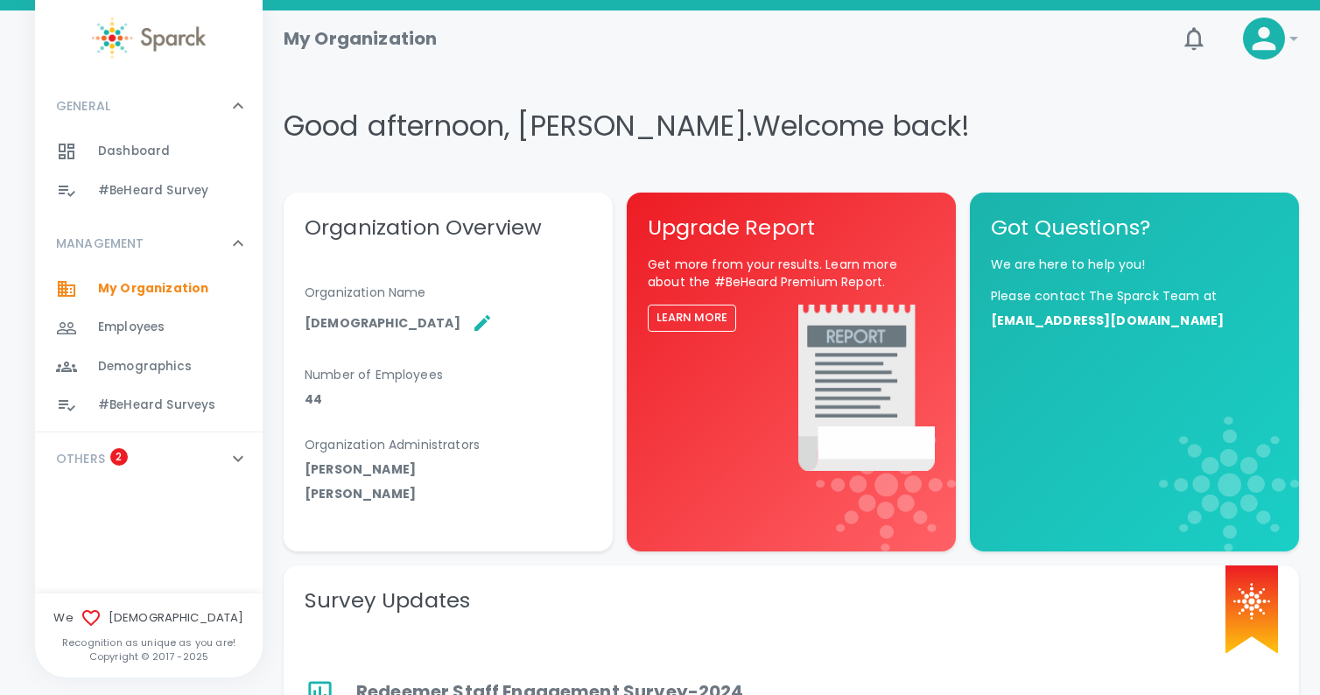
click at [124, 329] on span "Employees" at bounding box center [131, 328] width 67 height 18
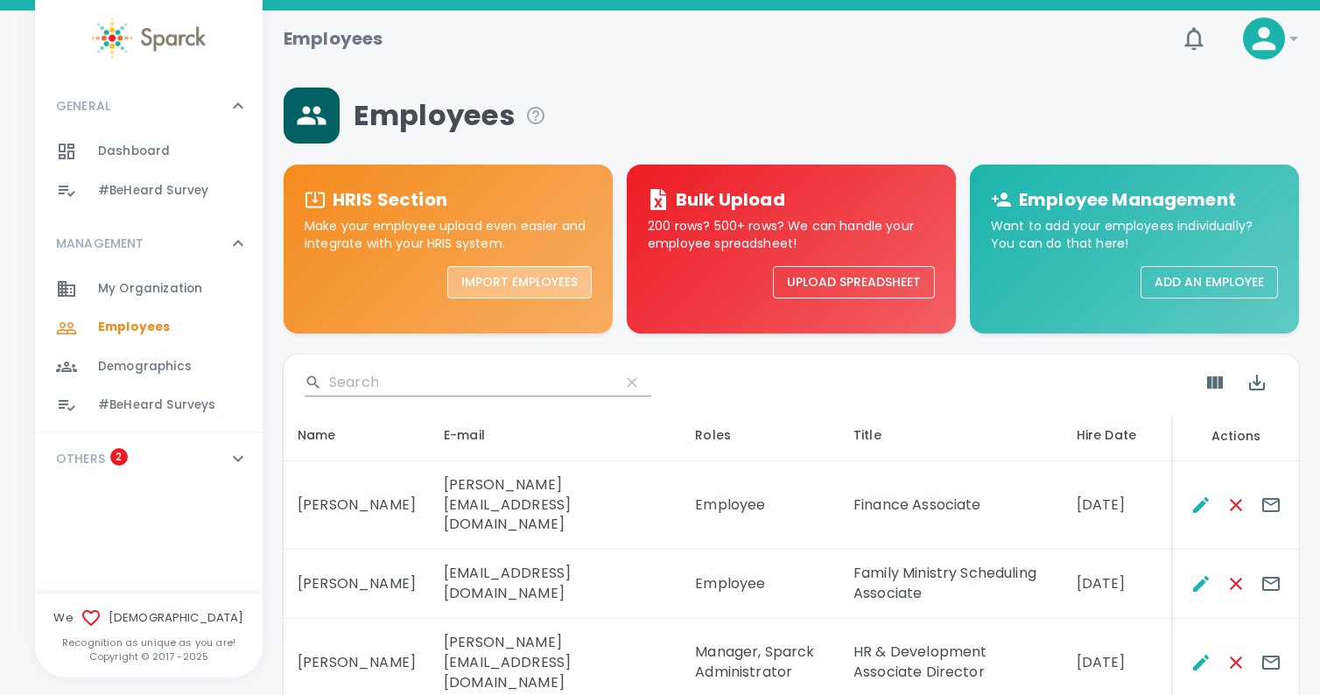
click at [507, 278] on button "Import Employees" at bounding box center [519, 282] width 144 height 32
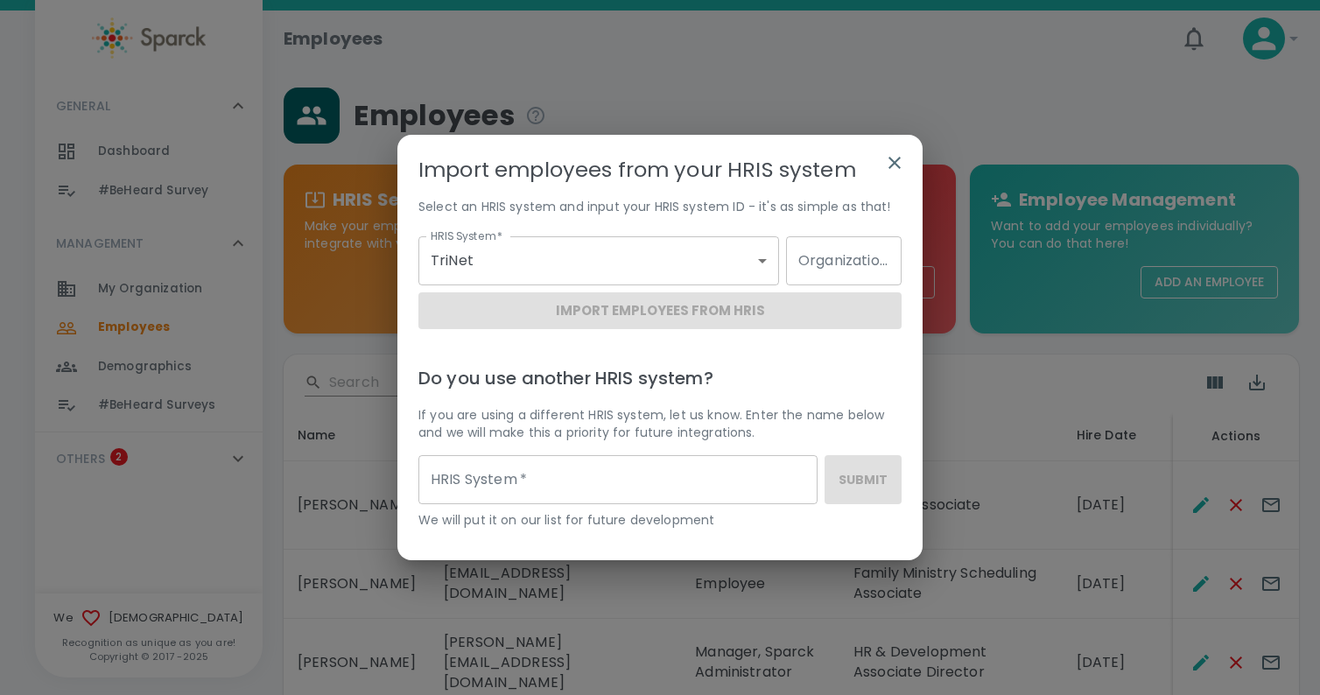
click at [897, 169] on icon "button" at bounding box center [894, 162] width 21 height 21
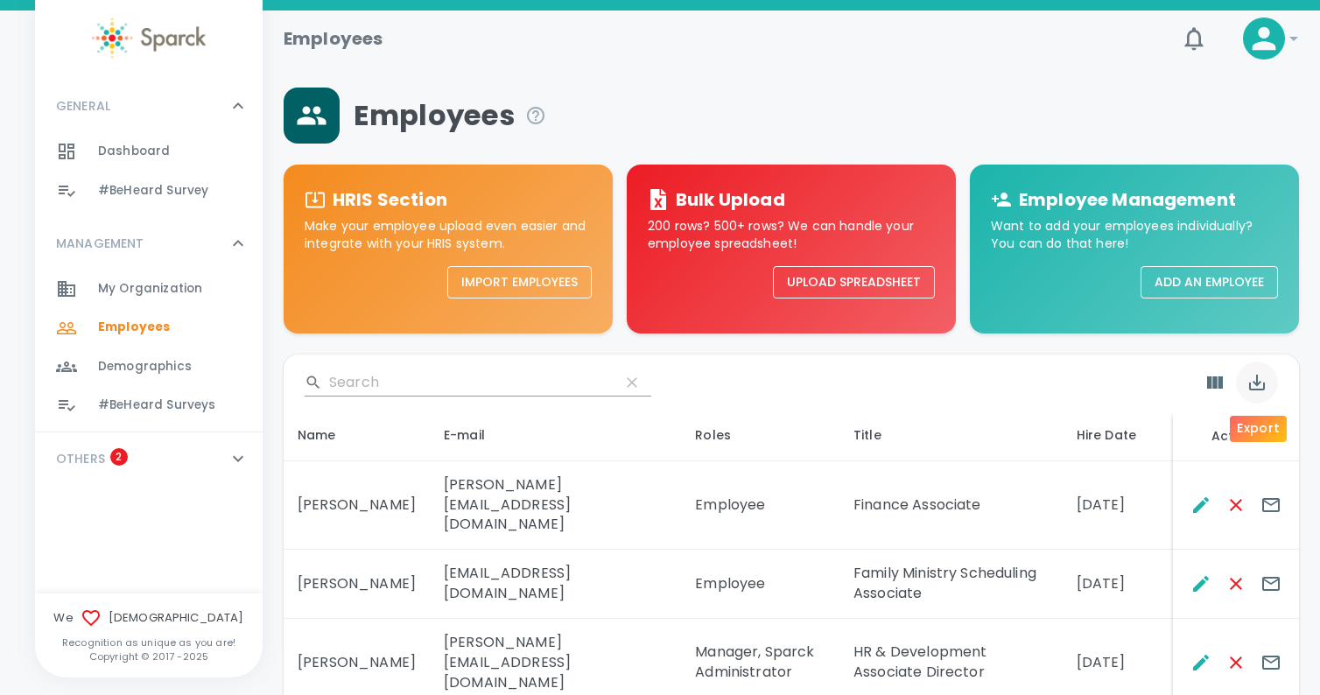
click at [1254, 382] on icon "Export" at bounding box center [1257, 383] width 16 height 16
click at [1242, 425] on li "Export as PDF" at bounding box center [1244, 427] width 126 height 32
click at [1256, 377] on icon "Export" at bounding box center [1257, 382] width 21 height 21
click at [1274, 456] on li "Export as CSV" at bounding box center [1244, 458] width 126 height 32
click at [954, 22] on div "Employees" at bounding box center [715, 32] width 890 height 42
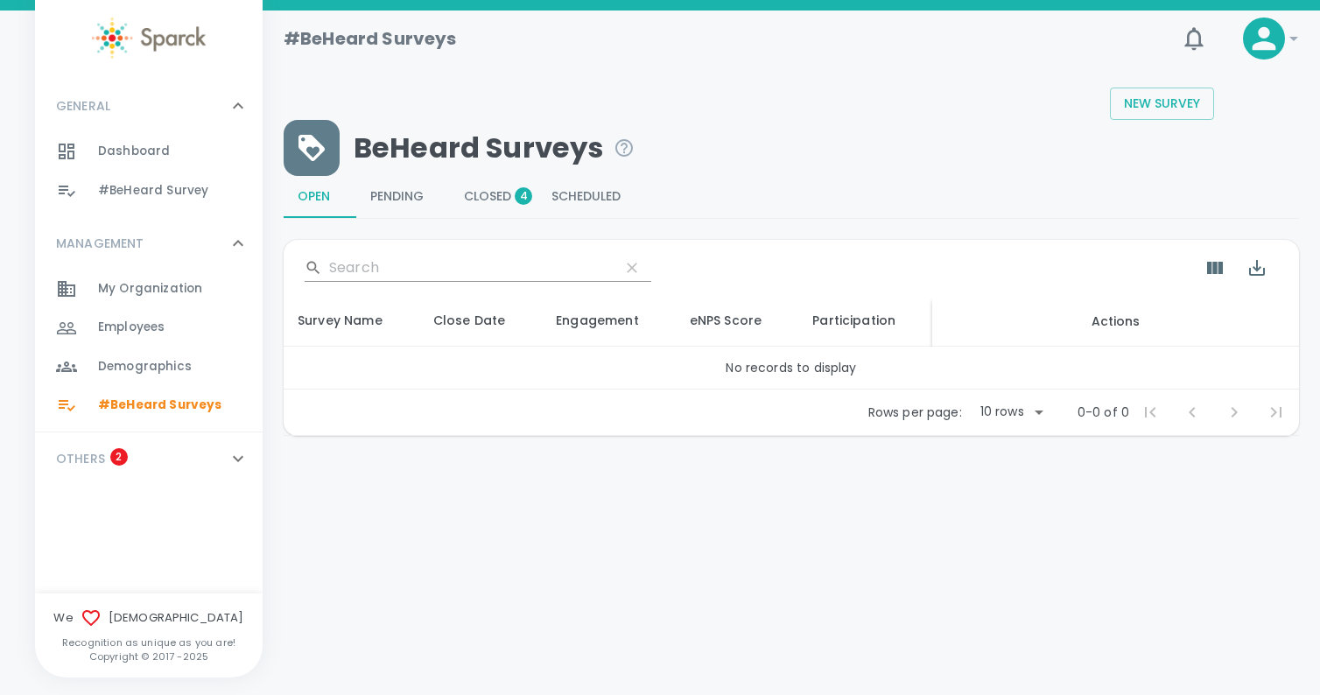
click at [500, 200] on span "Closed 4" at bounding box center [494, 197] width 60 height 16
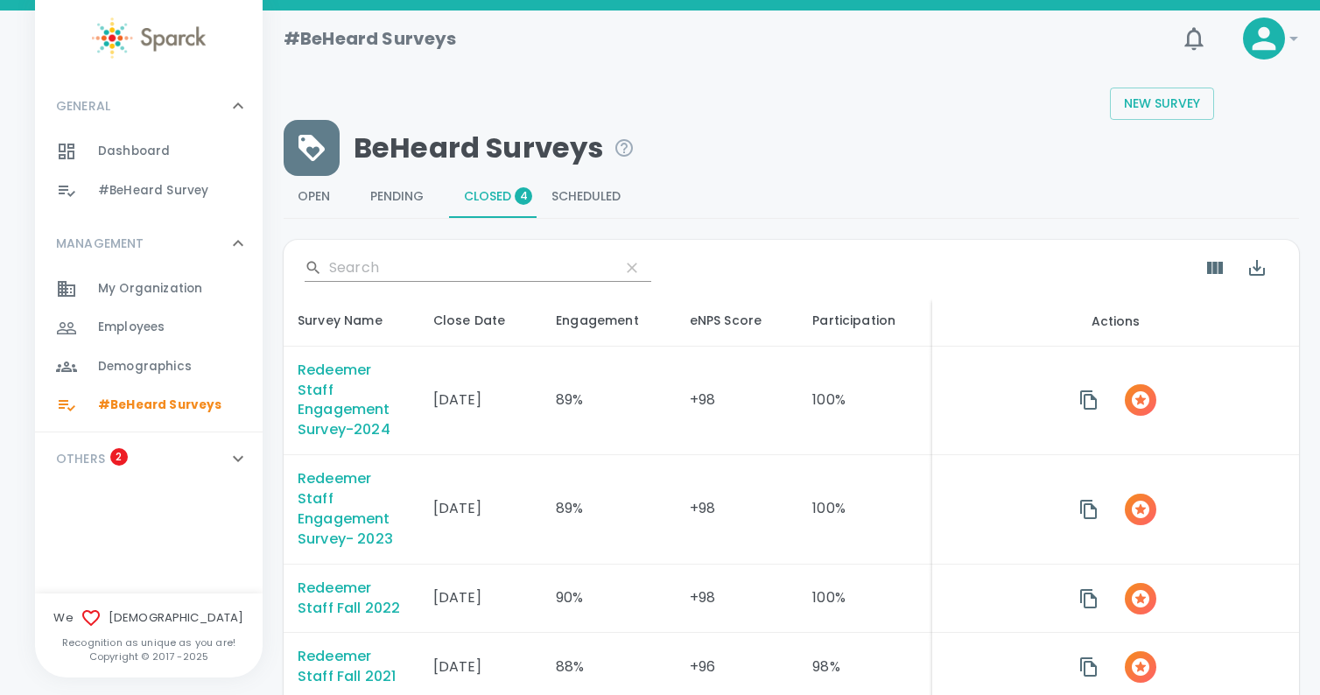
click at [348, 420] on div "Redeemer Staff Engagement Survey-2024" at bounding box center [352, 401] width 108 height 81
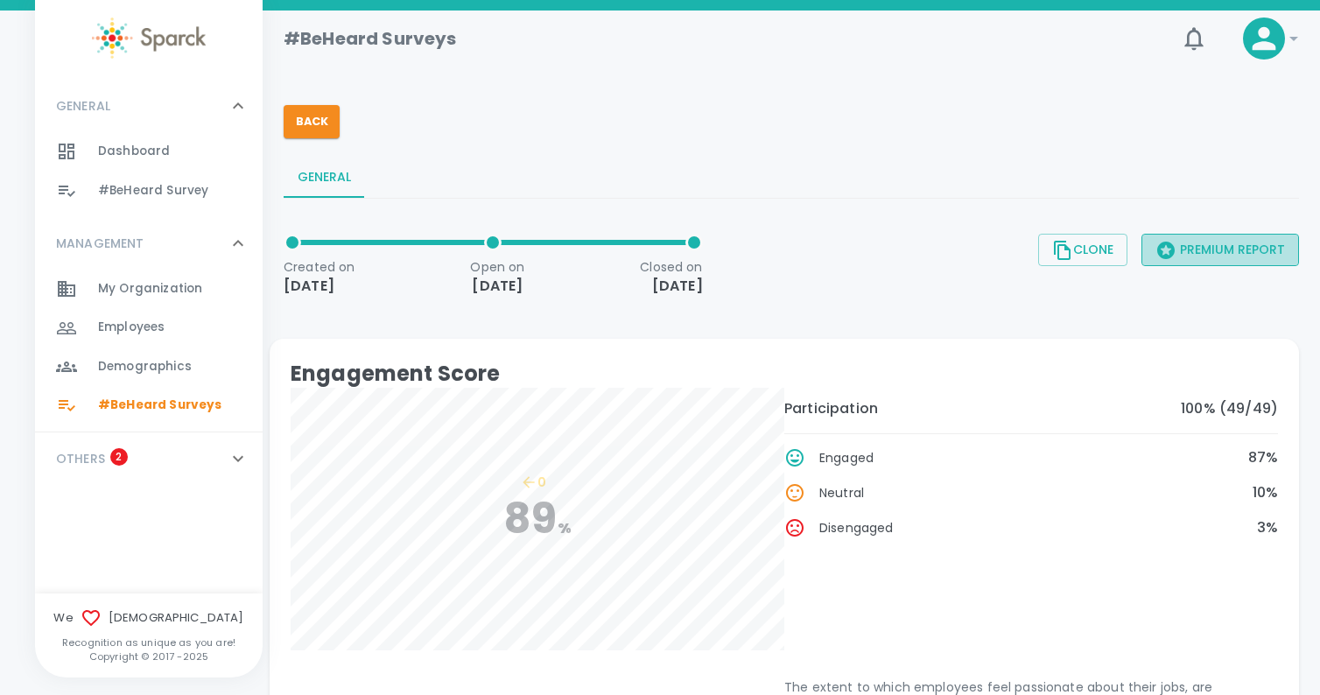
click at [1231, 250] on button "Premium Report" at bounding box center [1221, 250] width 158 height 32
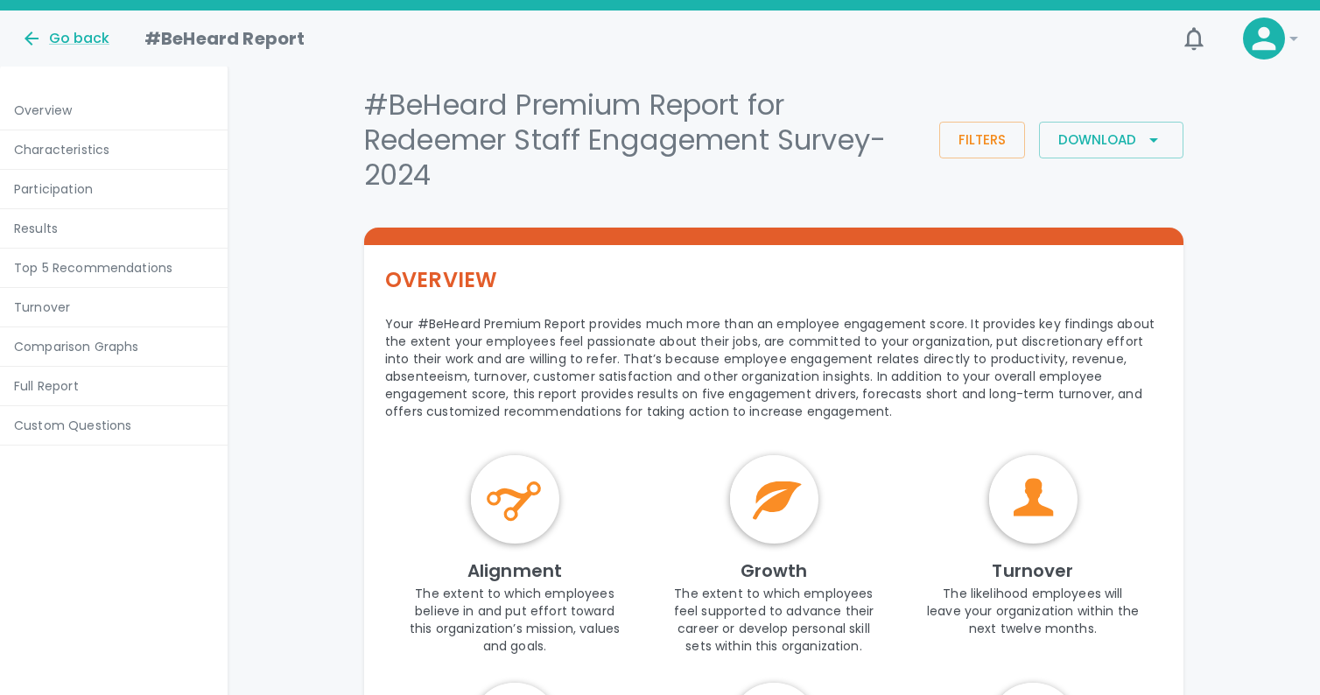
scroll to position [2, 0]
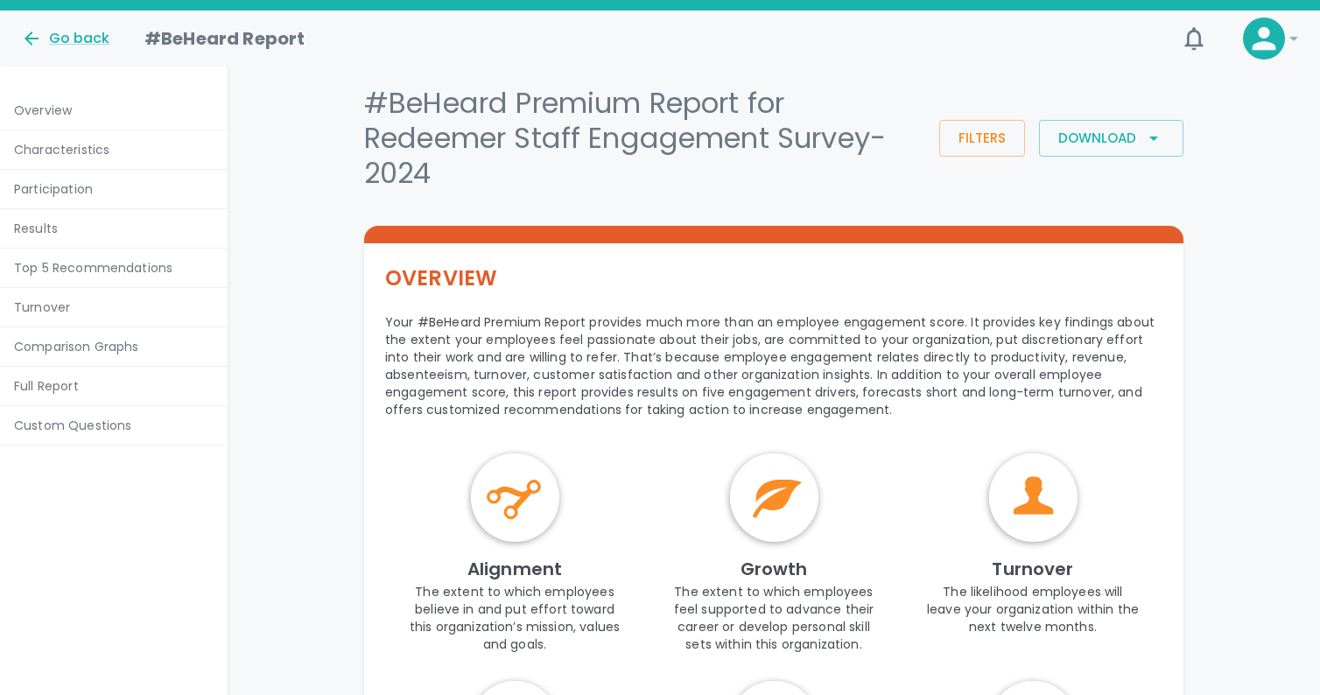
click at [127, 415] on div "Custom Questions" at bounding box center [114, 425] width 228 height 39
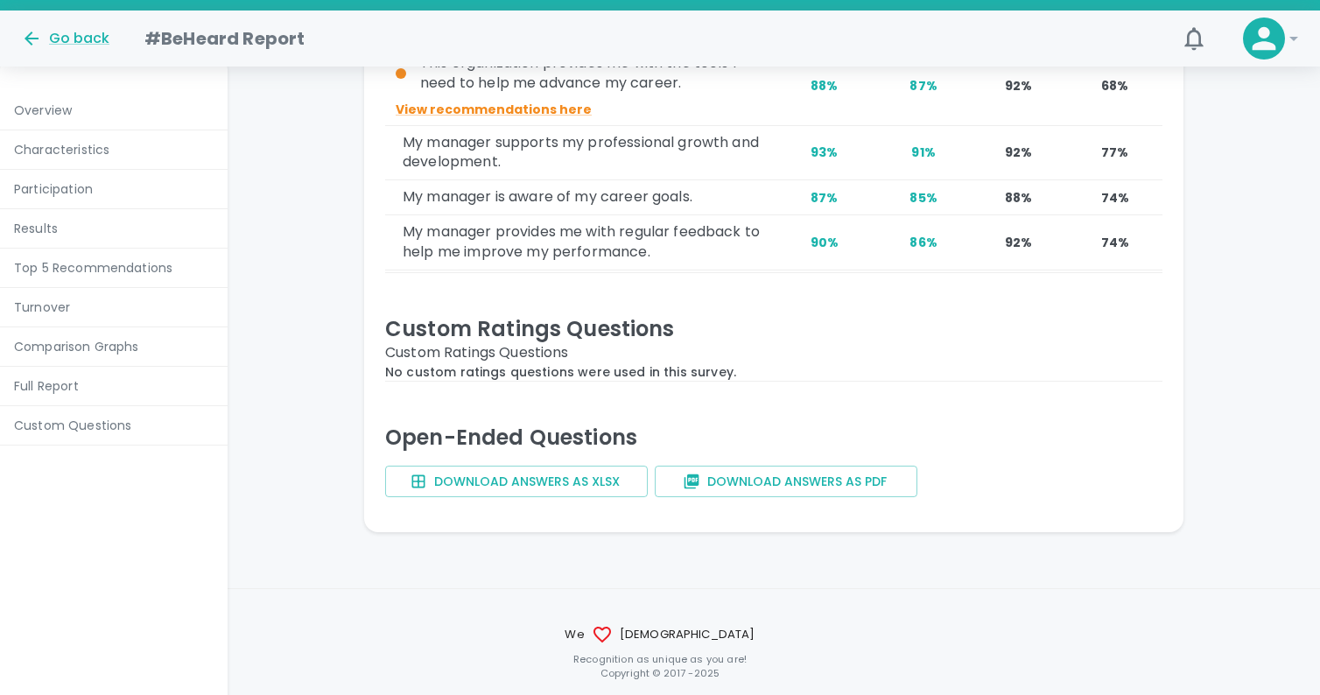
scroll to position [12180, 0]
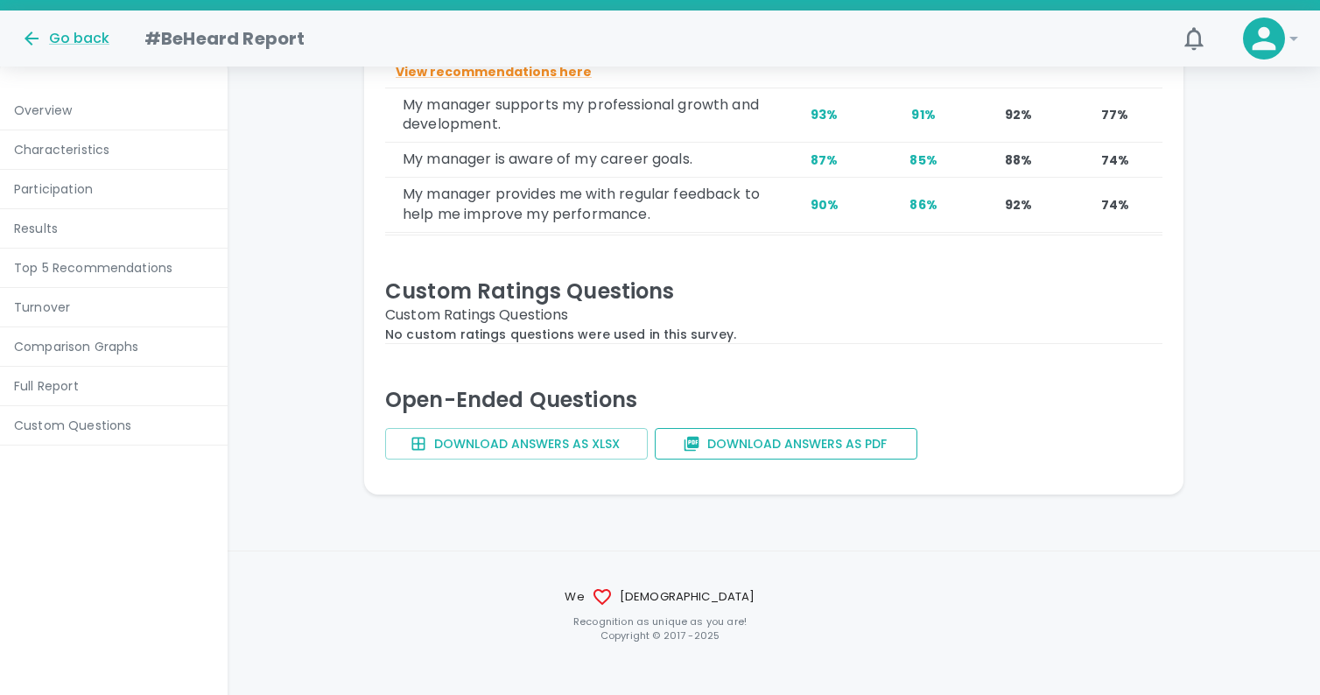
click at [681, 428] on button "Download answers as PDF" at bounding box center [786, 444] width 263 height 32
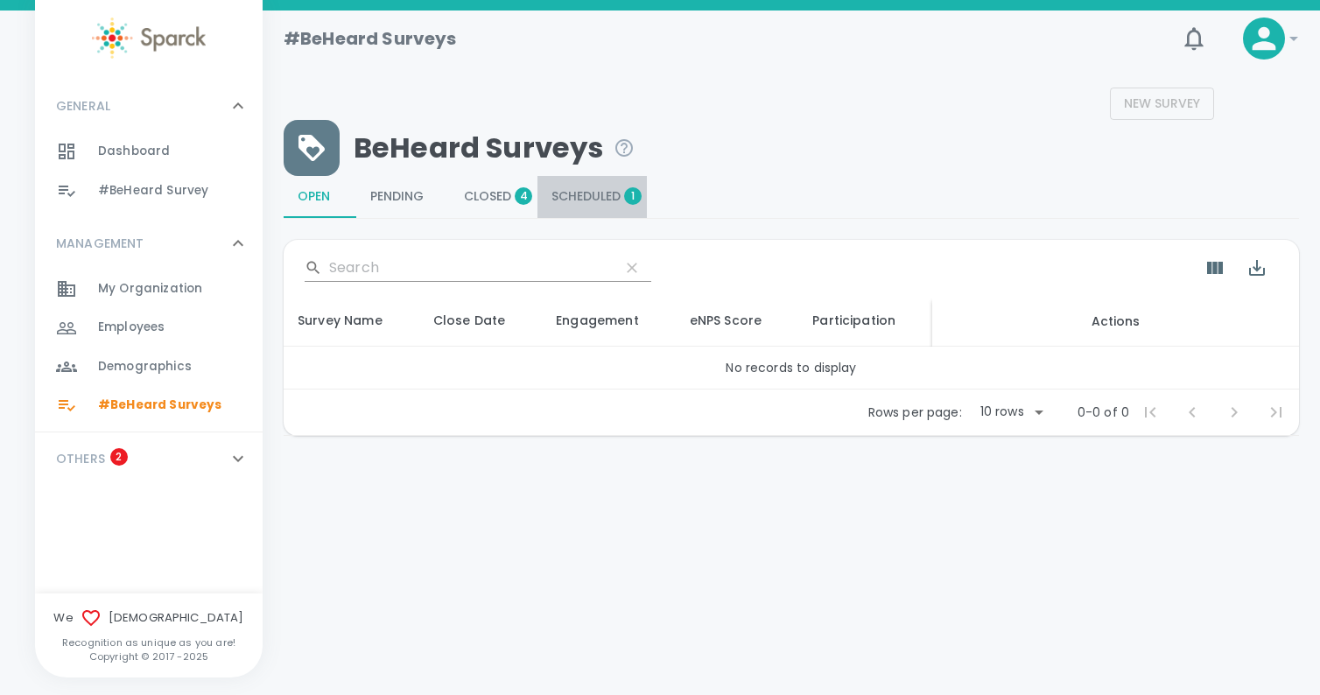
click at [588, 197] on span "Scheduled 1" at bounding box center [592, 197] width 81 height 16
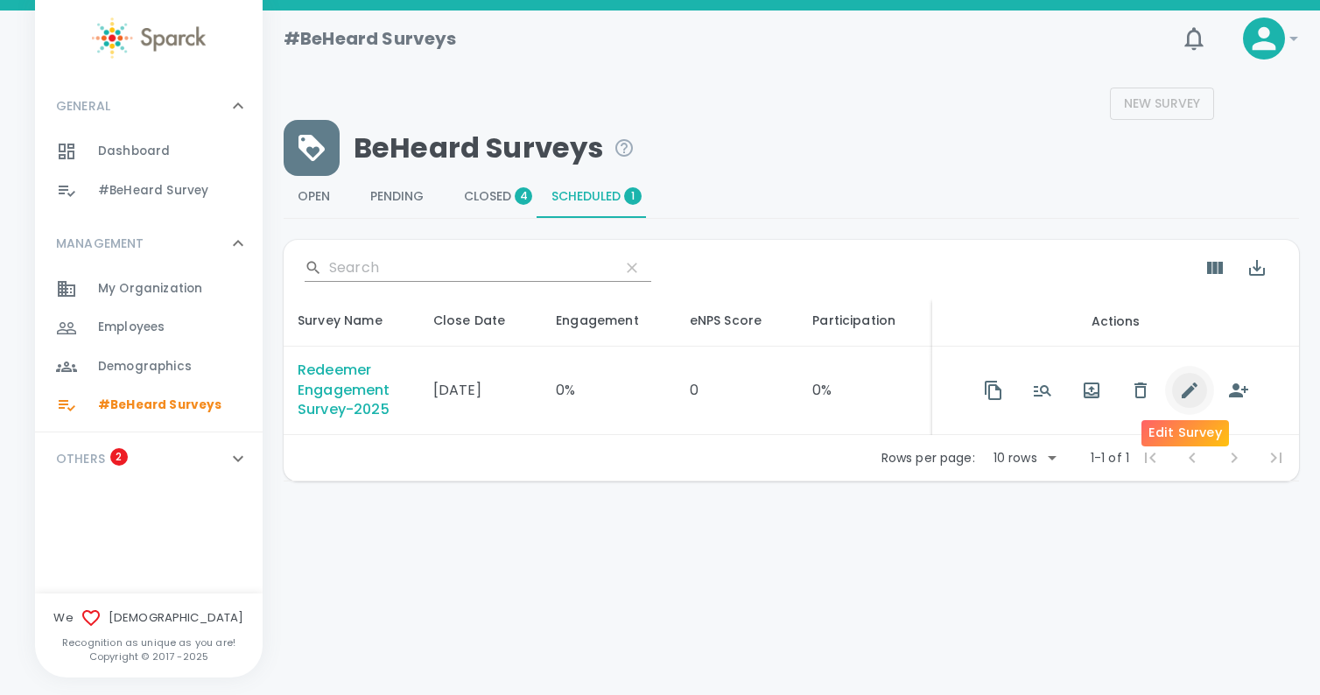
click at [1186, 388] on icon "button" at bounding box center [1190, 391] width 16 height 16
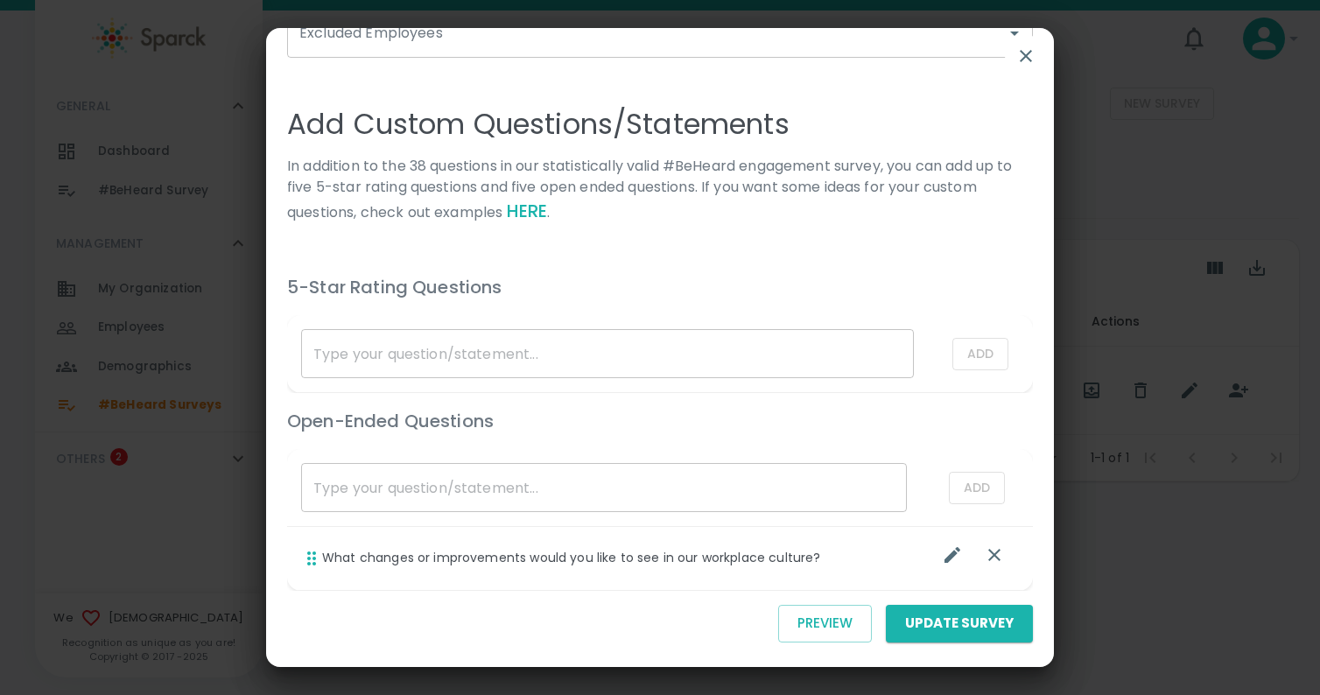
scroll to position [818, 0]
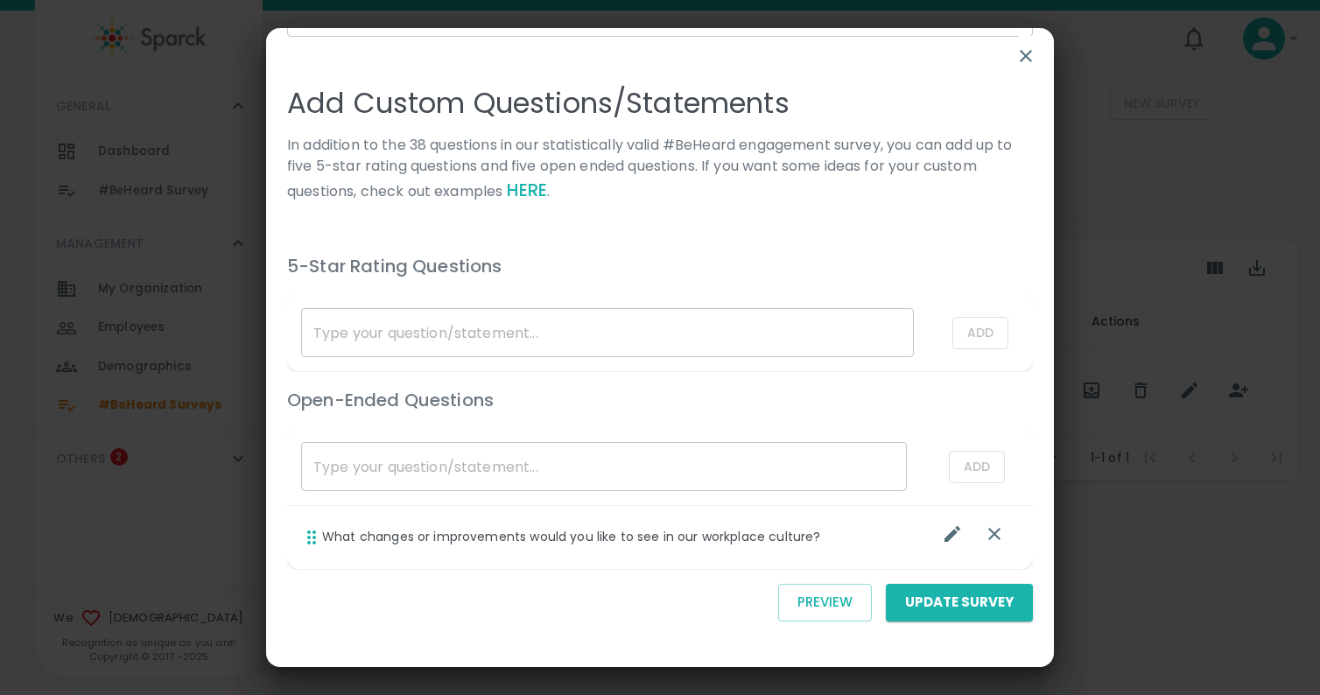
click at [477, 469] on input "list table" at bounding box center [604, 466] width 606 height 49
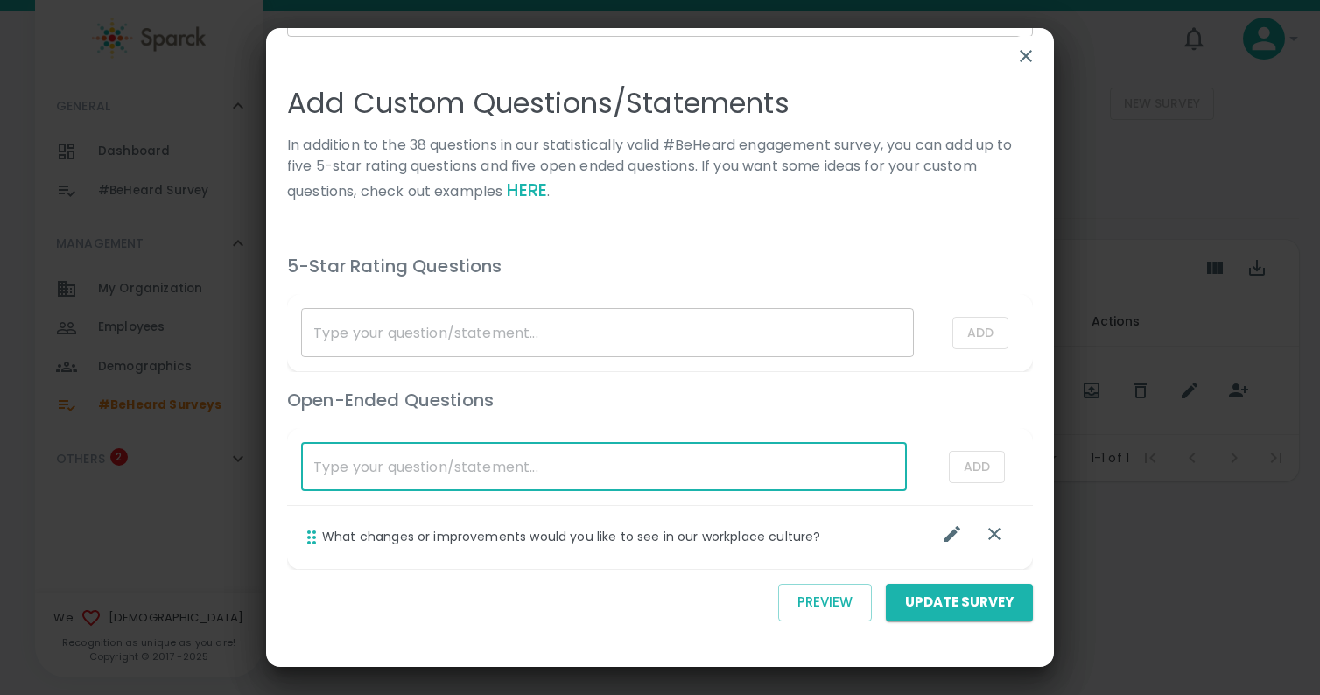
click at [370, 476] on input "list table" at bounding box center [604, 466] width 606 height 49
paste input "What can Redeemer better do to support your professional growth and career aspi…"
type input "What can Redeemer better do to support your professional growth and career aspi…"
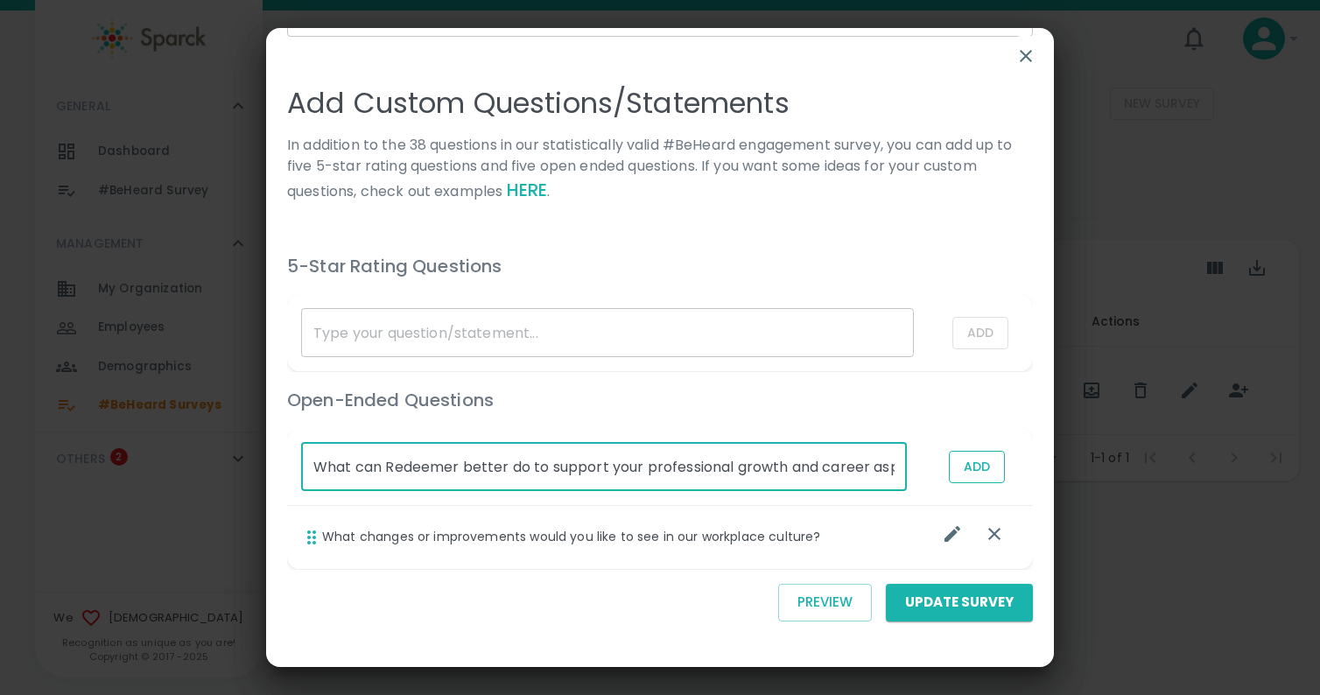
click at [987, 466] on button "Add" at bounding box center [977, 467] width 56 height 32
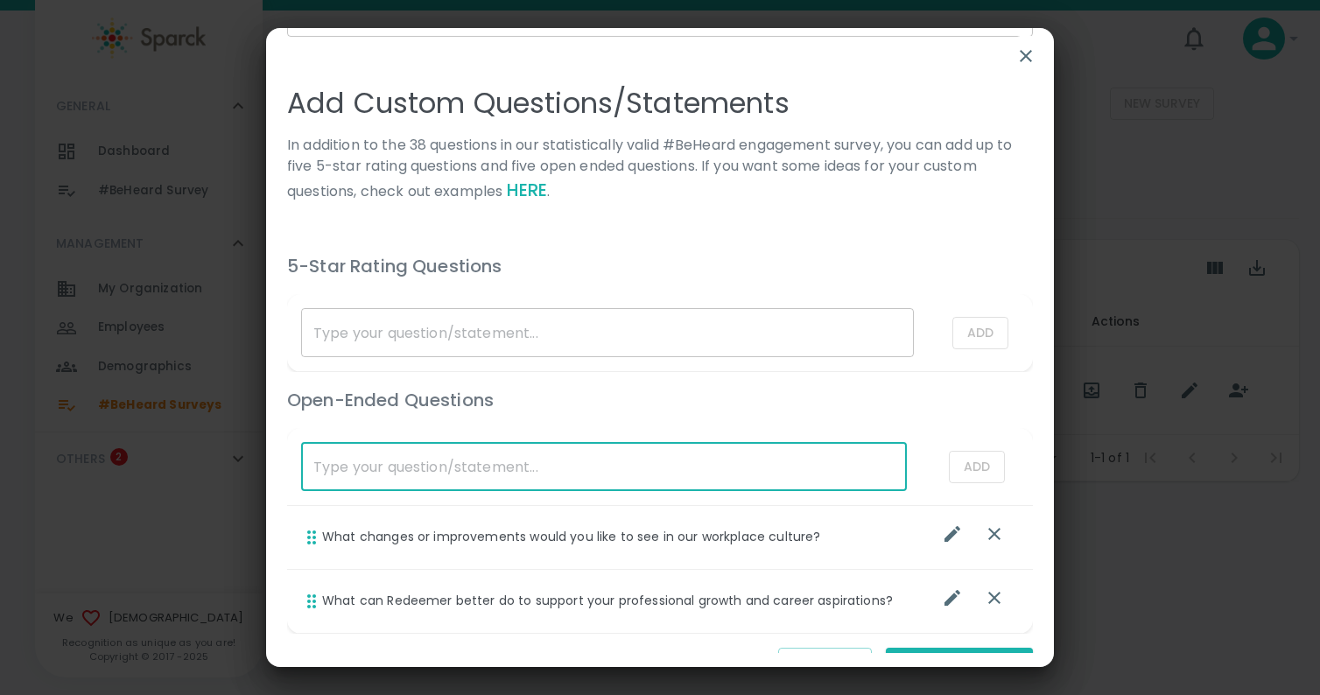
click at [391, 472] on input "list table" at bounding box center [604, 466] width 606 height 49
paste input "Is there anything you wish your manager would do more of/less of?"
type input "Is there anything you wish your manager would do more of/less of?"
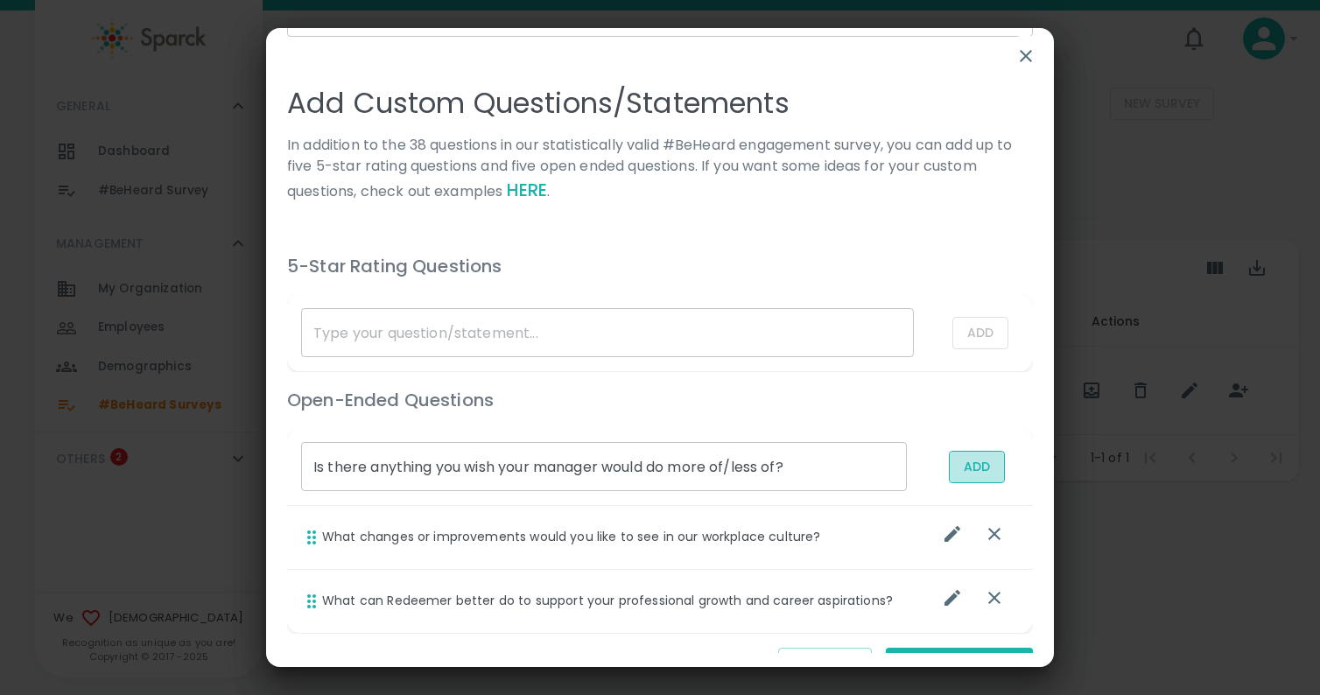
click at [964, 468] on button "Add" at bounding box center [977, 467] width 56 height 32
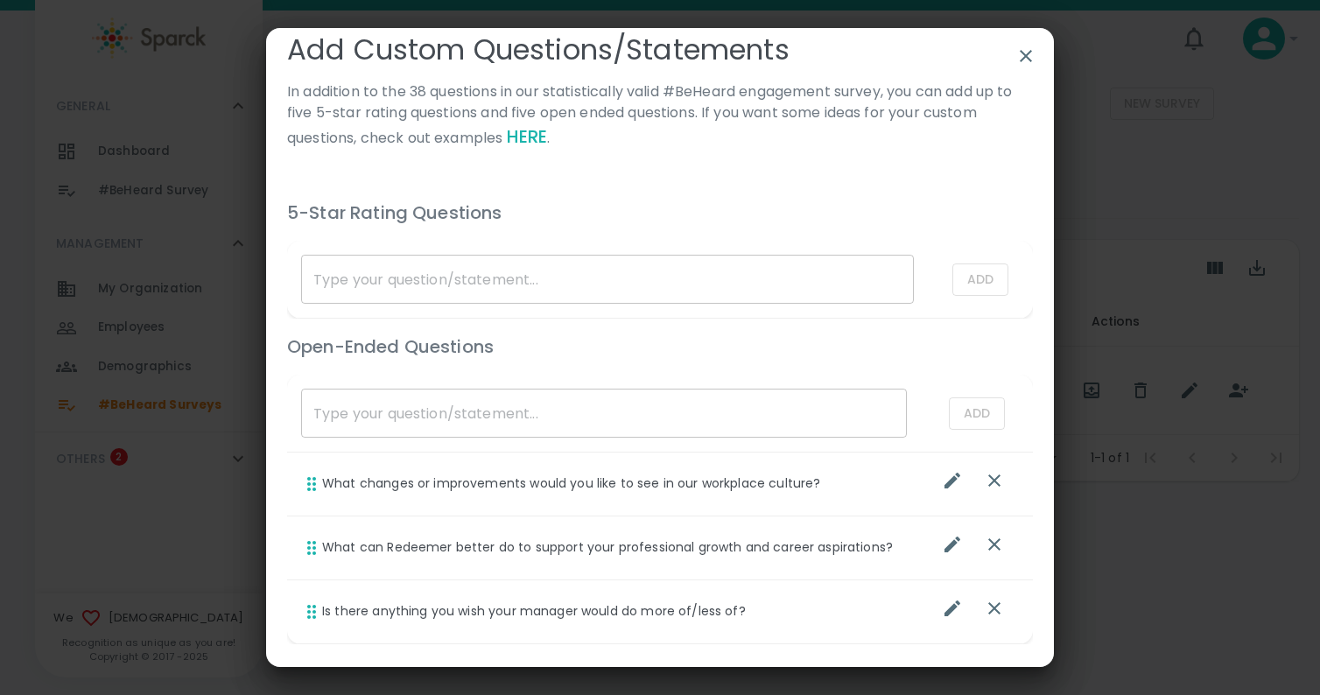
scroll to position [904, 0]
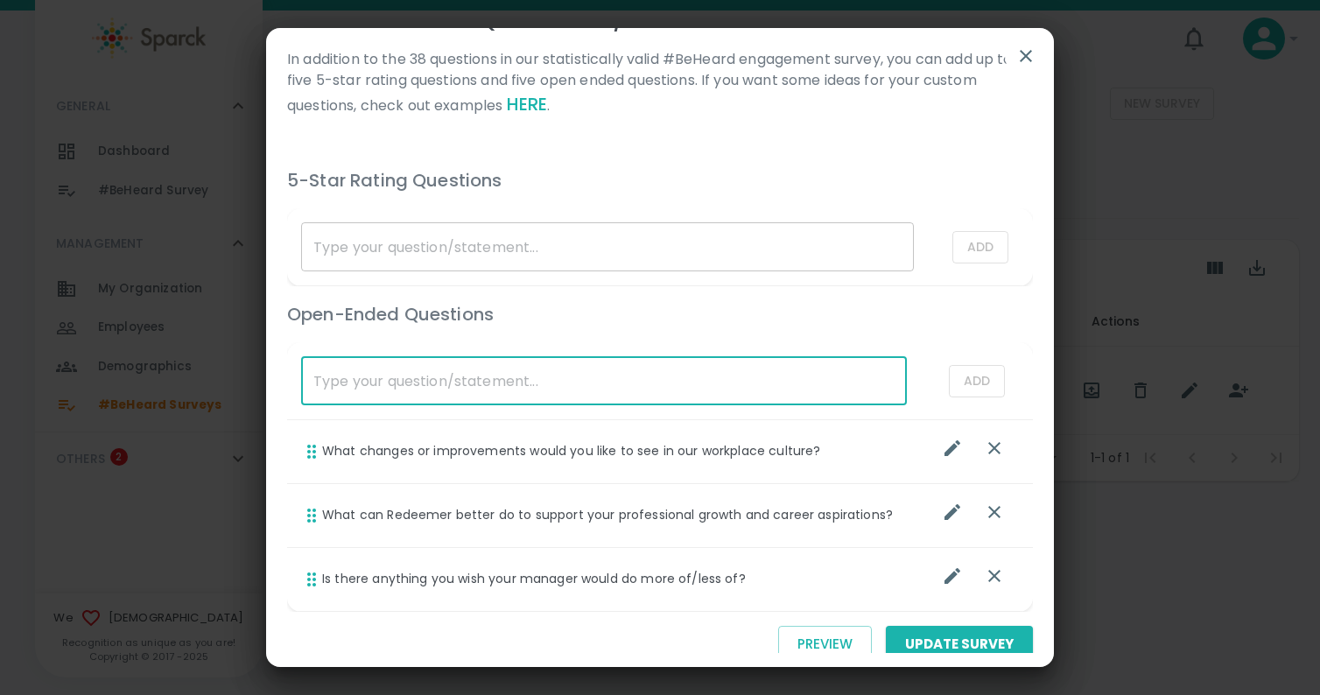
click at [329, 388] on input "list table" at bounding box center [604, 380] width 606 height 49
paste input "Are there any other issues not mentioned in this survey you would like us to ad…"
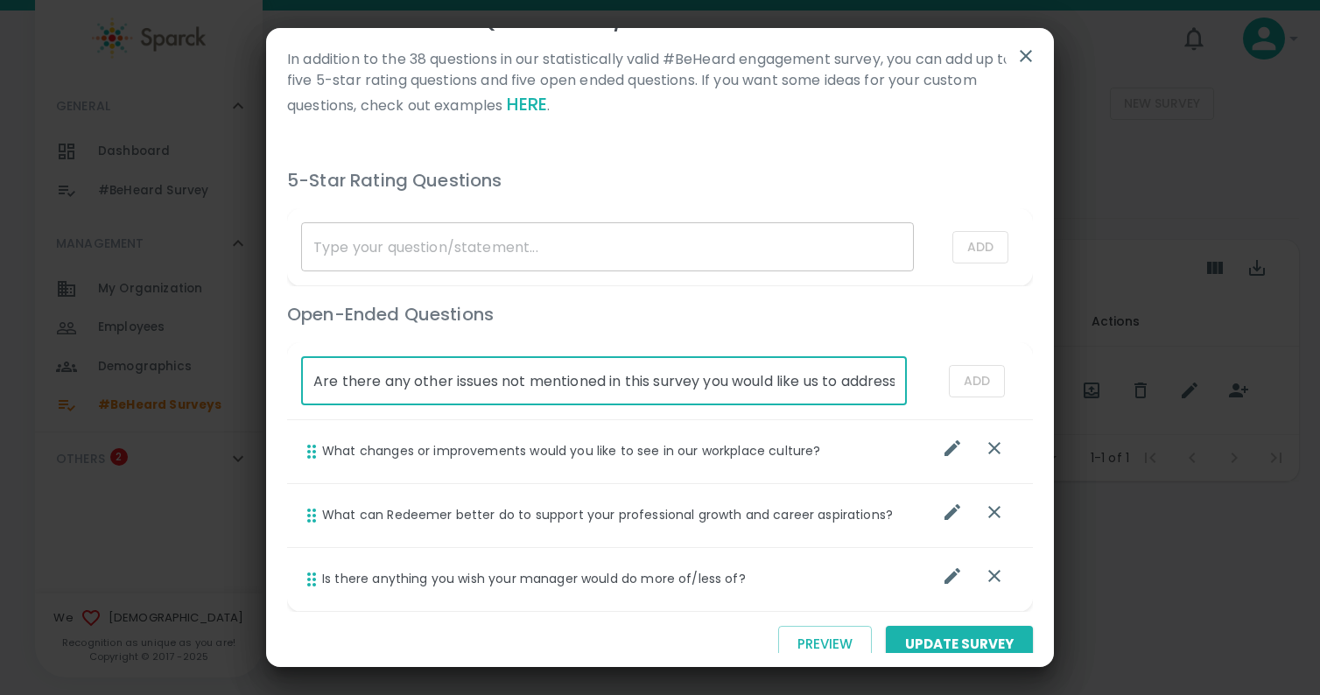
scroll to position [0, 20]
type input "Are there any other issues not mentioned in this survey you would like us to ad…"
click at [984, 386] on button "Add" at bounding box center [977, 381] width 56 height 32
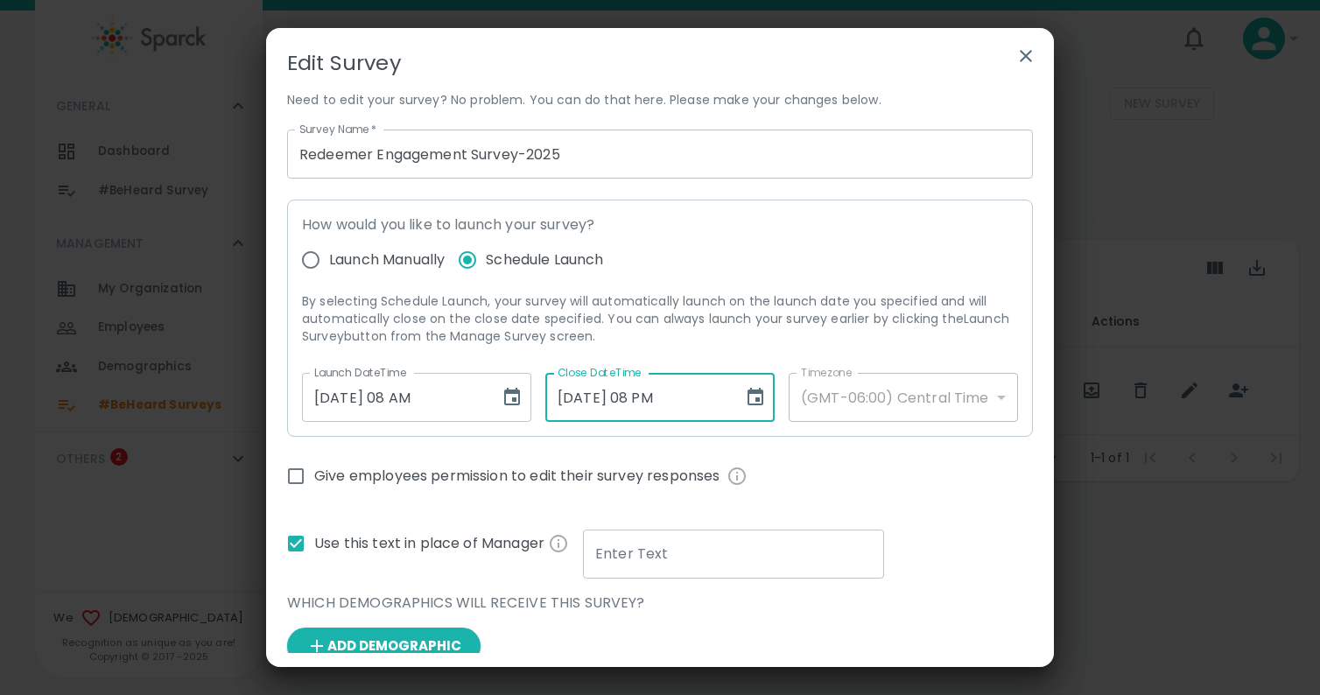
click at [702, 400] on input "[DATE] 08 PM" at bounding box center [638, 397] width 186 height 49
click at [756, 396] on icon "Choose date, selected date is Oct 18, 2025" at bounding box center [755, 397] width 21 height 21
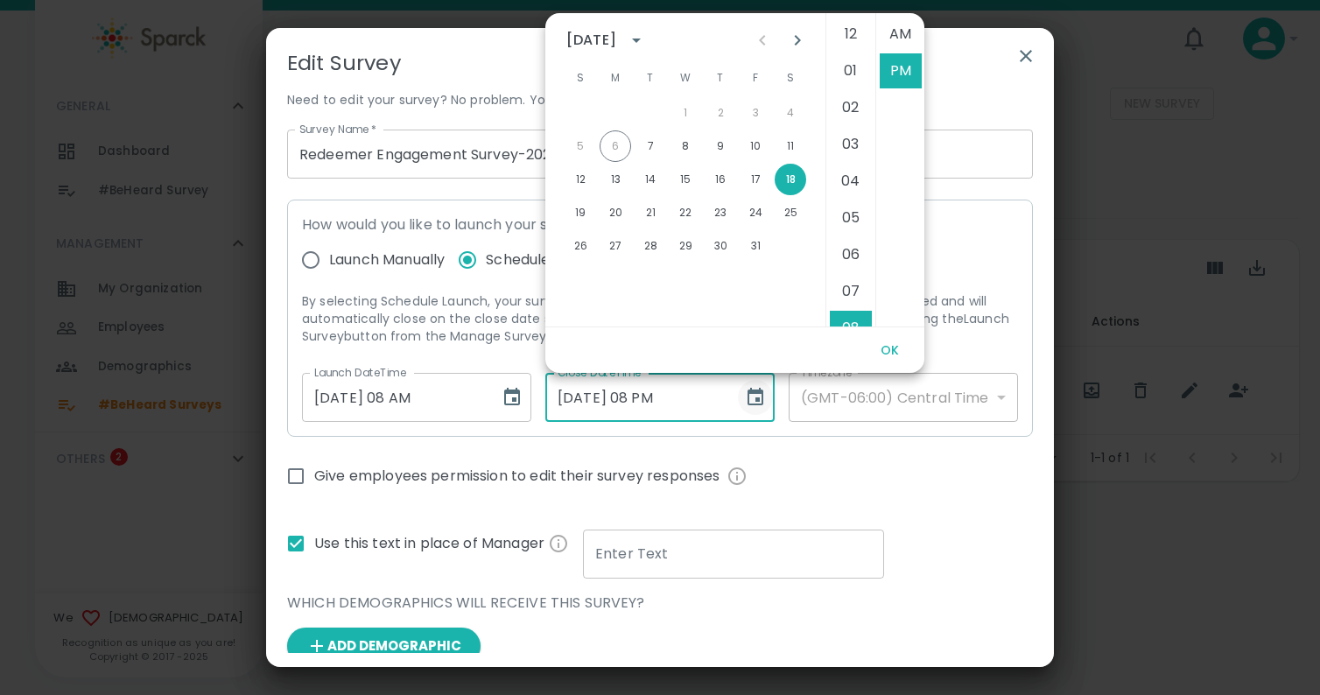
scroll to position [37, 0]
click at [754, 179] on button "17" at bounding box center [756, 180] width 32 height 32
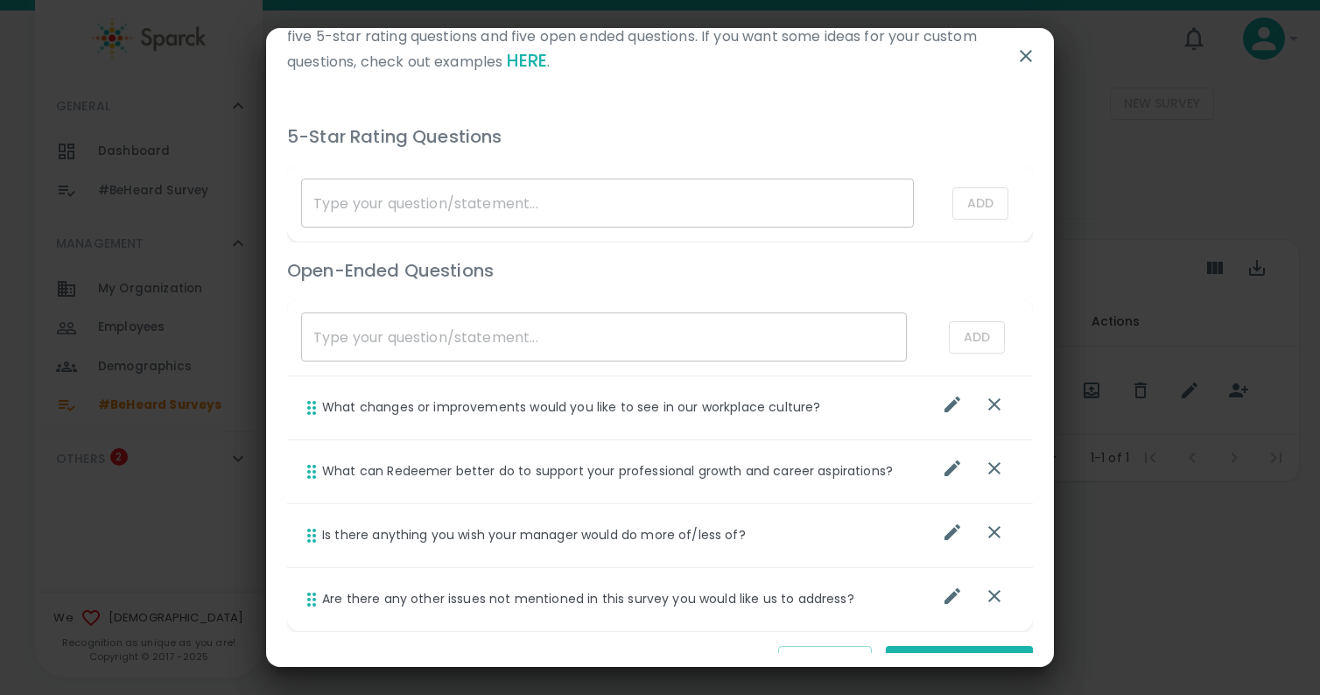
scroll to position [1010, 0]
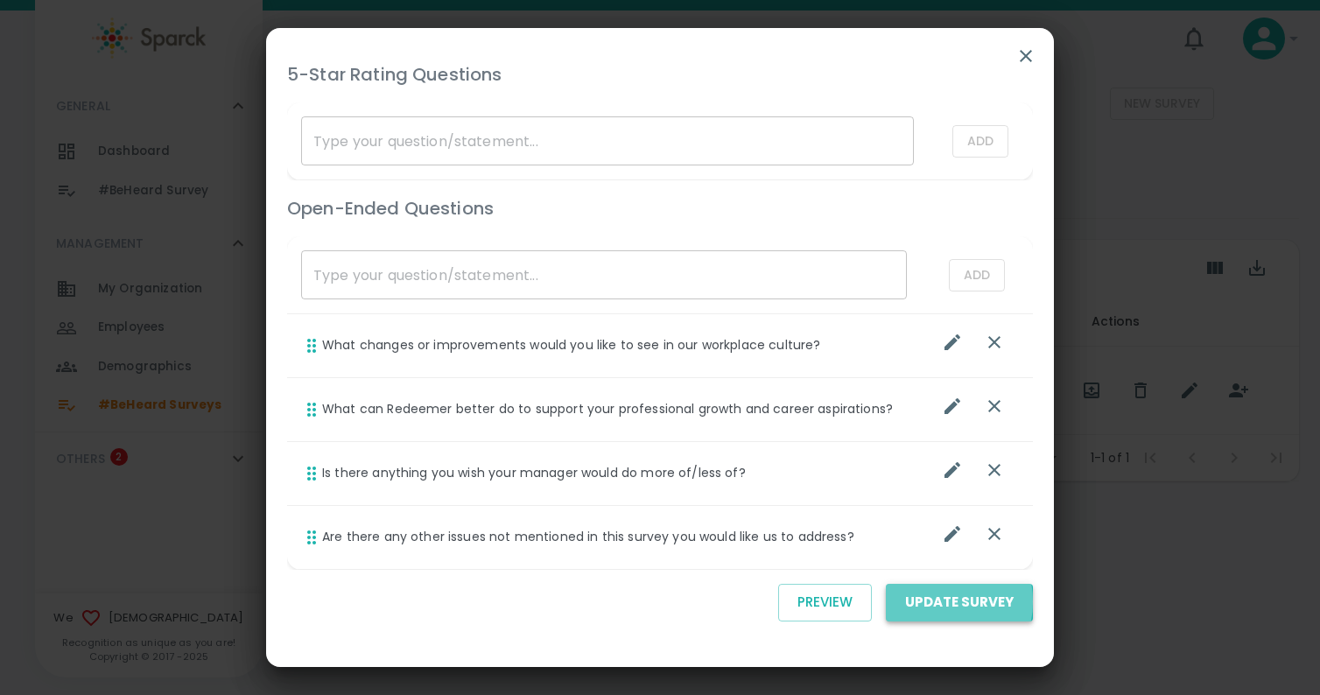
click at [932, 602] on button "Update Survey" at bounding box center [959, 602] width 147 height 37
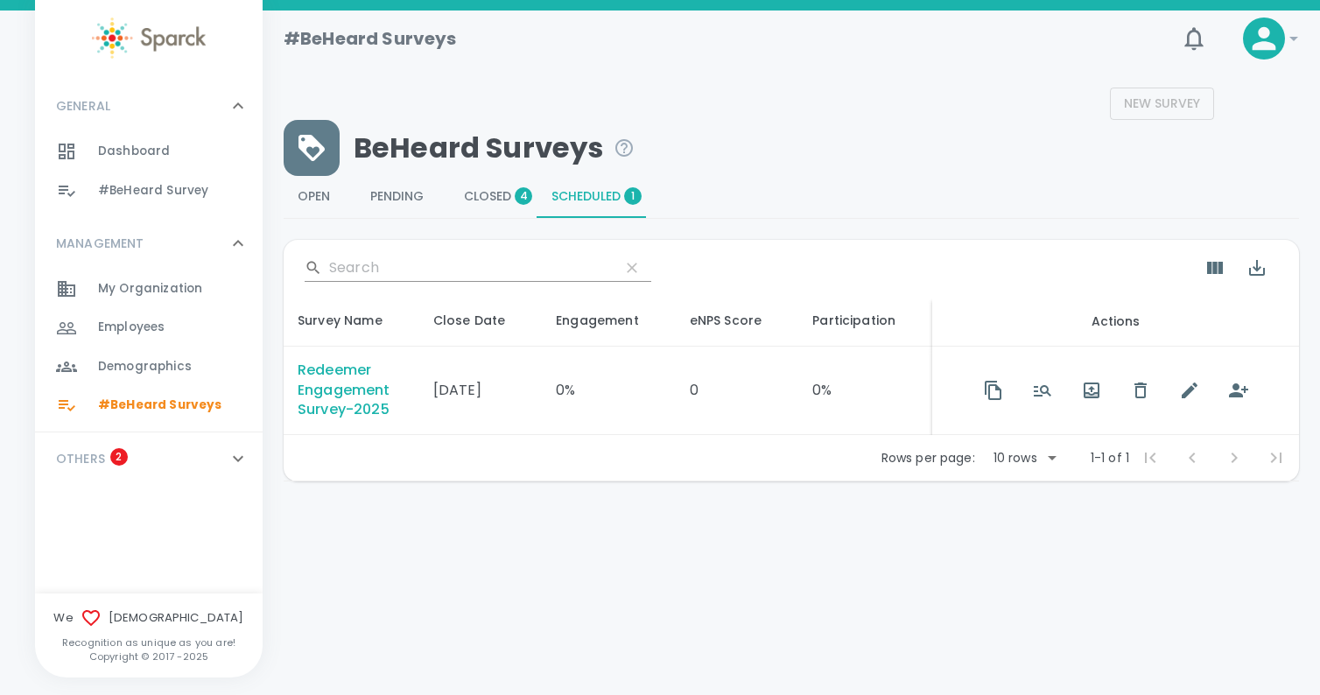
click at [591, 198] on span "Scheduled 1" at bounding box center [592, 197] width 81 height 16
click at [362, 402] on div "Redeemer Engagement Survey-2025" at bounding box center [352, 391] width 108 height 60
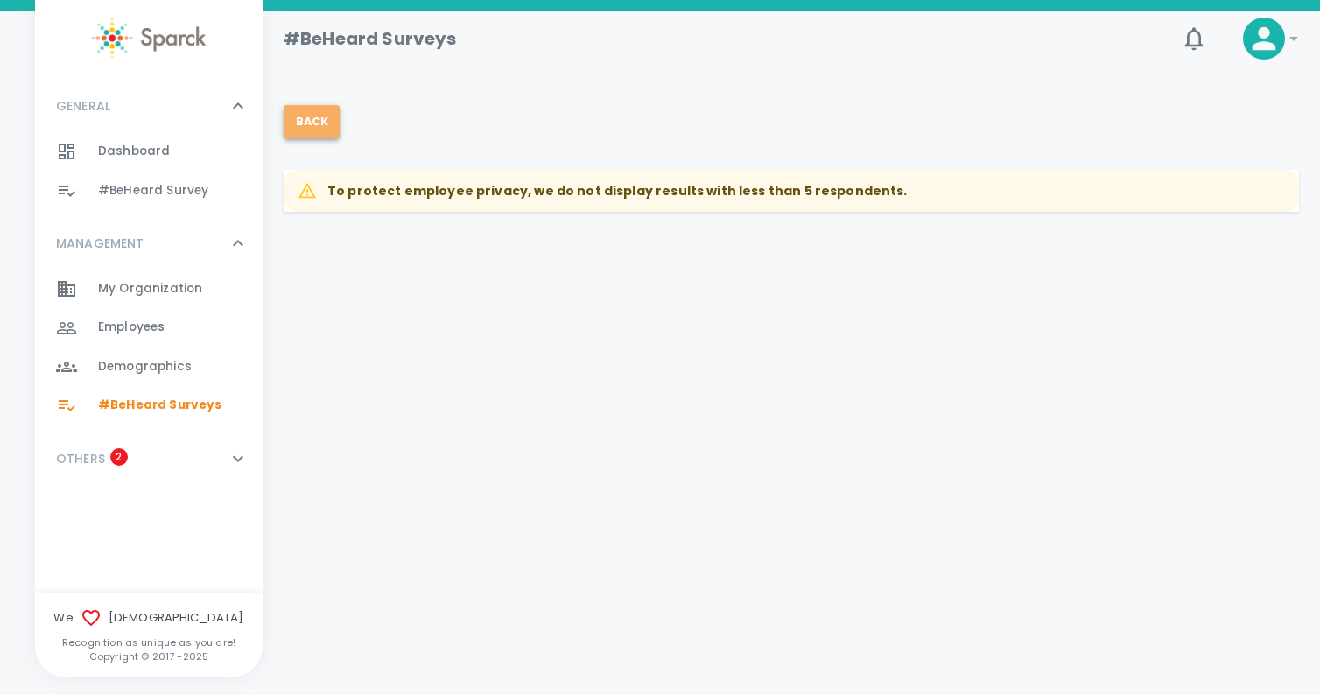
click at [317, 120] on button "Back" at bounding box center [312, 121] width 56 height 33
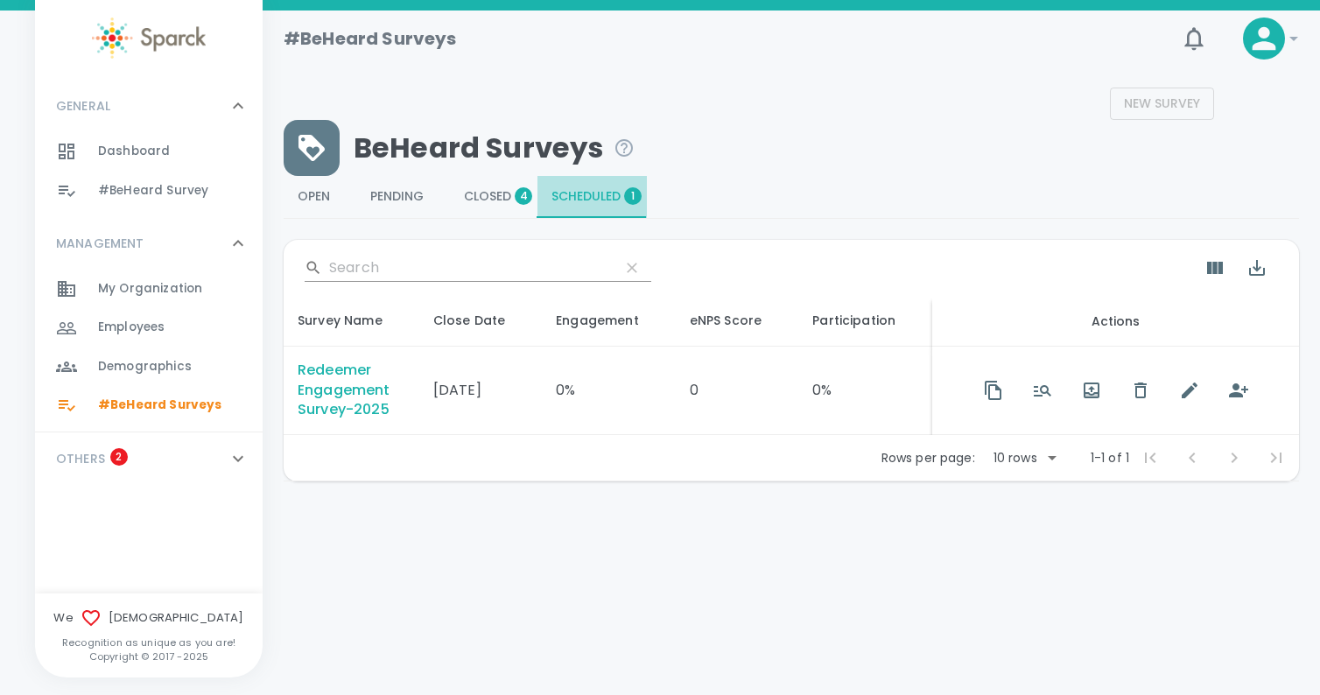
click at [595, 197] on span "Scheduled 1" at bounding box center [592, 197] width 81 height 16
click at [1179, 395] on icon "button" at bounding box center [1189, 390] width 21 height 21
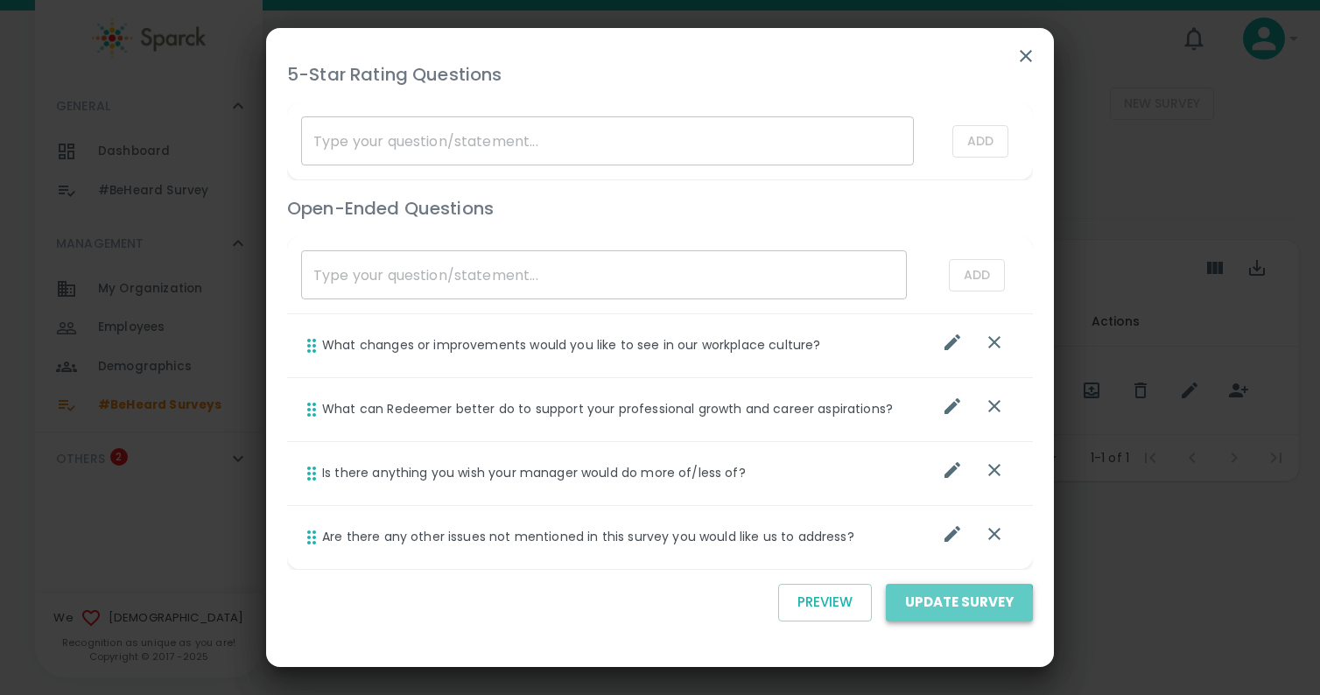
click at [954, 608] on button "Update Survey" at bounding box center [959, 602] width 147 height 37
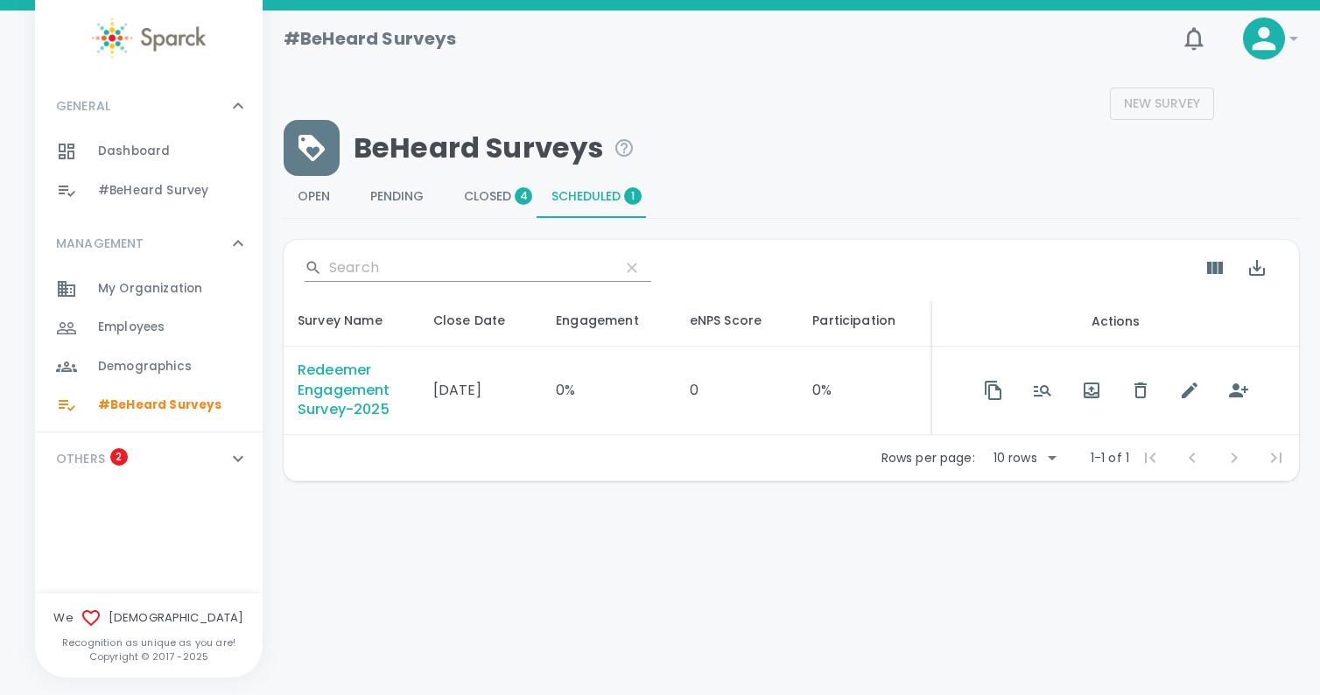
click at [338, 389] on div "Redeemer Engagement Survey-2025" at bounding box center [352, 391] width 108 height 60
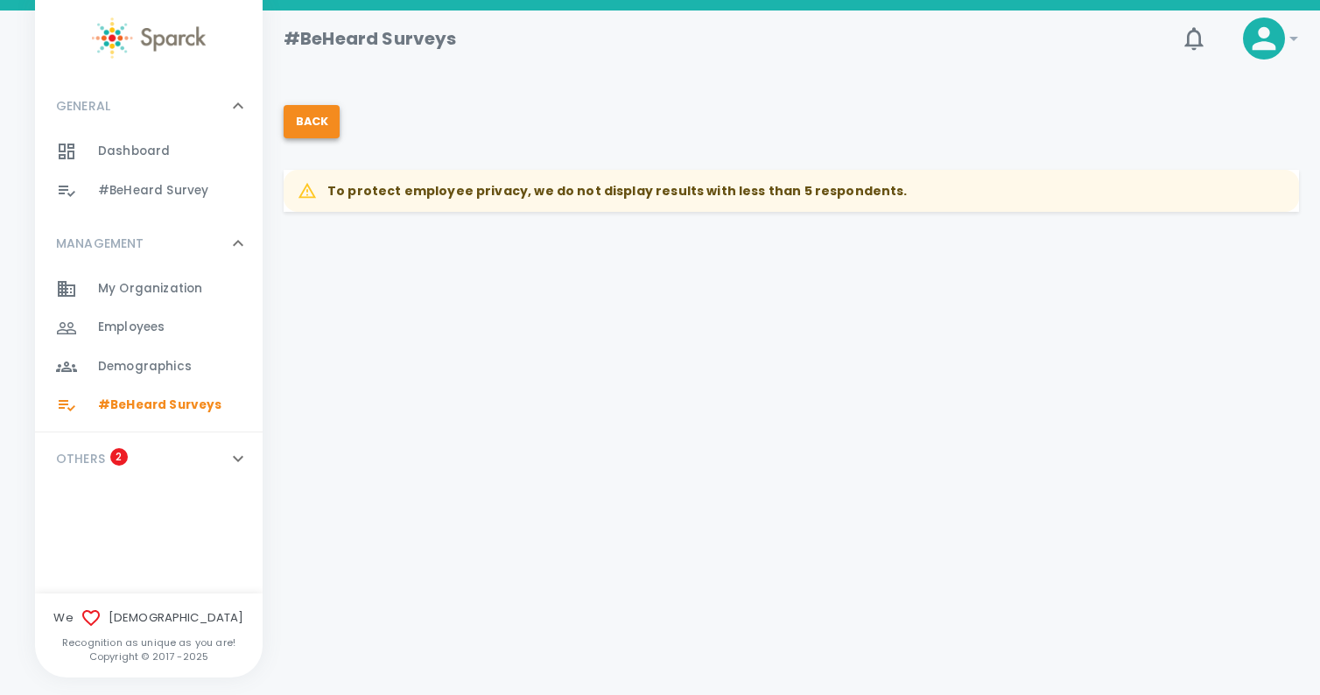
click at [311, 126] on button "Back" at bounding box center [312, 121] width 56 height 33
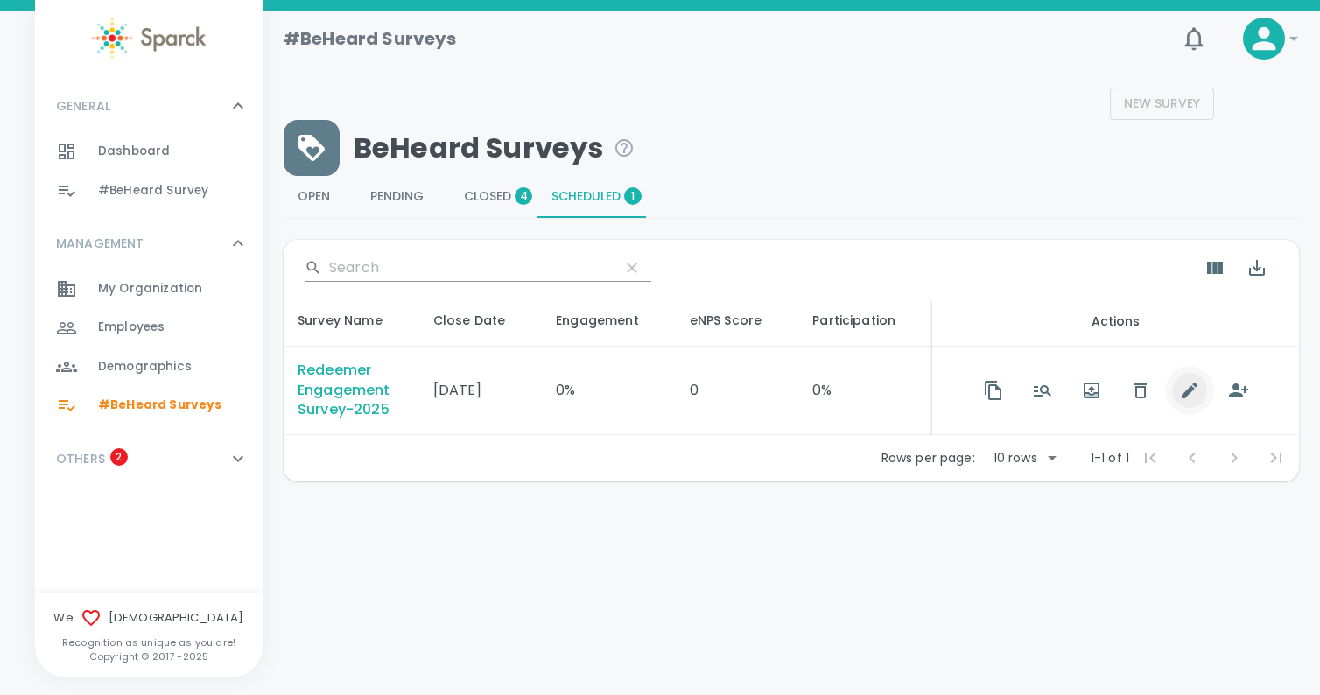
click at [1182, 395] on icon "button" at bounding box center [1190, 391] width 16 height 16
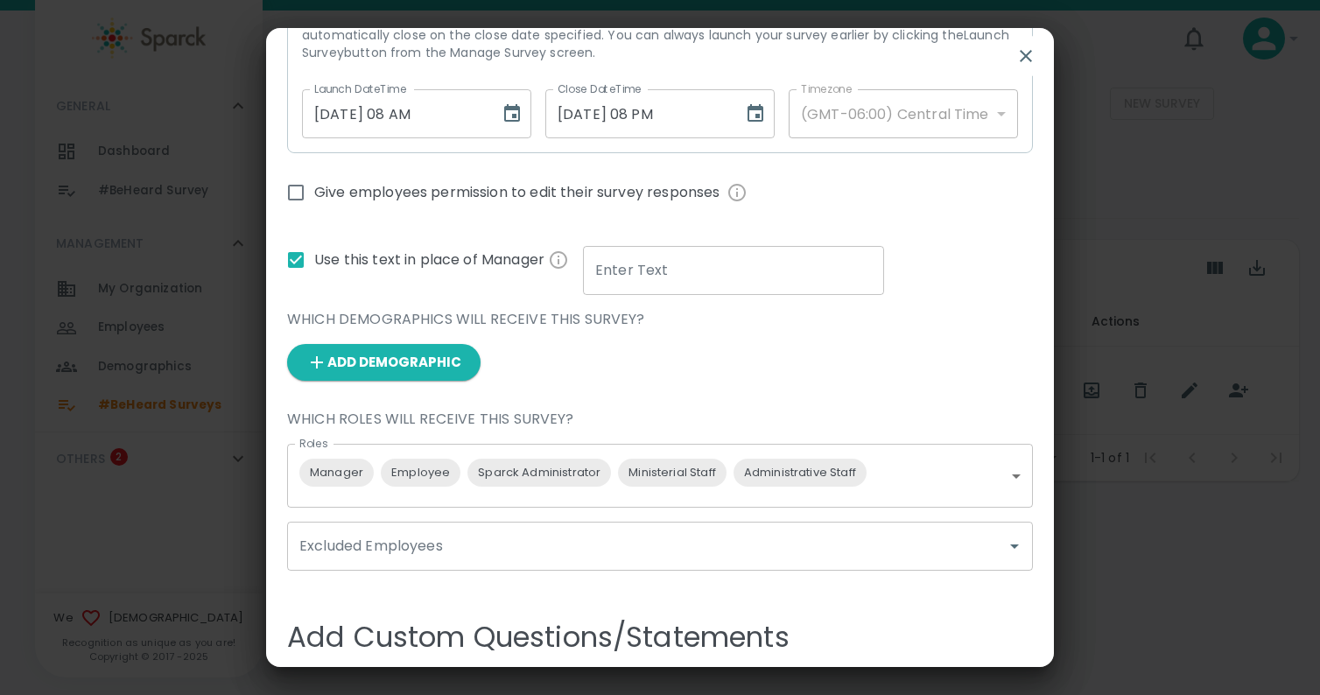
scroll to position [286, 0]
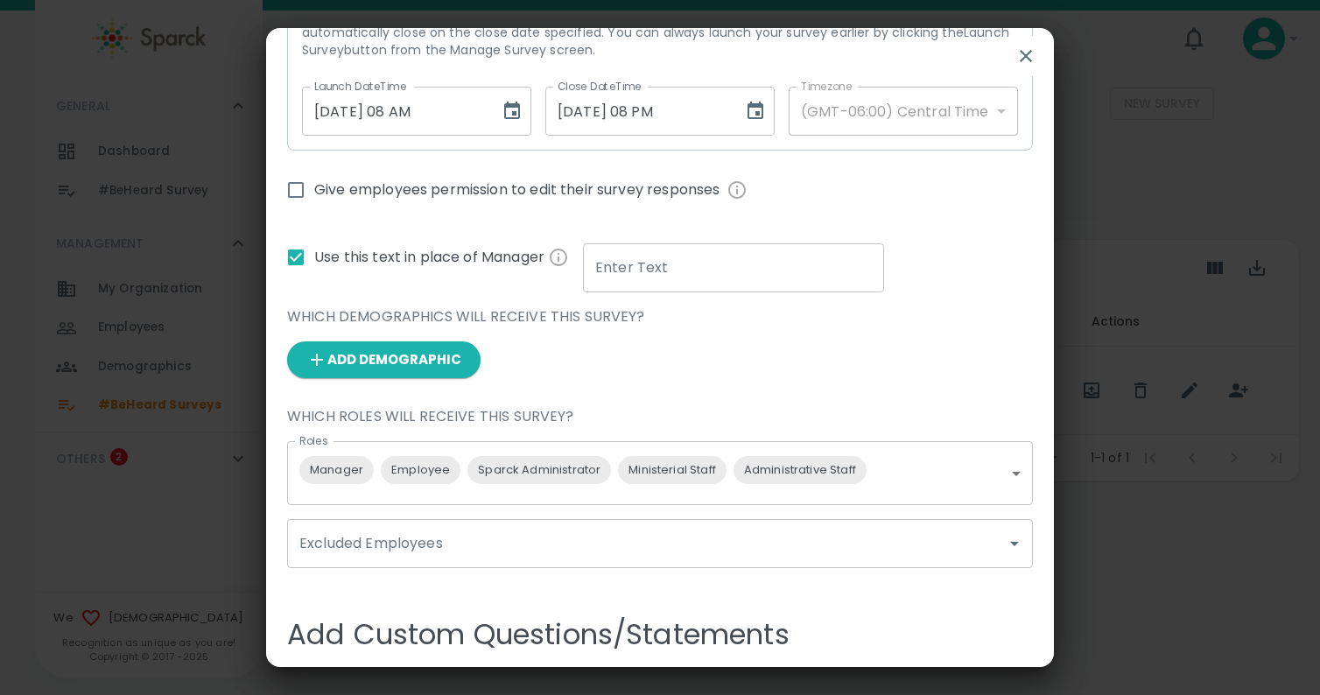
click at [994, 479] on body "Skip Navigation #BeHeard Surveys 0 ! GENERAL 0 Dashboard 0 #BeHeard Survey 0 MA…" at bounding box center [660, 286] width 1320 height 573
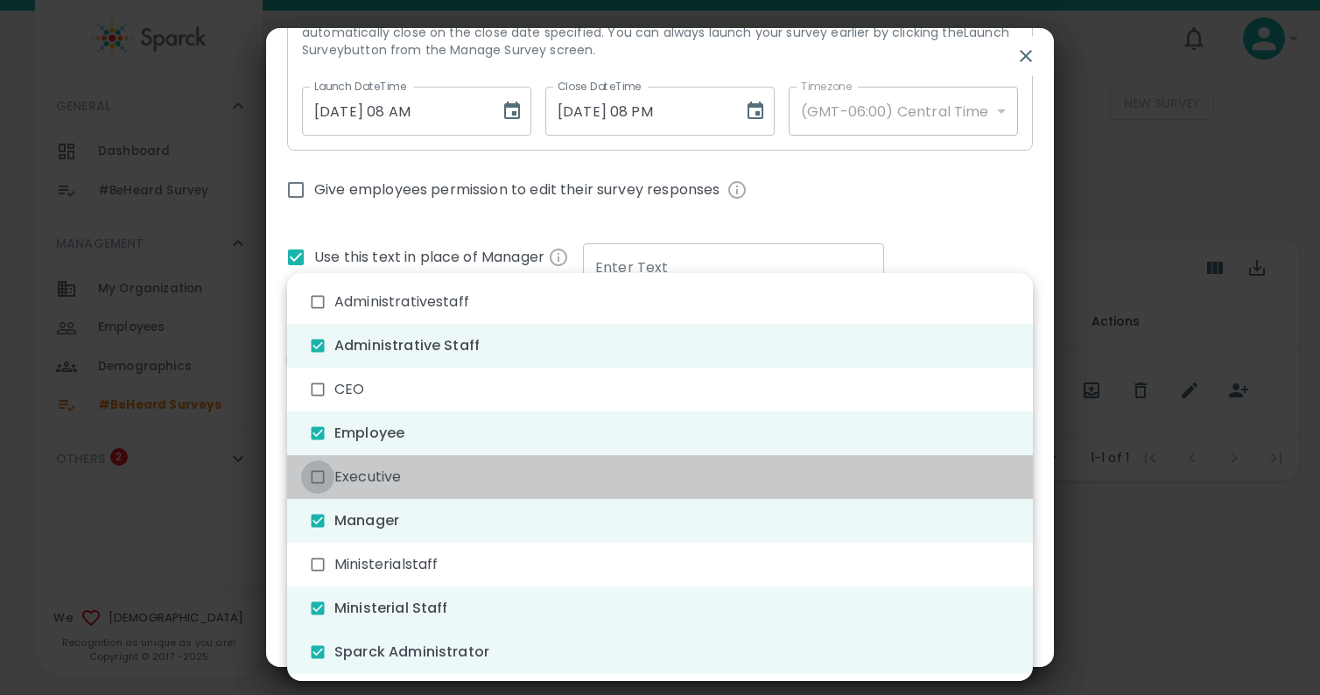
click at [323, 476] on input "checkbox" at bounding box center [317, 477] width 33 height 33
checkbox input "true"
type input "732,733,734,755,756,731"
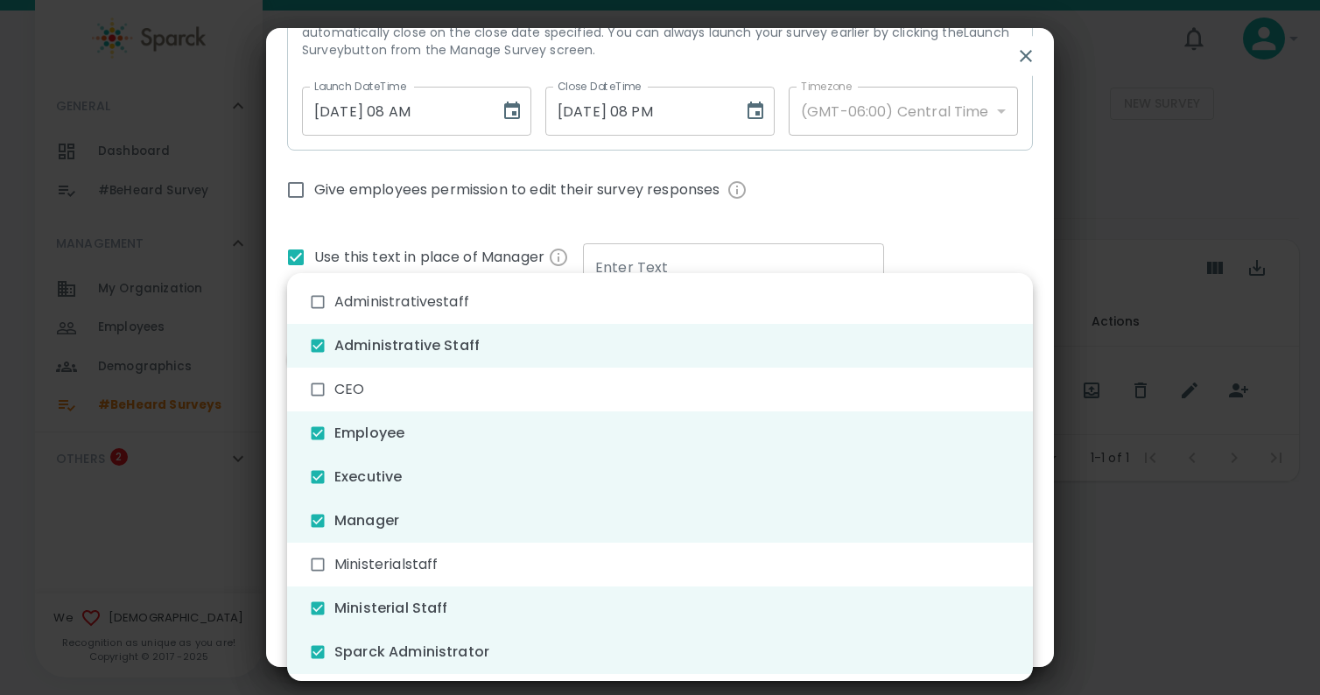
click at [317, 387] on input "checkbox" at bounding box center [317, 389] width 33 height 33
checkbox input "true"
type input "732,733,734,755,756,731,730"
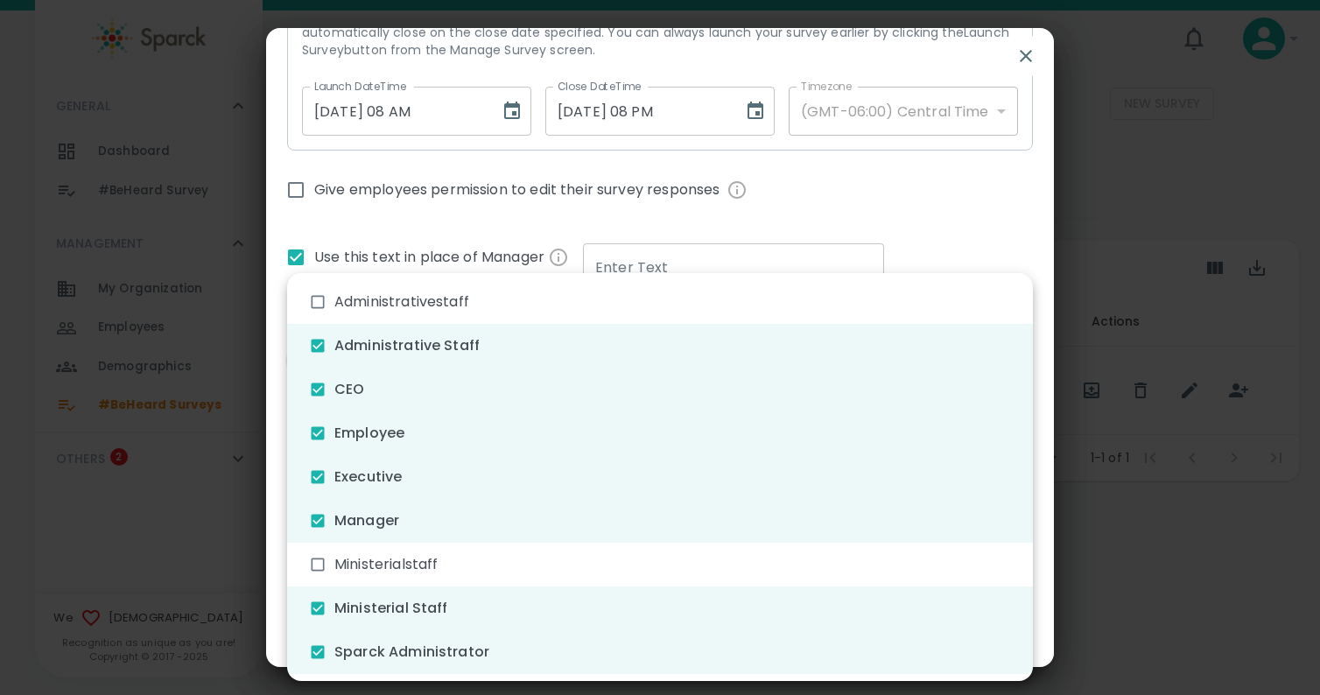
click at [1012, 225] on div at bounding box center [660, 347] width 1320 height 695
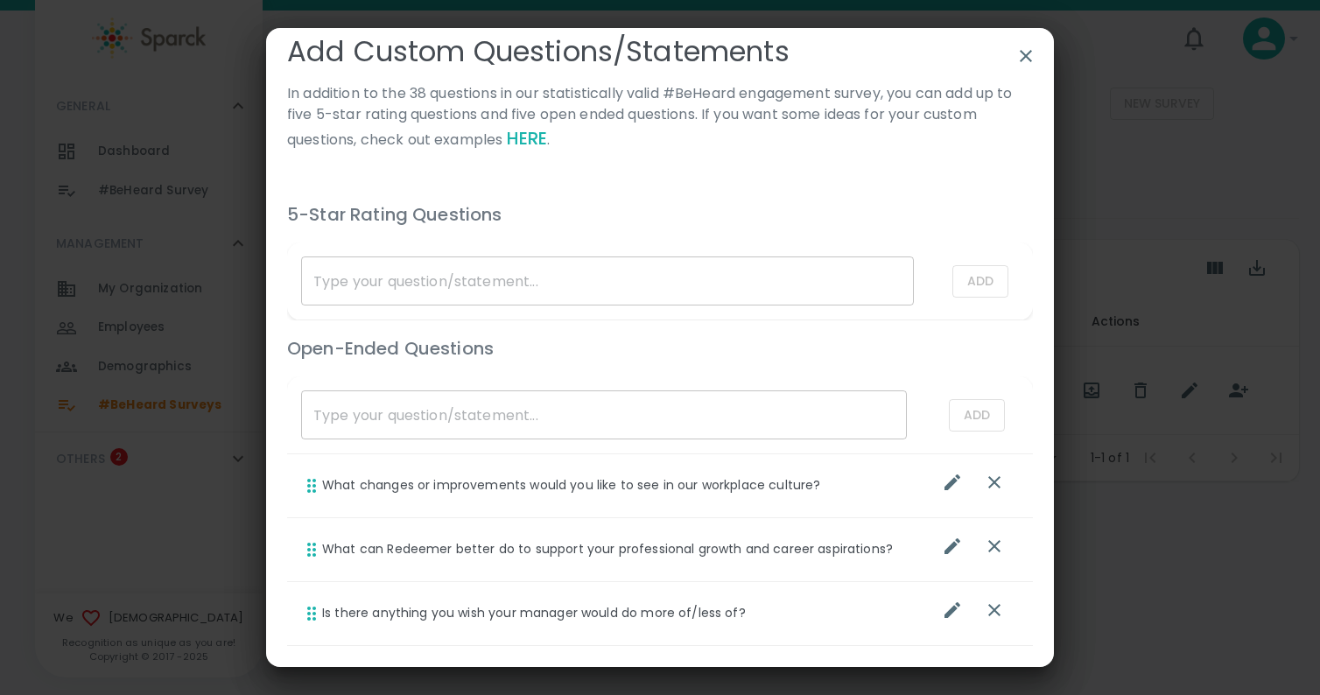
scroll to position [1045, 0]
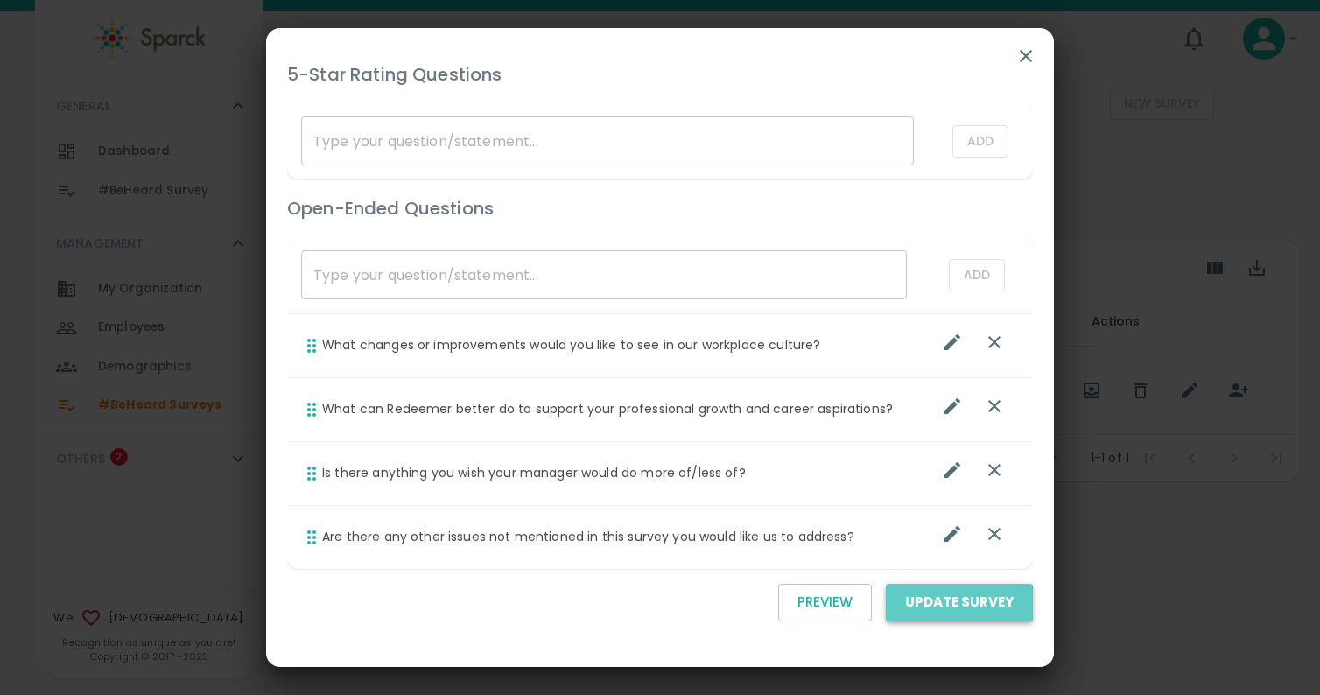
click at [946, 603] on button "Update Survey" at bounding box center [959, 602] width 147 height 37
